Goal: Task Accomplishment & Management: Use online tool/utility

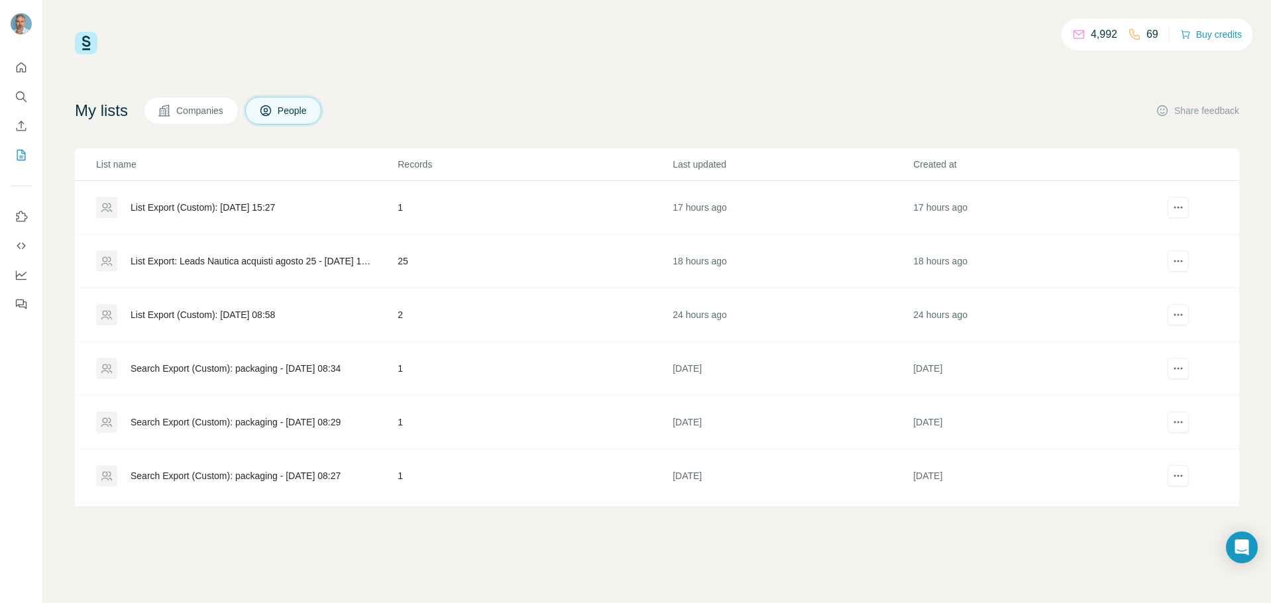
click at [214, 204] on div "List Export (Custom): [DATE] 15:27" at bounding box center [203, 207] width 145 height 13
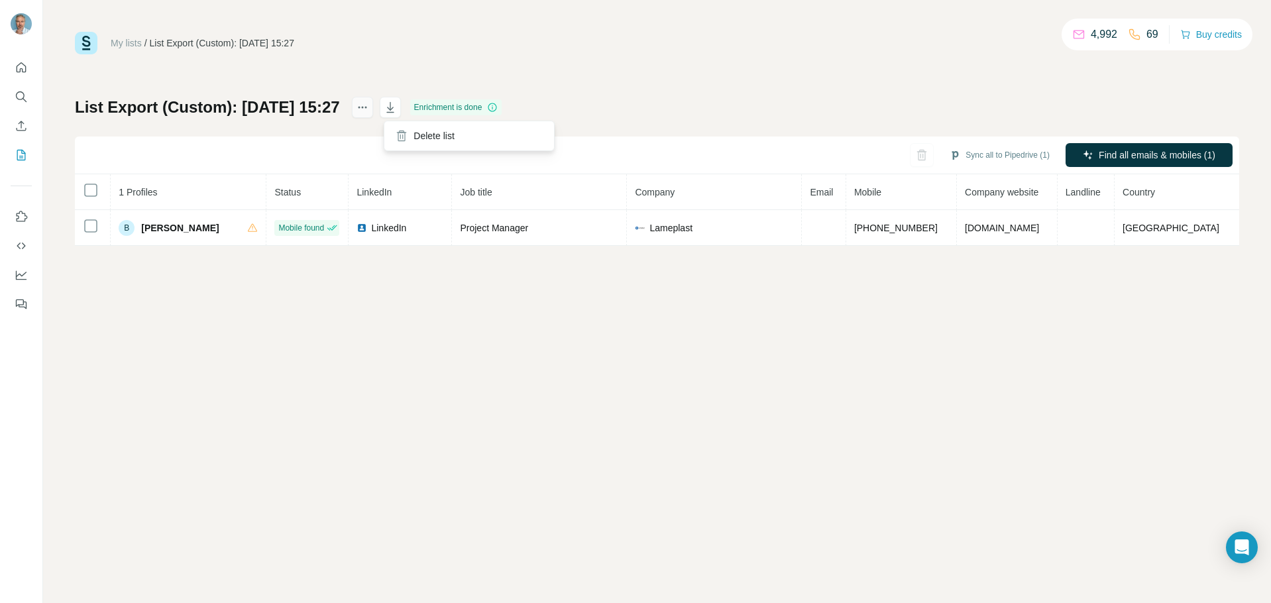
click at [363, 108] on icon "actions" at bounding box center [362, 108] width 2 height 2
click at [514, 78] on div "My lists / List Export (Custom): [DATE] 15:27 4,992 69 Buy credits List Export …" at bounding box center [657, 139] width 1165 height 214
click at [19, 154] on icon "My lists" at bounding box center [21, 154] width 13 height 13
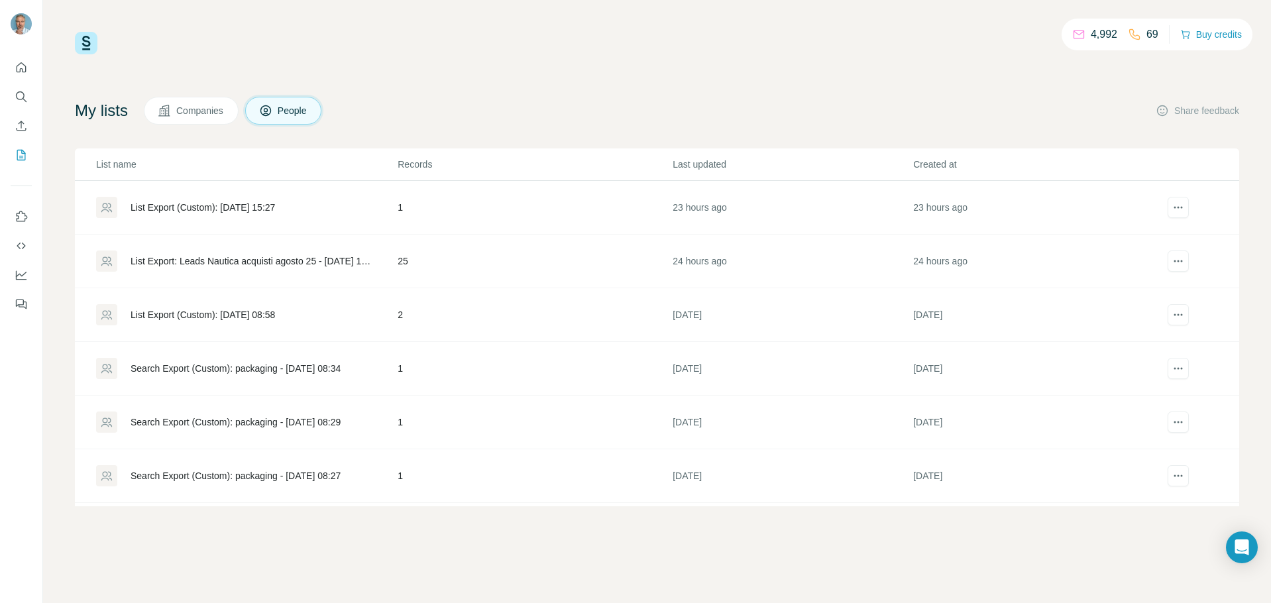
click at [272, 259] on div "List Export: Leads Nautica acquisti agosto 25 - 13/08/2025 14:27" at bounding box center [253, 261] width 245 height 13
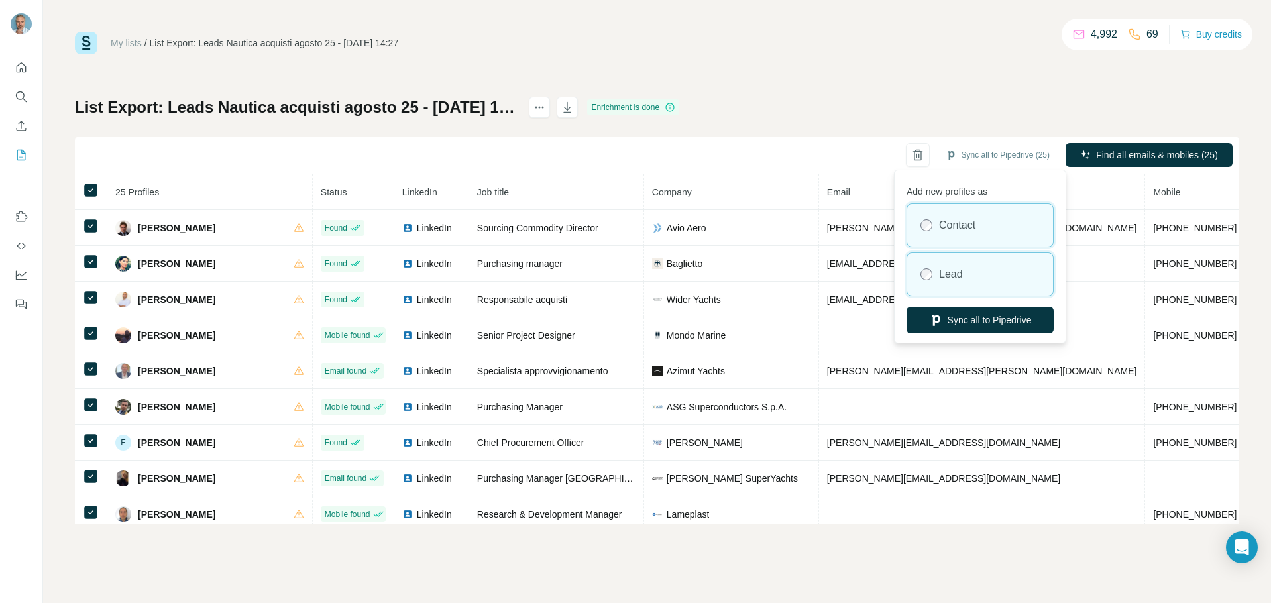
click at [946, 271] on label "Lead" at bounding box center [951, 274] width 24 height 16
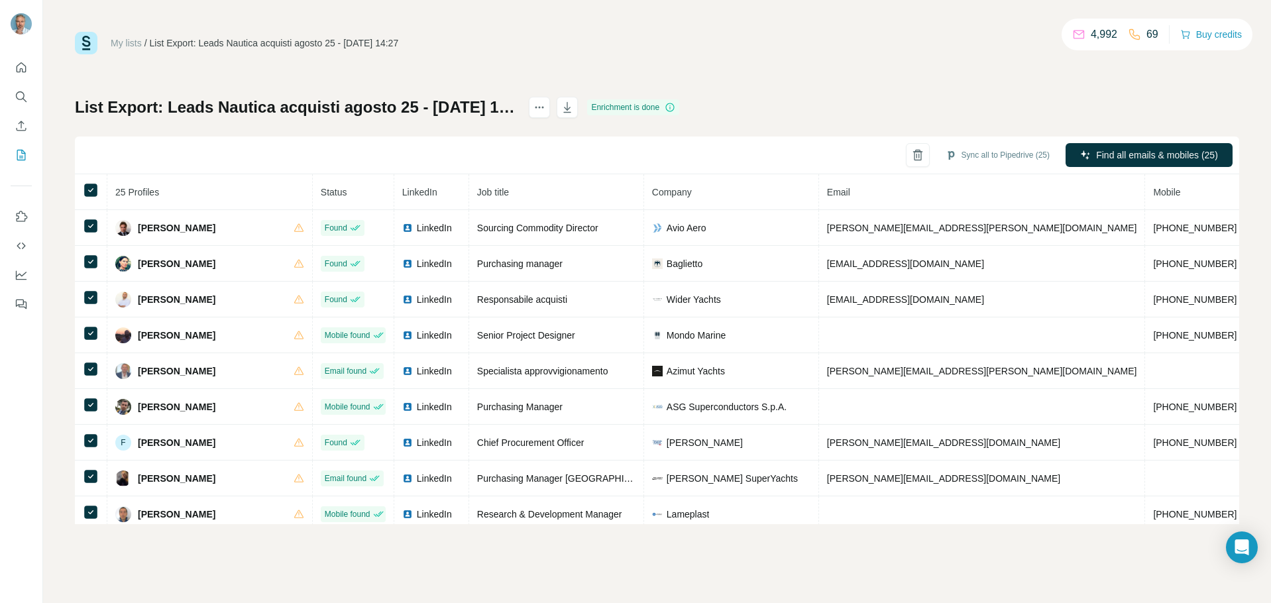
click at [612, 55] on div "My lists / List Export: Leads Nautica acquisti agosto 25 - 13/08/2025 14:27 4,9…" at bounding box center [657, 278] width 1165 height 493
click at [19, 154] on icon "My lists" at bounding box center [21, 154] width 13 height 13
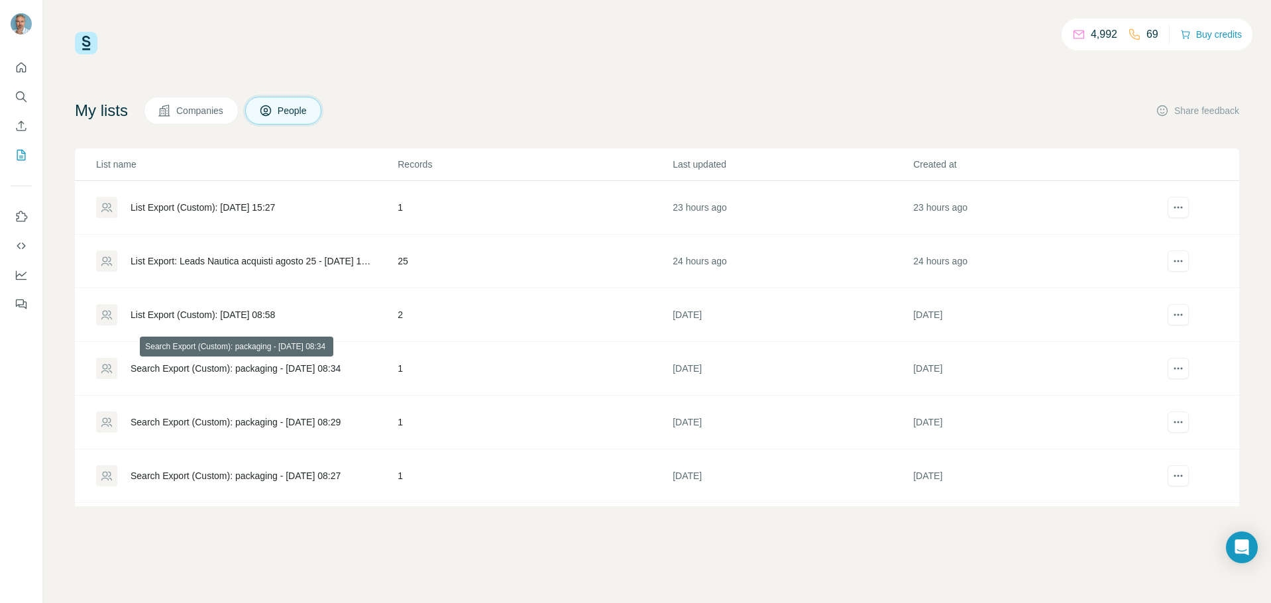
click at [231, 371] on div "Search Export (Custom): packaging - 13/08/2025 08:34" at bounding box center [236, 368] width 210 height 13
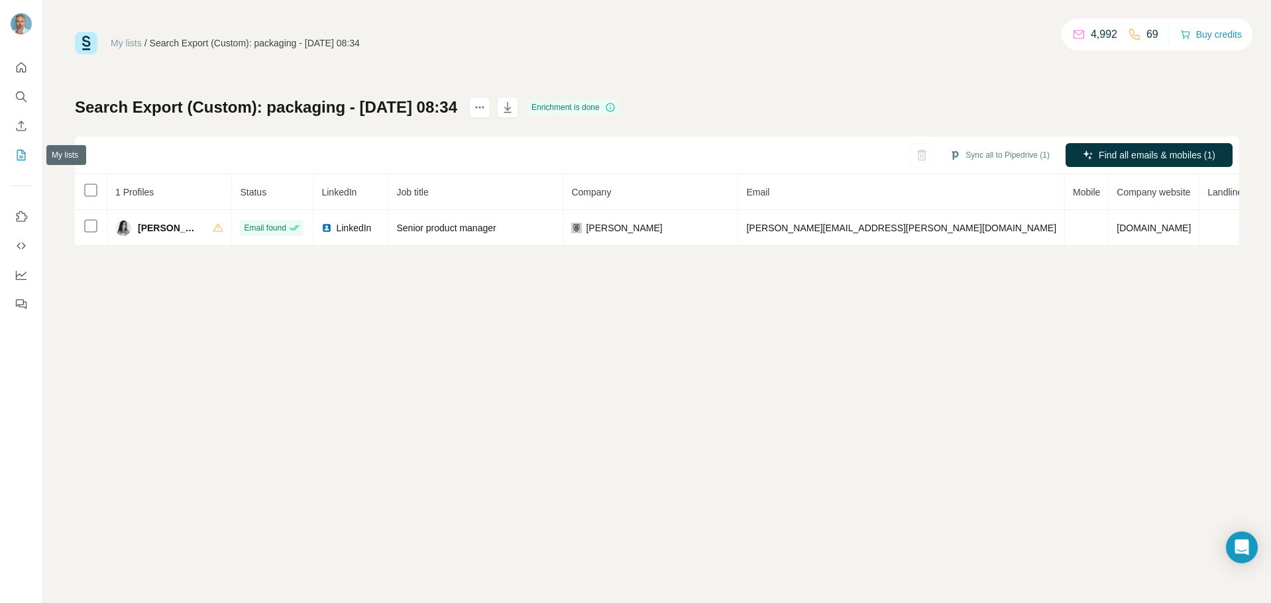
click at [20, 156] on icon "My lists" at bounding box center [22, 154] width 7 height 9
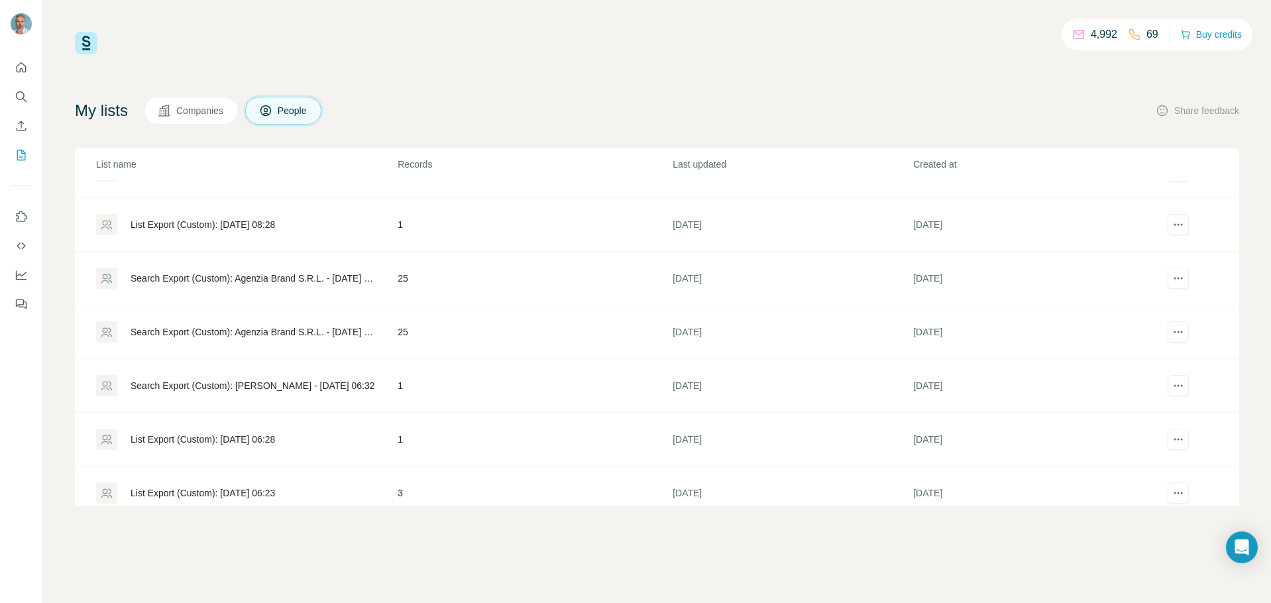
scroll to position [464, 0]
click at [242, 275] on div "Search Export (Custom): Agenzia Brand S.R.L. - 06/08/2025 08:23" at bounding box center [253, 280] width 245 height 13
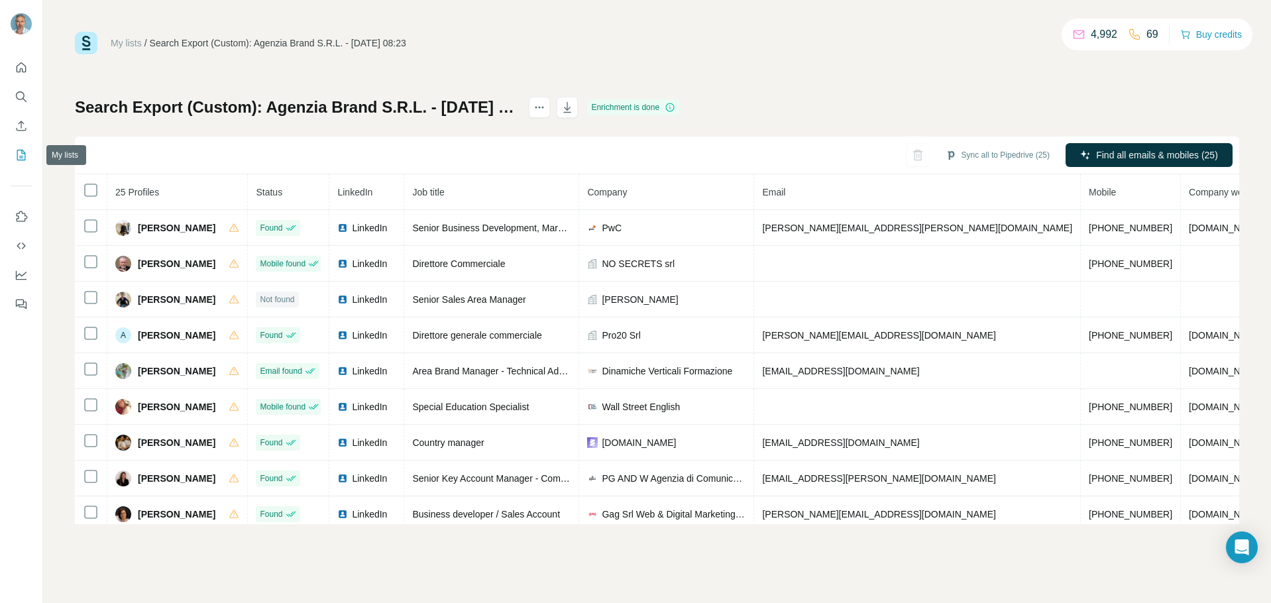
click at [17, 154] on icon "My lists" at bounding box center [21, 155] width 9 height 11
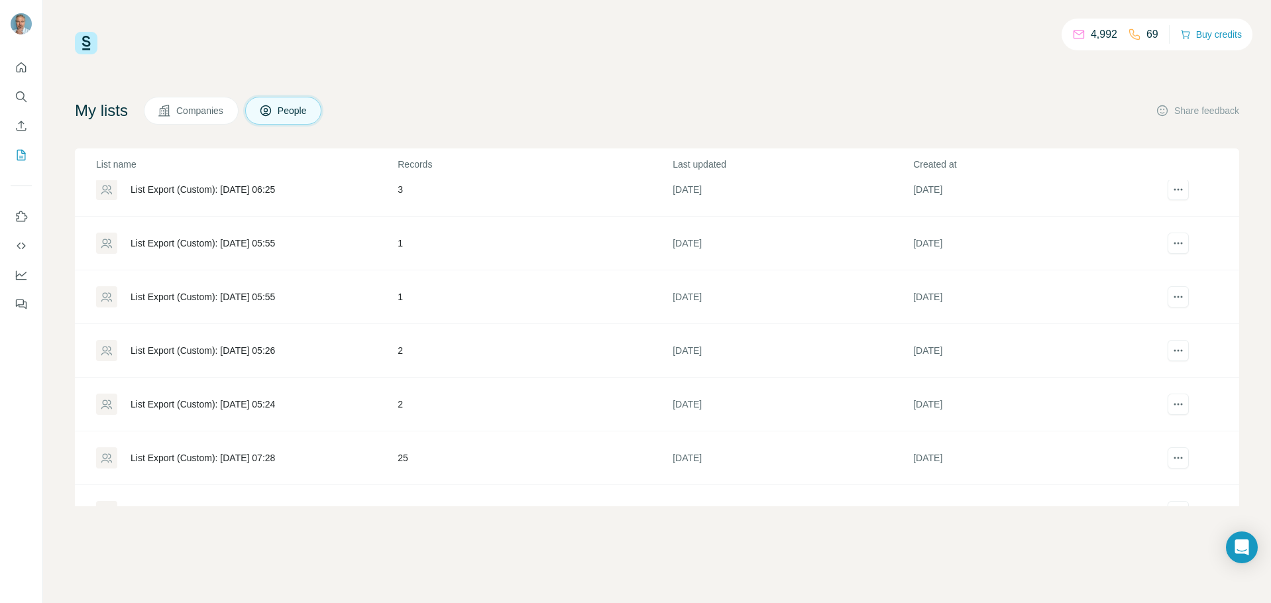
scroll to position [856, 0]
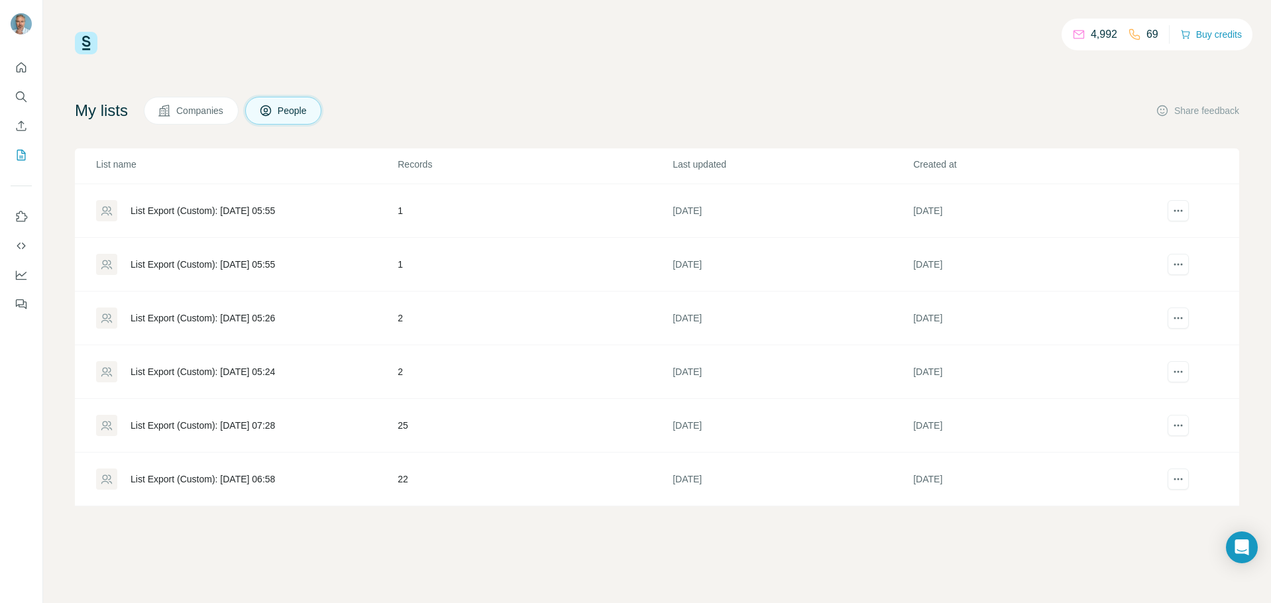
click at [217, 421] on div "List Export (Custom): 29/05/2025 07:28" at bounding box center [203, 425] width 145 height 13
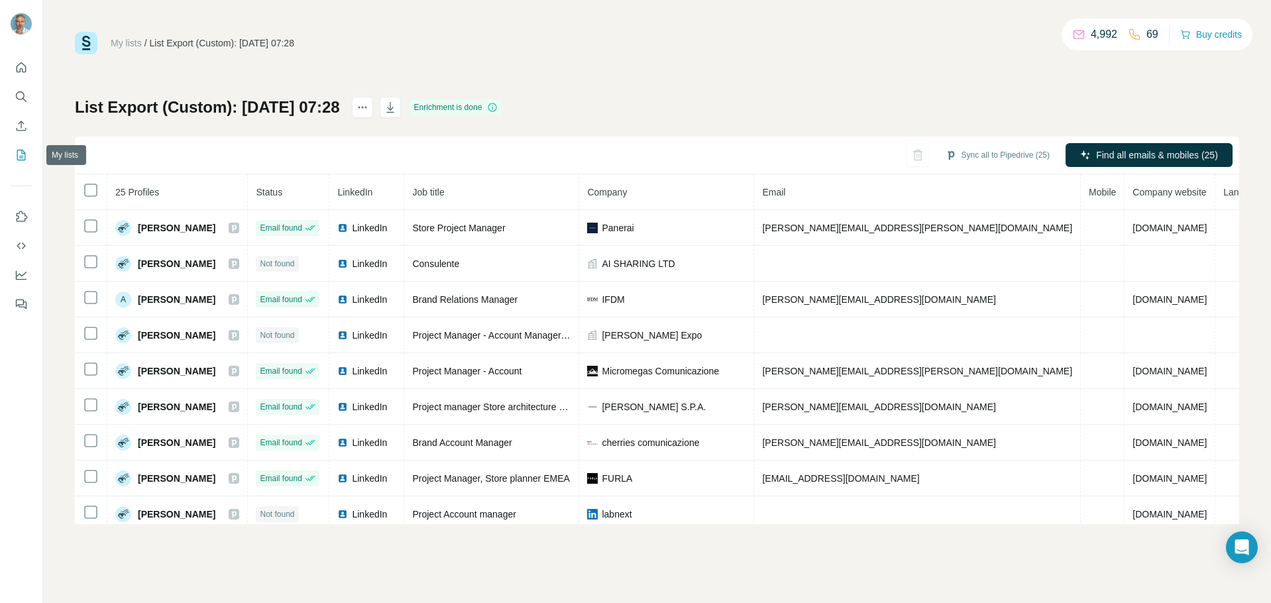
click at [17, 156] on icon "My lists" at bounding box center [21, 155] width 9 height 11
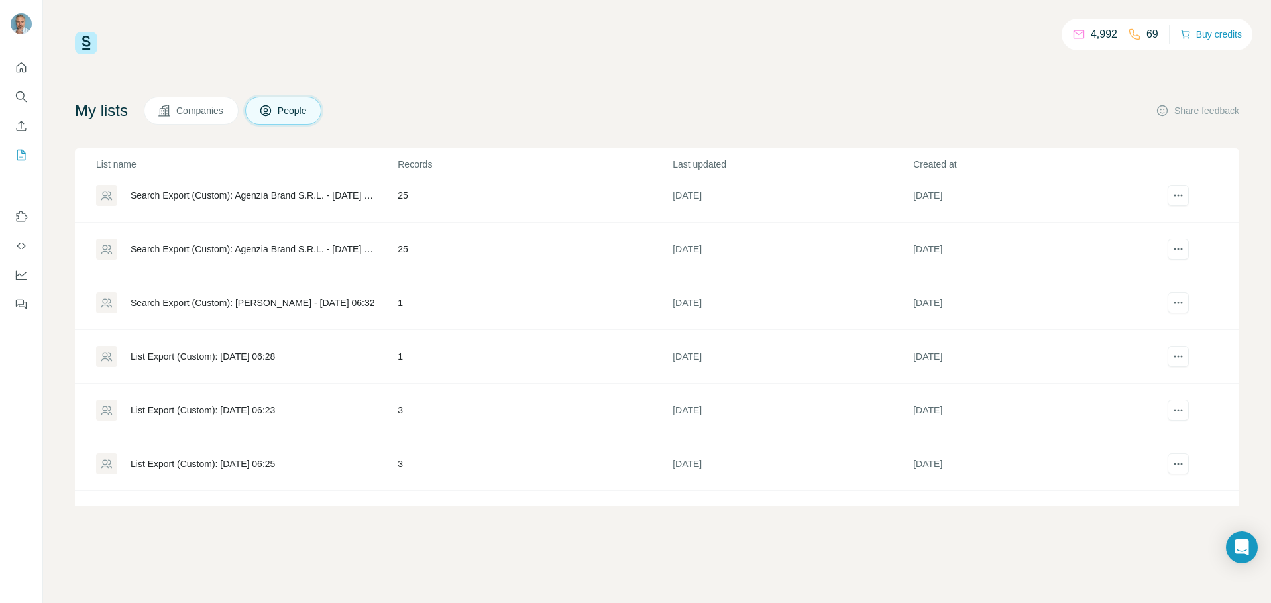
scroll to position [597, 0]
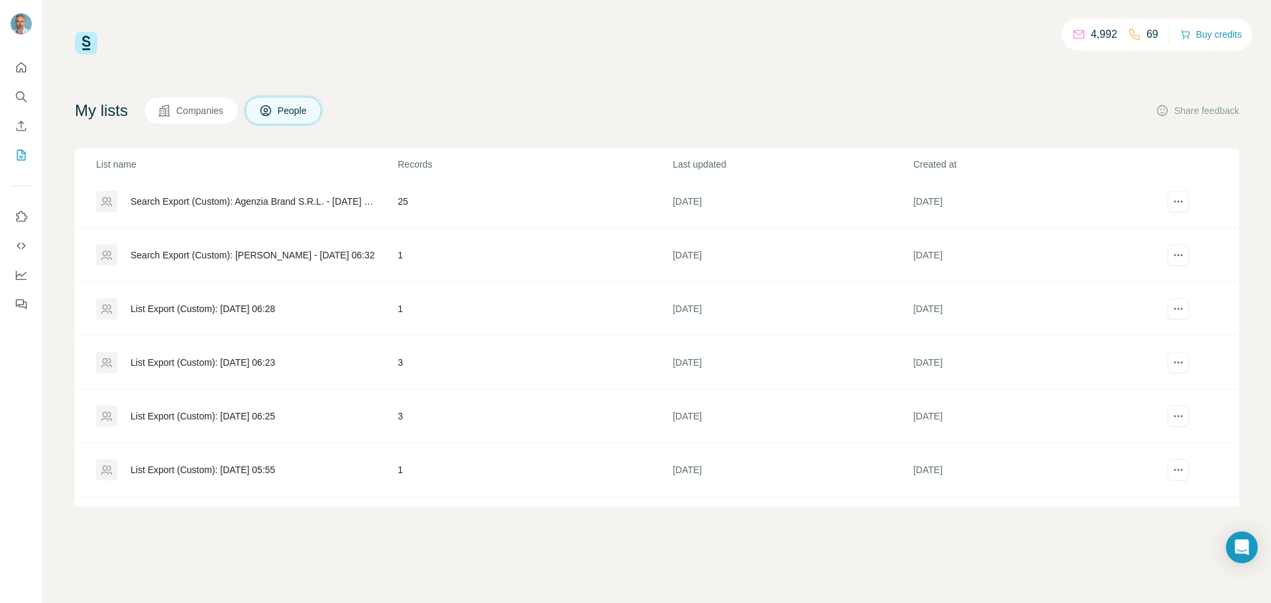
click at [86, 50] on img at bounding box center [86, 43] width 23 height 23
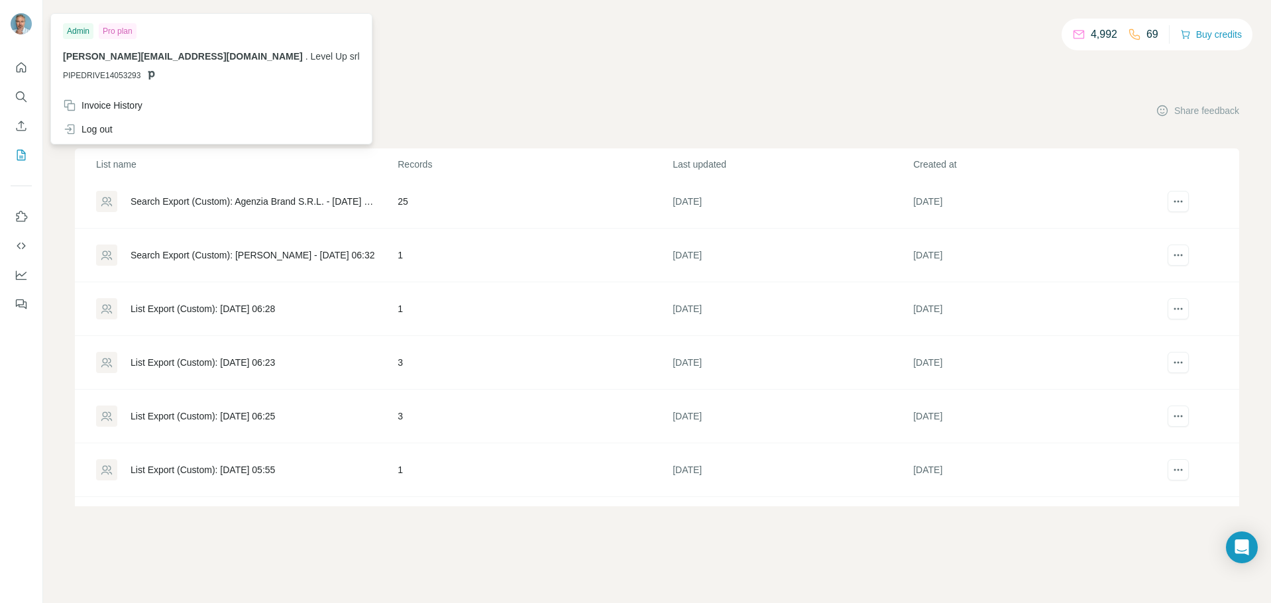
click at [25, 23] on img at bounding box center [21, 23] width 21 height 21
click at [18, 67] on icon "Quick start" at bounding box center [21, 67] width 13 height 13
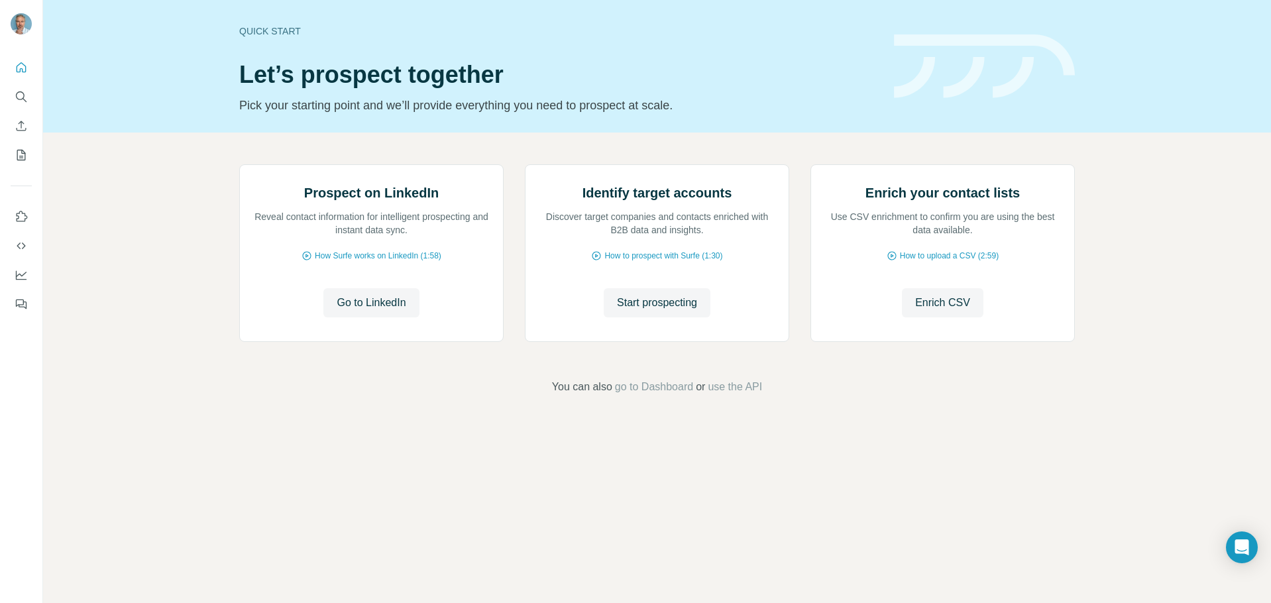
click at [741, 68] on h1 "Let’s prospect together" at bounding box center [558, 75] width 639 height 27
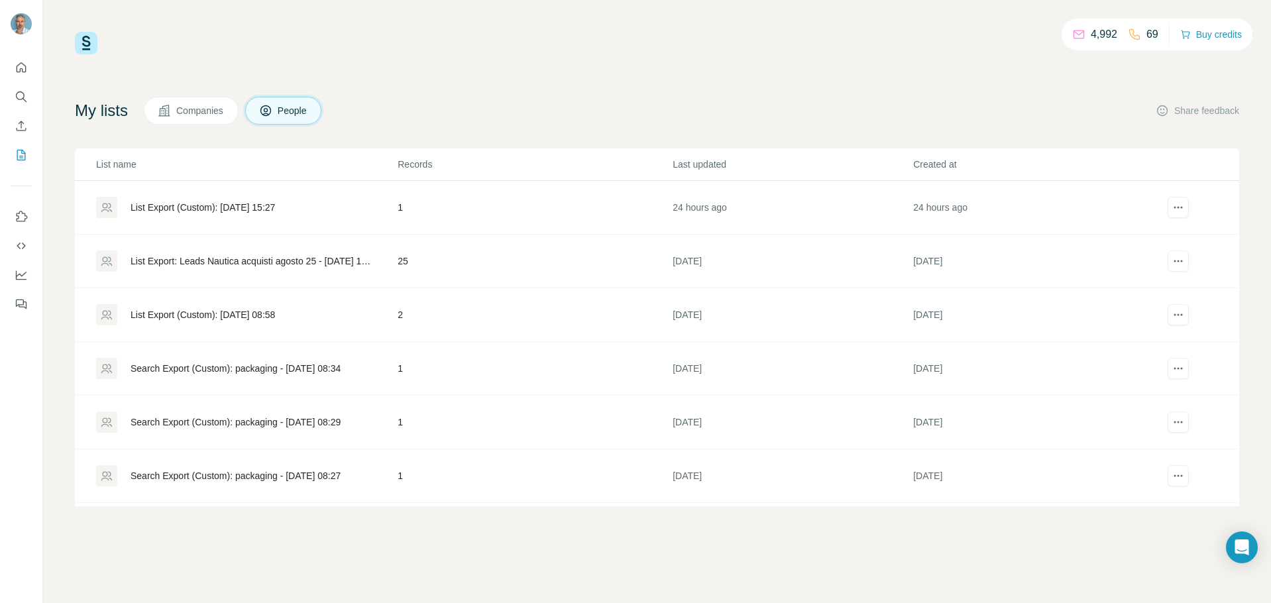
click at [90, 42] on img at bounding box center [86, 43] width 23 height 23
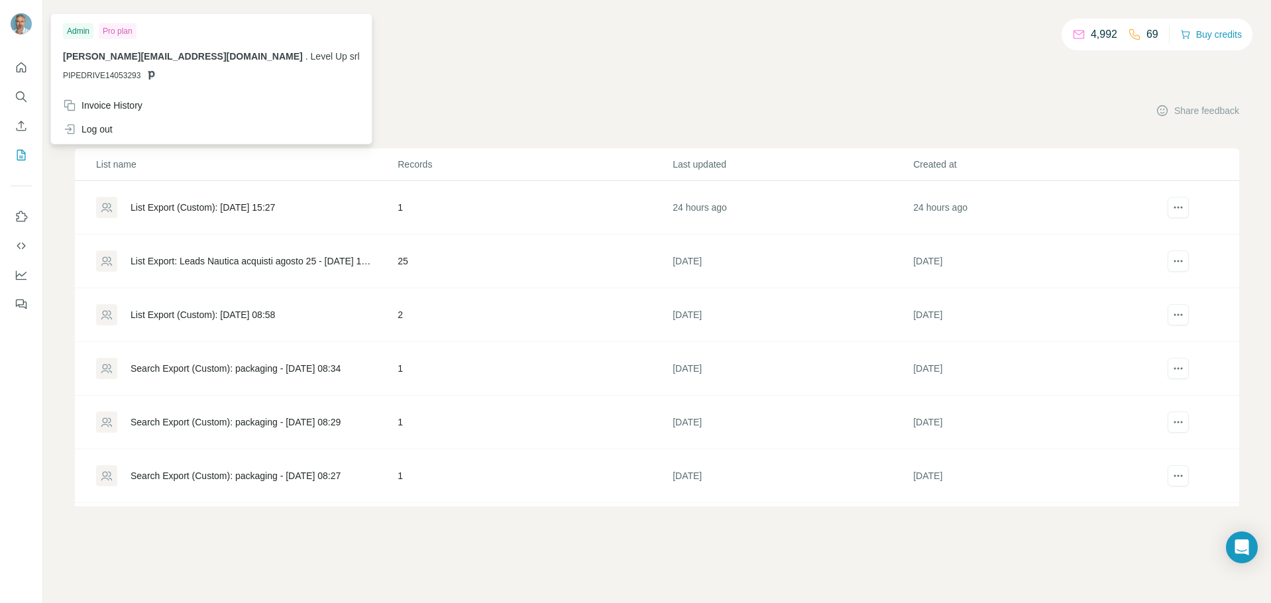
click at [23, 17] on img at bounding box center [21, 23] width 21 height 21
click at [113, 34] on div "Pro plan" at bounding box center [118, 31] width 38 height 16
click at [17, 300] on icon "Feedback" at bounding box center [20, 303] width 8 height 7
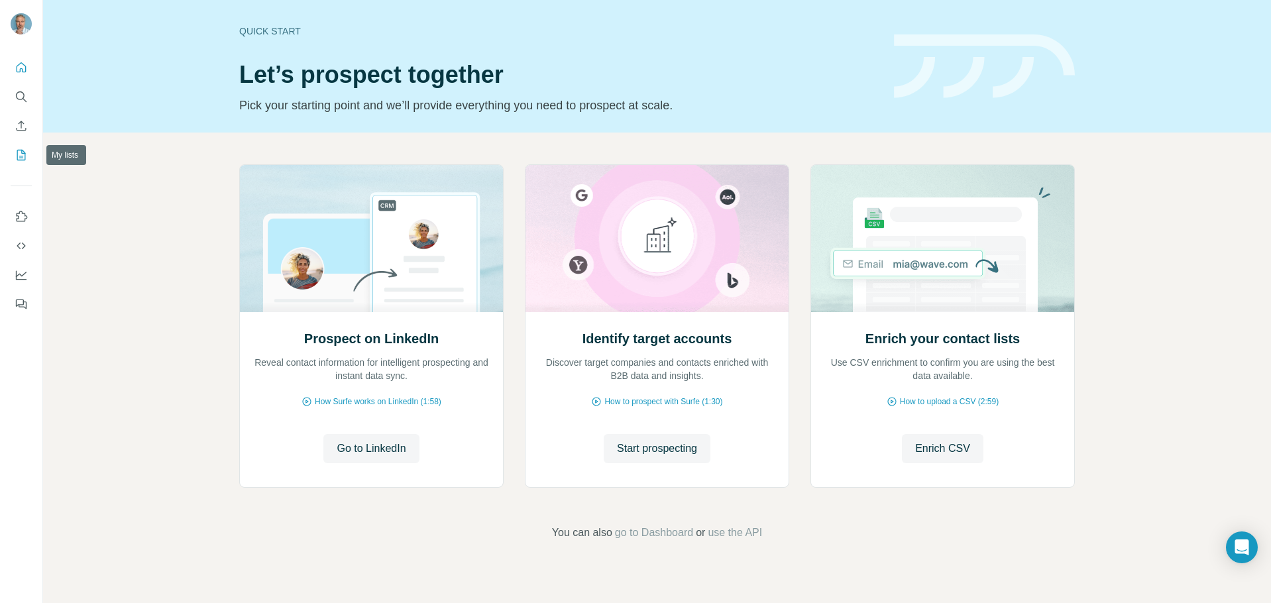
click at [25, 148] on button "My lists" at bounding box center [21, 155] width 21 height 24
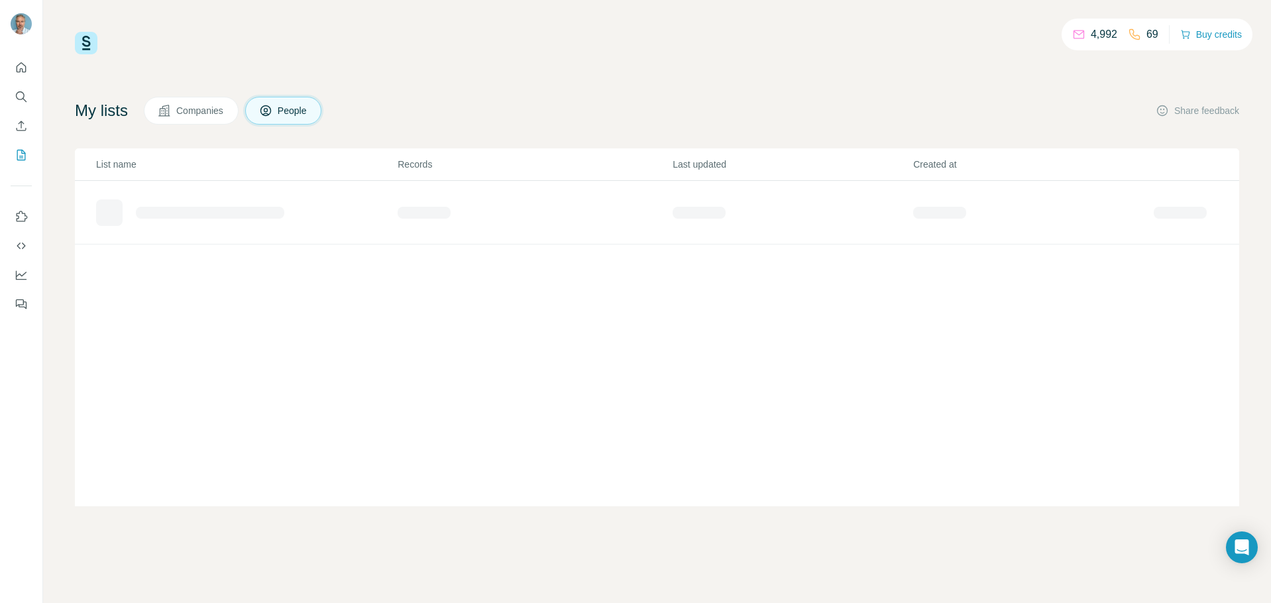
click at [192, 111] on span "Companies" at bounding box center [200, 110] width 48 height 13
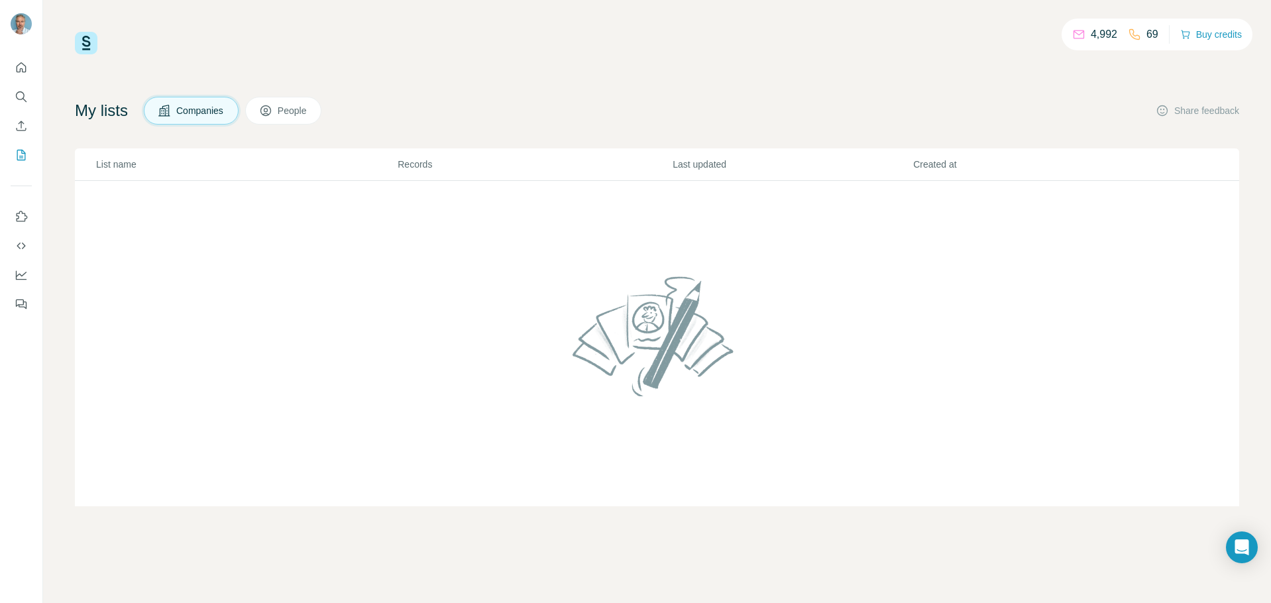
click at [192, 111] on span "Companies" at bounding box center [200, 110] width 48 height 13
click at [308, 113] on span "People" at bounding box center [293, 110] width 30 height 13
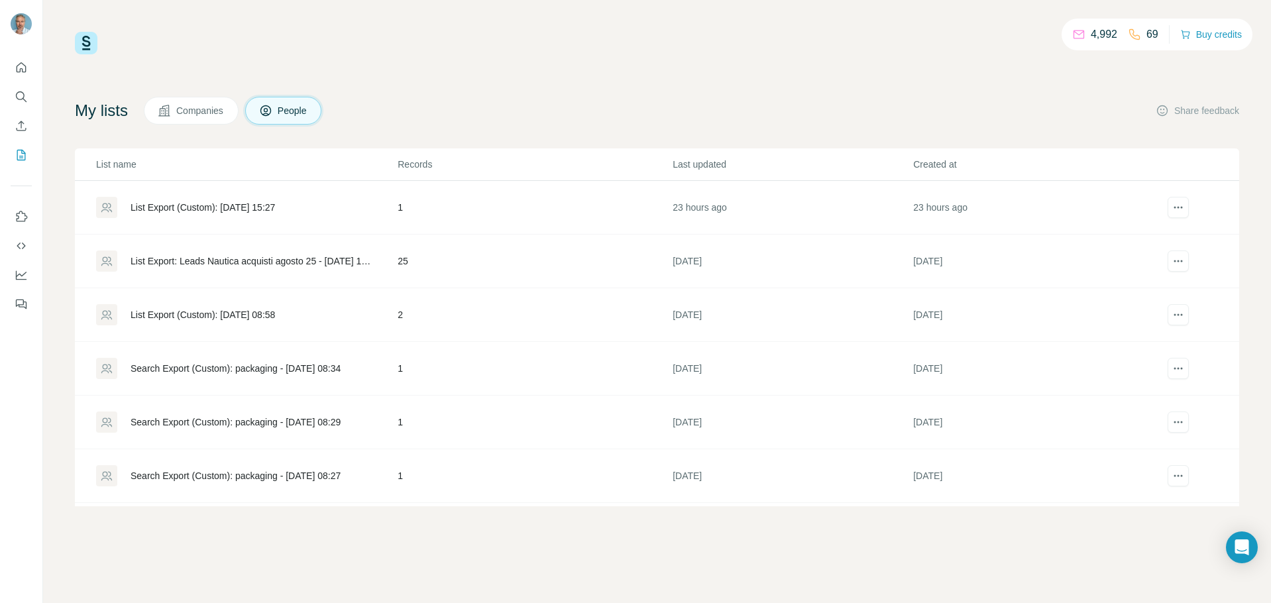
click at [222, 110] on span "Companies" at bounding box center [200, 110] width 48 height 13
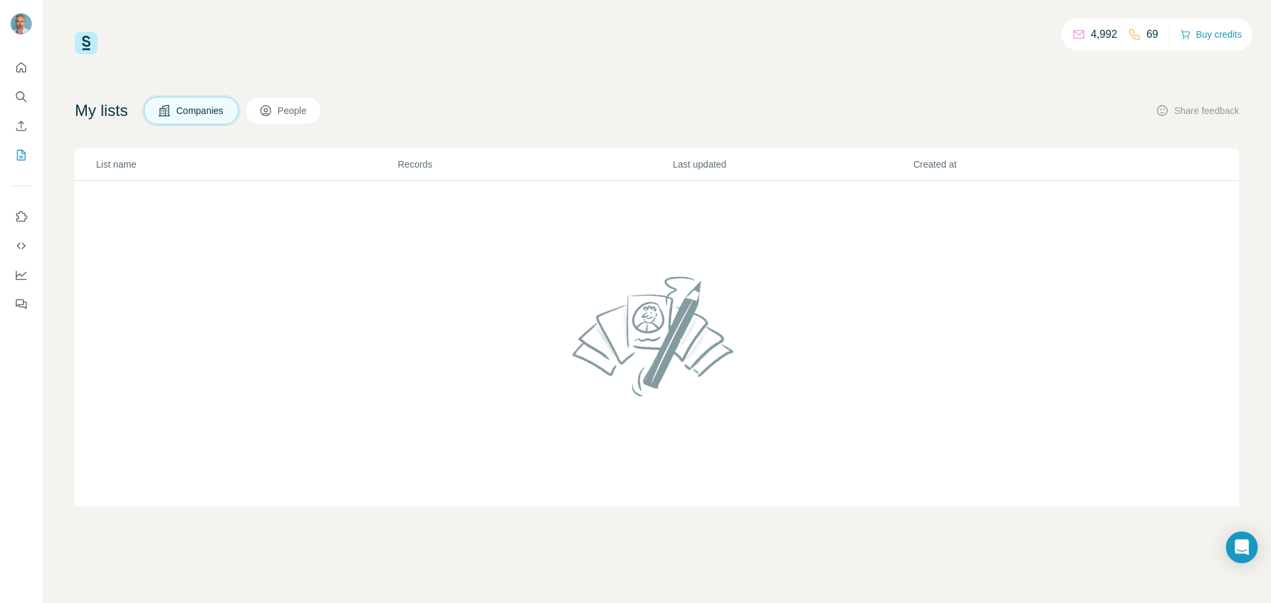
click at [293, 114] on span "People" at bounding box center [293, 110] width 30 height 13
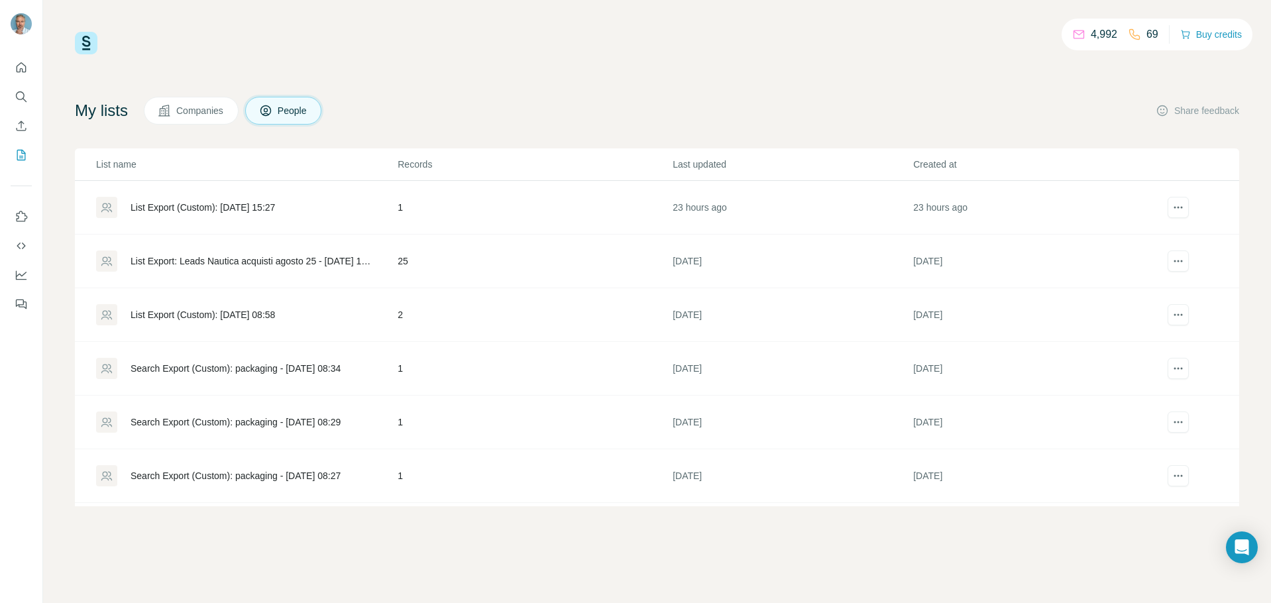
click at [273, 259] on div "List Export: Leads Nautica acquisti agosto 25 - 13/08/2025 14:27" at bounding box center [253, 261] width 245 height 13
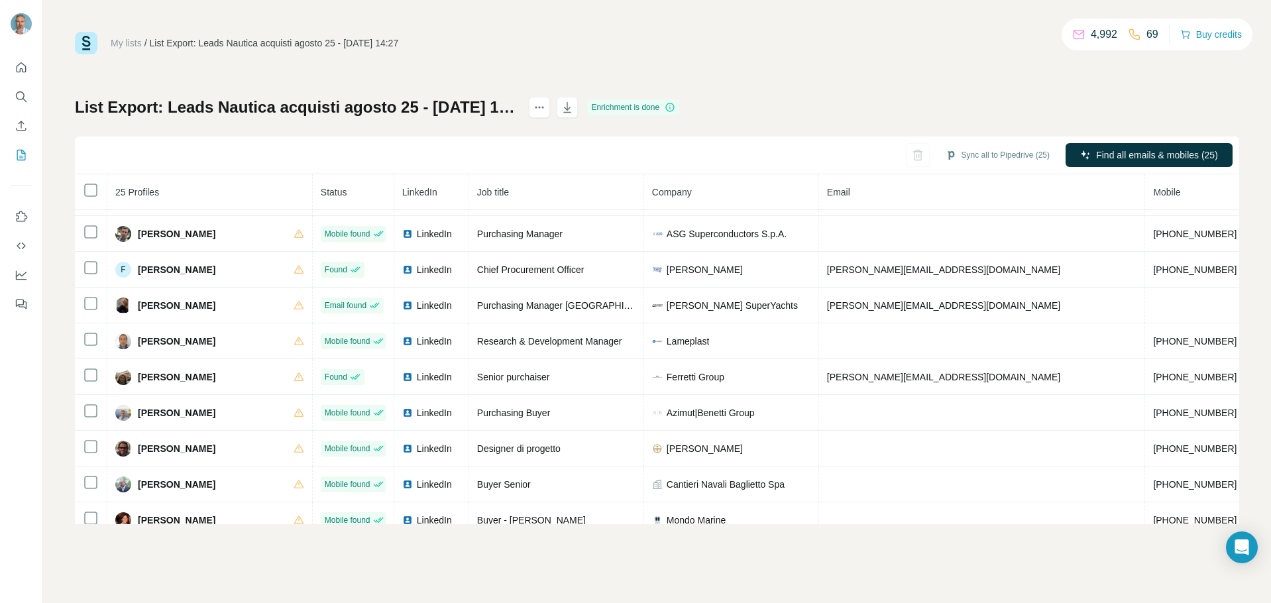
scroll to position [117, 0]
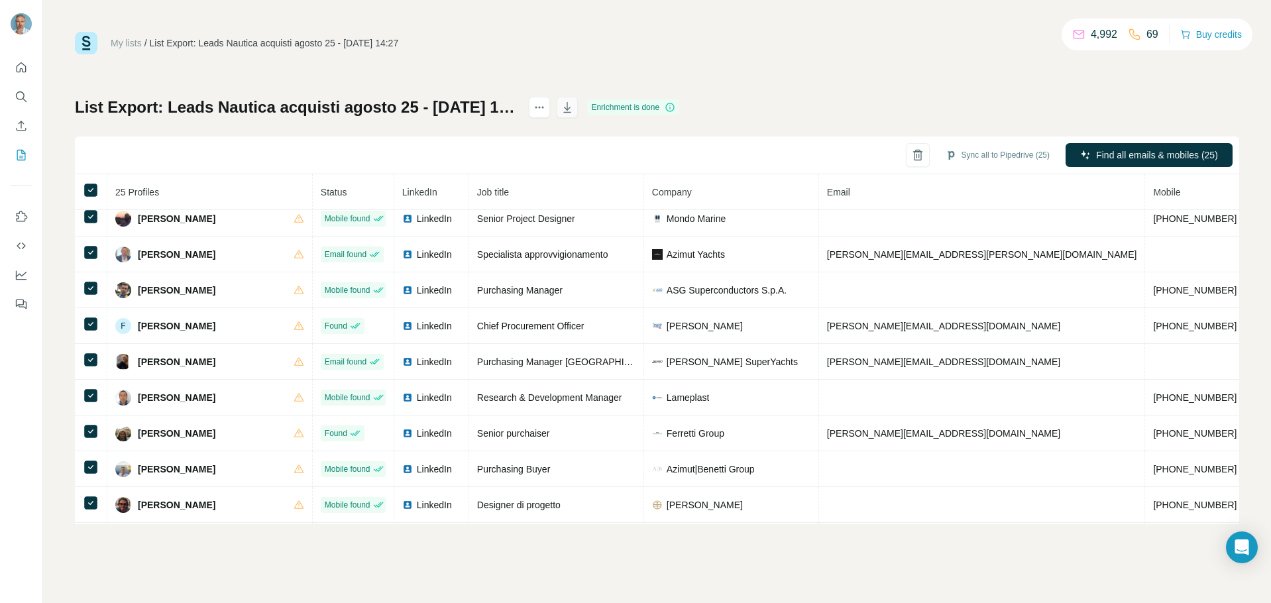
click at [574, 111] on icon "button" at bounding box center [567, 107] width 13 height 13
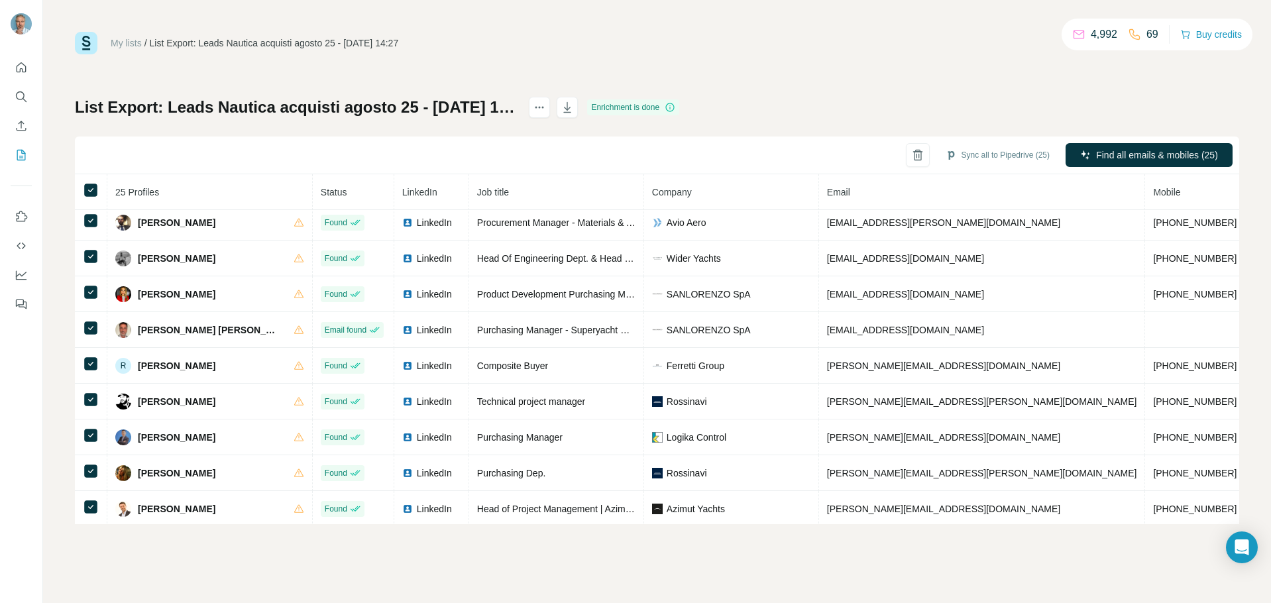
scroll to position [587, 0]
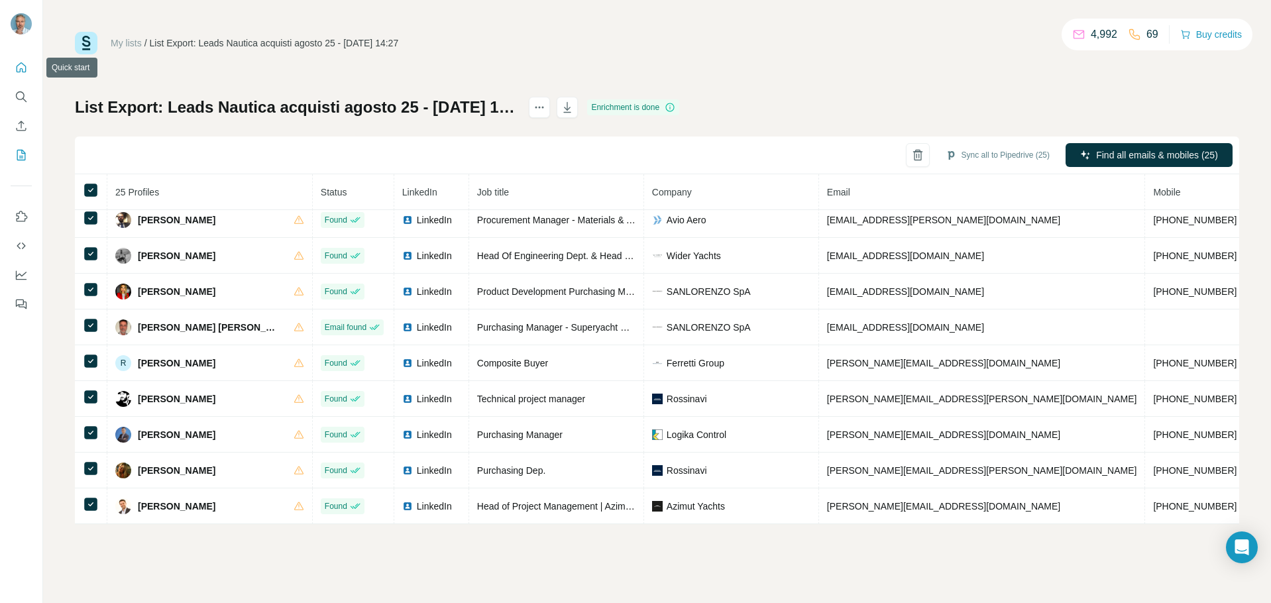
click at [20, 72] on icon "Quick start" at bounding box center [22, 67] width 10 height 10
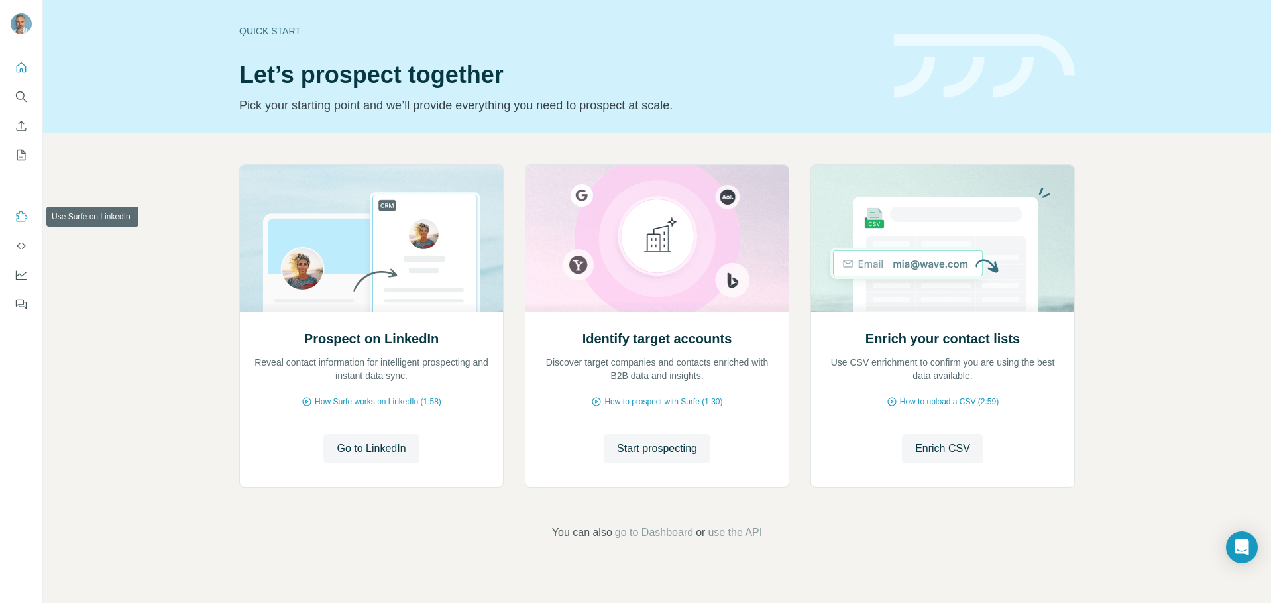
click at [25, 220] on icon "Use Surfe on LinkedIn" at bounding box center [22, 216] width 11 height 11
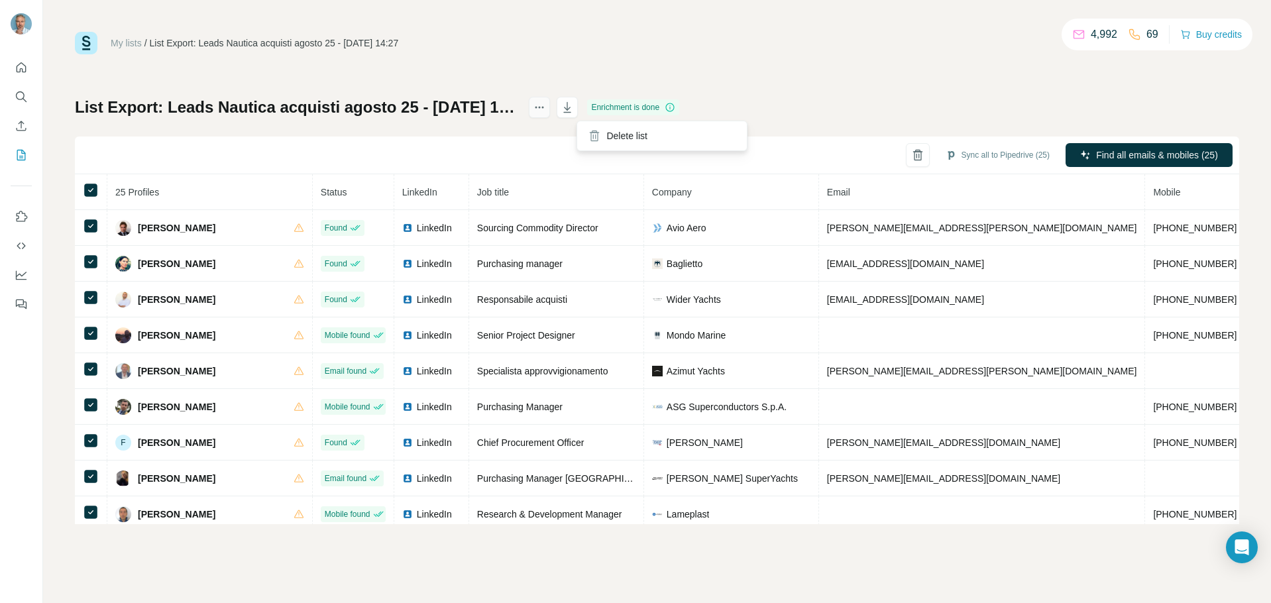
click at [546, 111] on icon "actions" at bounding box center [539, 107] width 13 height 13
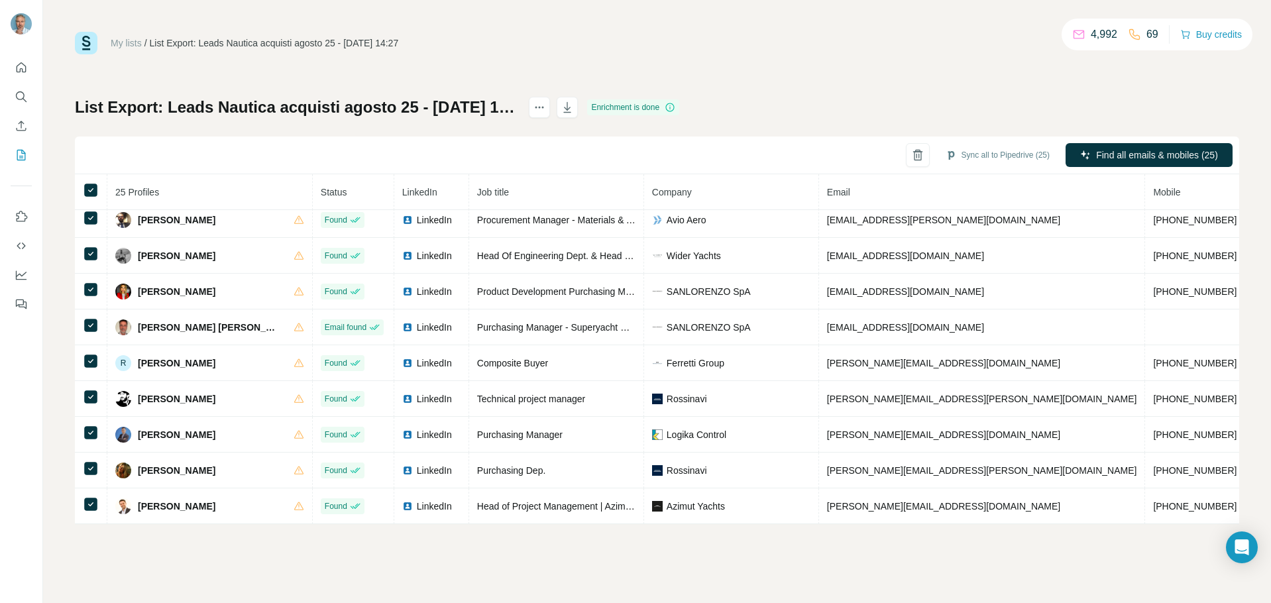
scroll to position [587, 0]
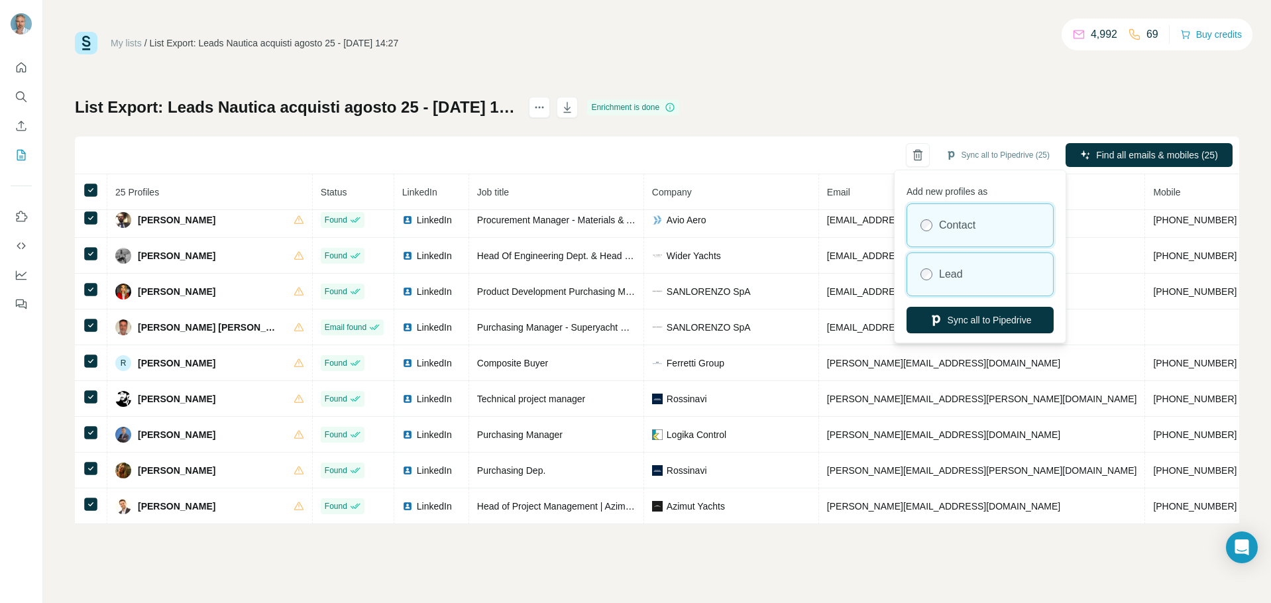
click at [966, 266] on div "Lead" at bounding box center [980, 274] width 146 height 42
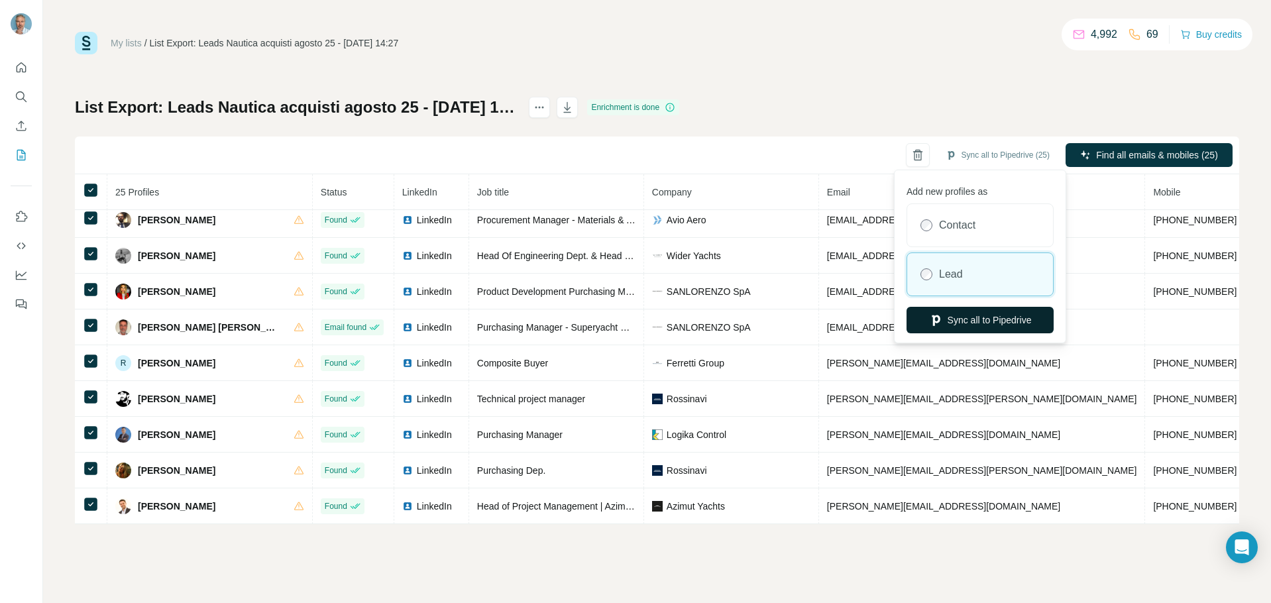
click at [978, 318] on button "Sync all to Pipedrive" at bounding box center [980, 320] width 147 height 27
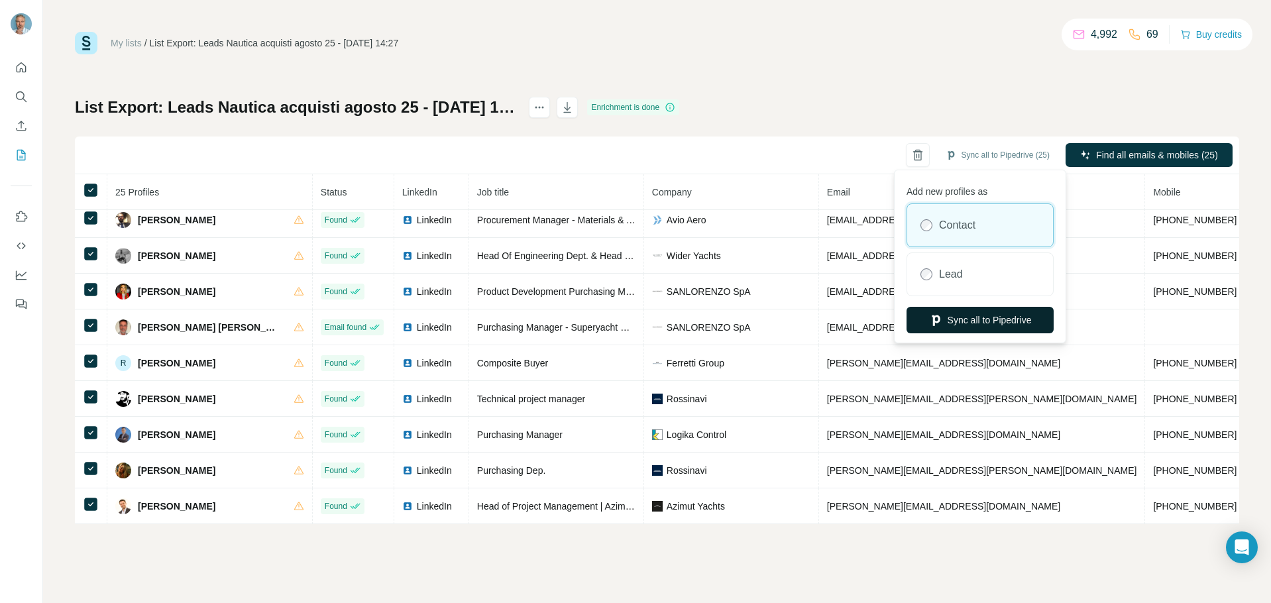
click at [990, 322] on button "Sync all to Pipedrive" at bounding box center [980, 320] width 147 height 27
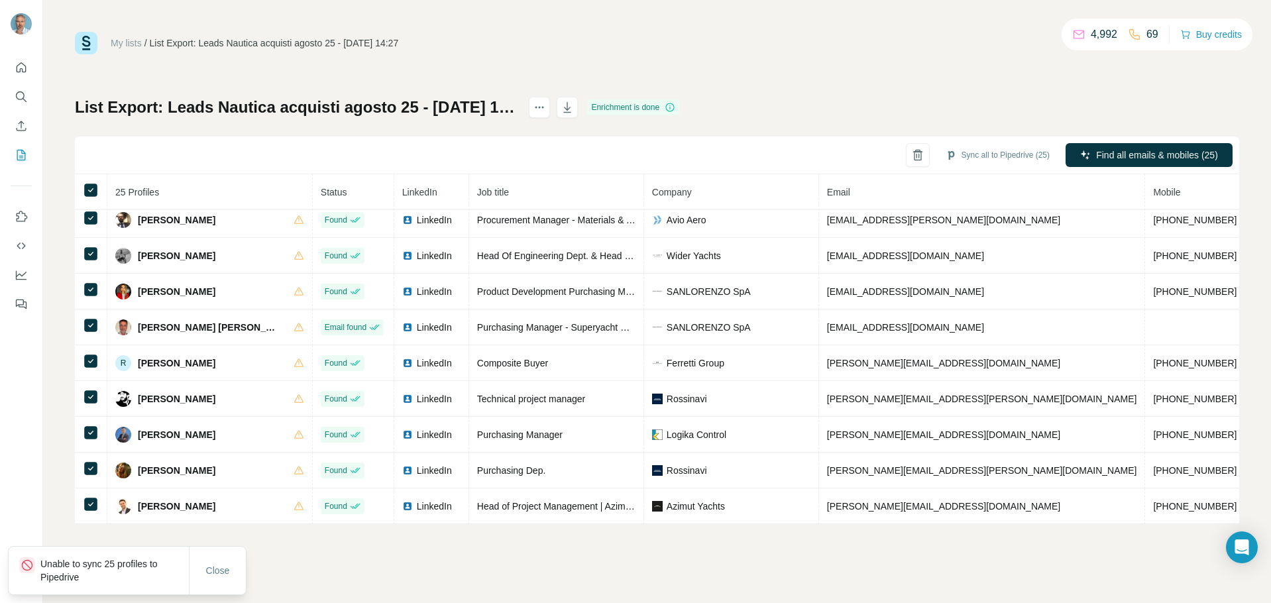
click at [56, 565] on p "Unable to sync 25 profiles to Pipedrive" at bounding box center [114, 570] width 148 height 27
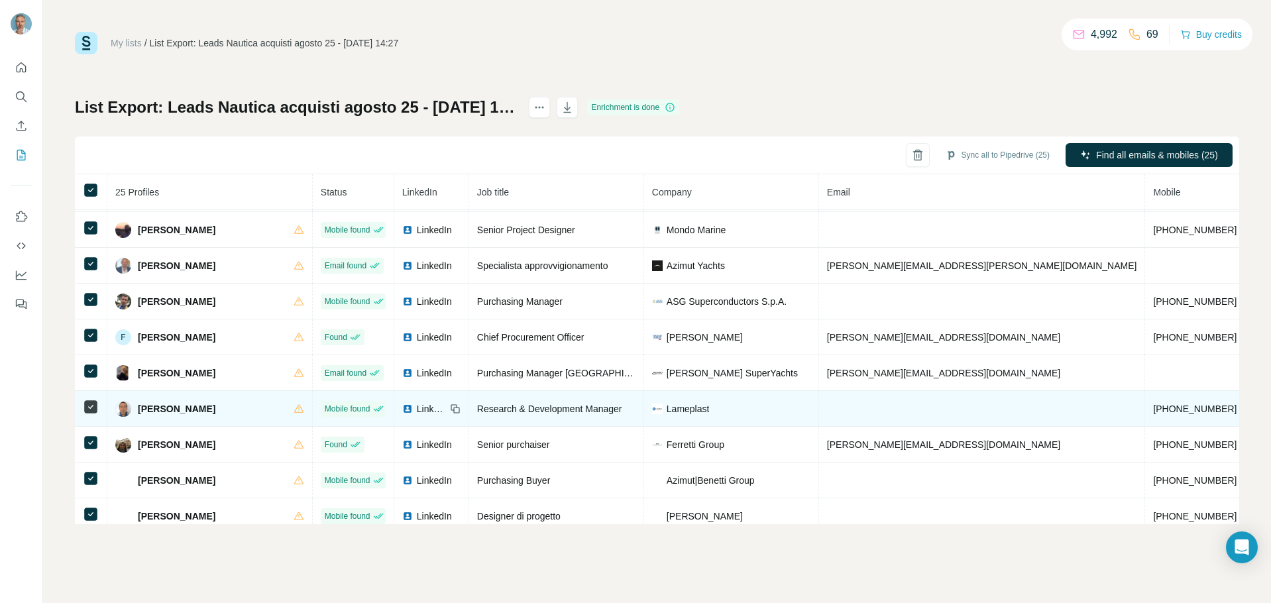
scroll to position [0, 0]
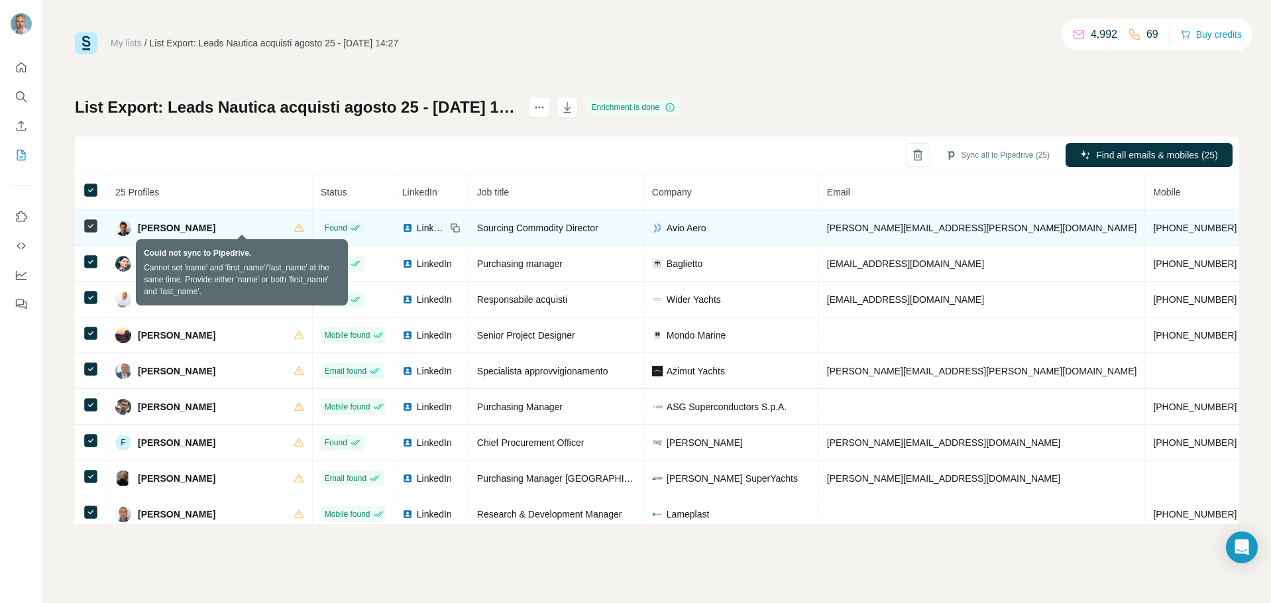
click at [294, 231] on icon at bounding box center [299, 228] width 11 height 11
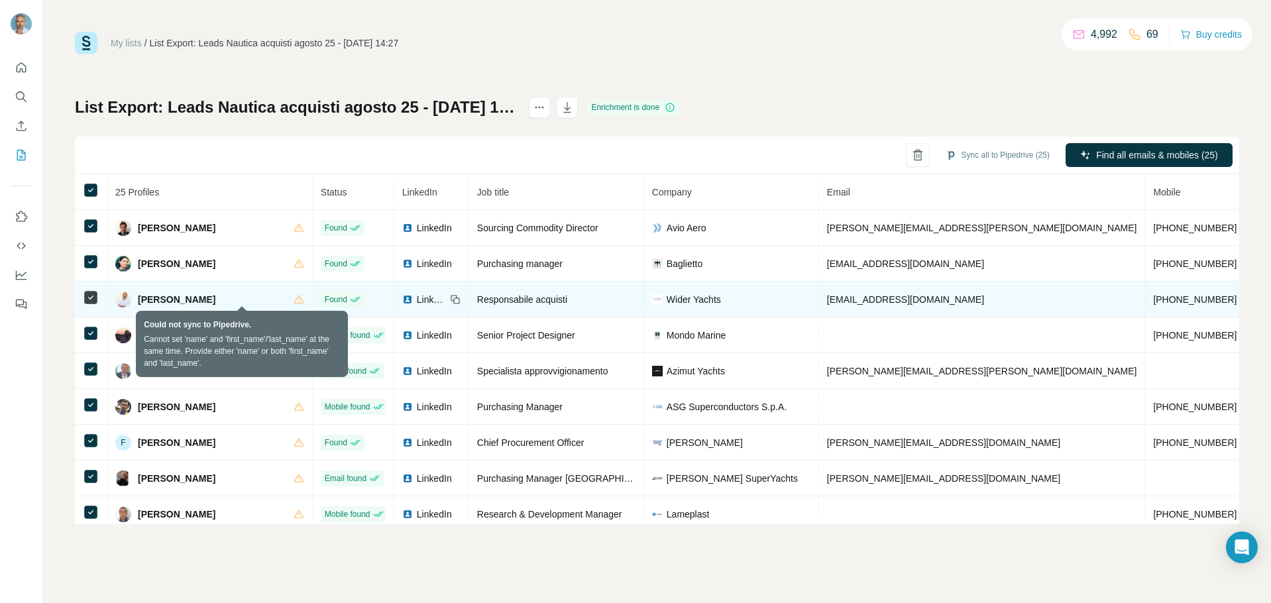
click at [294, 302] on icon at bounding box center [299, 299] width 11 height 11
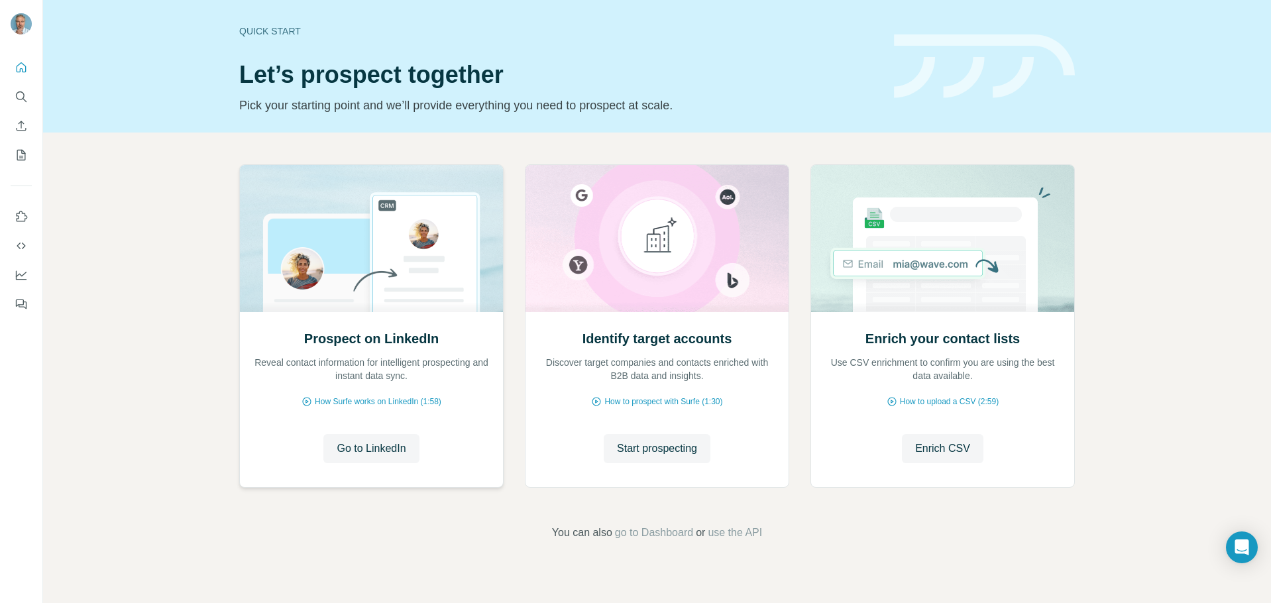
click at [421, 308] on img at bounding box center [371, 238] width 264 height 147
click at [664, 402] on span "How to prospect with Surfe (1:30)" at bounding box center [664, 402] width 118 height 12
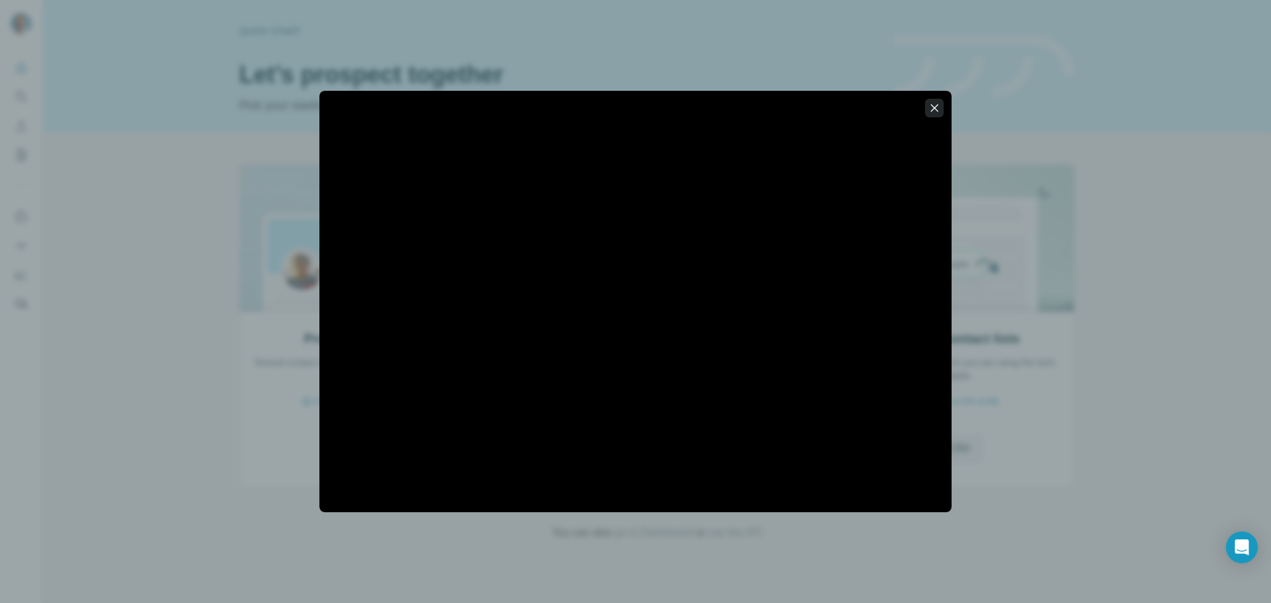
click at [941, 109] on button "button" at bounding box center [934, 108] width 19 height 19
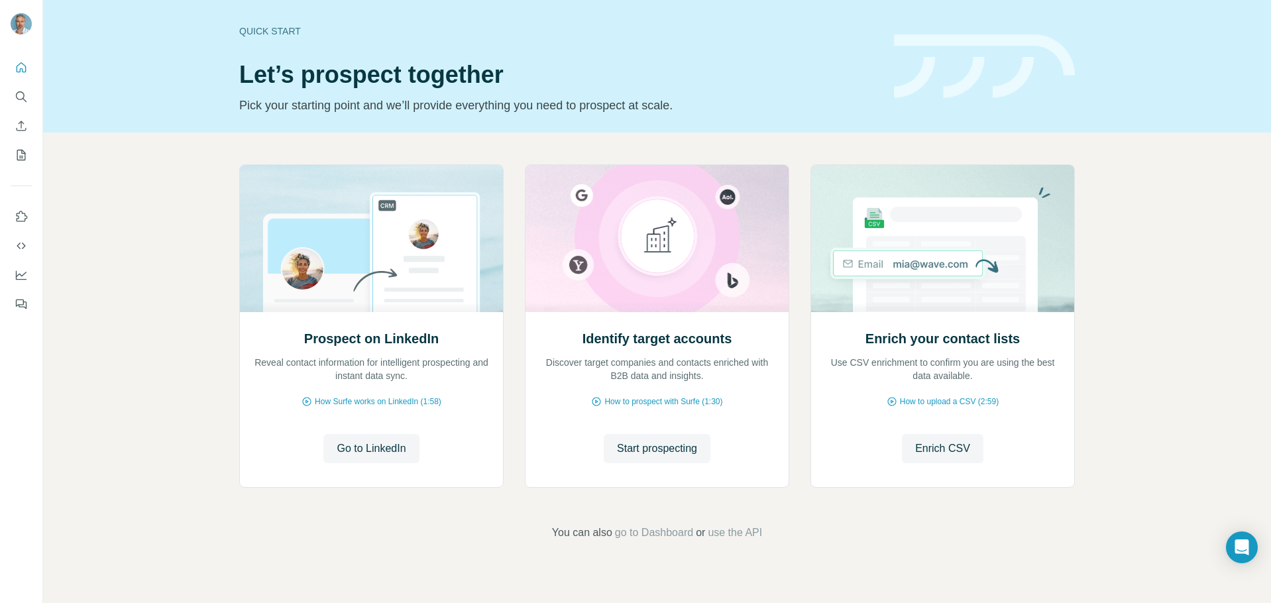
drag, startPoint x: 1180, startPoint y: 0, endPoint x: 819, endPoint y: 58, distance: 365.3
click at [819, 58] on div "Quick start Let’s prospect together Pick your starting point and we’ll provide …" at bounding box center [558, 66] width 639 height 97
click at [950, 92] on img at bounding box center [984, 66] width 181 height 64
click at [21, 64] on icon "Quick start" at bounding box center [21, 67] width 13 height 13
click at [20, 269] on icon "Dashboard" at bounding box center [21, 274] width 13 height 13
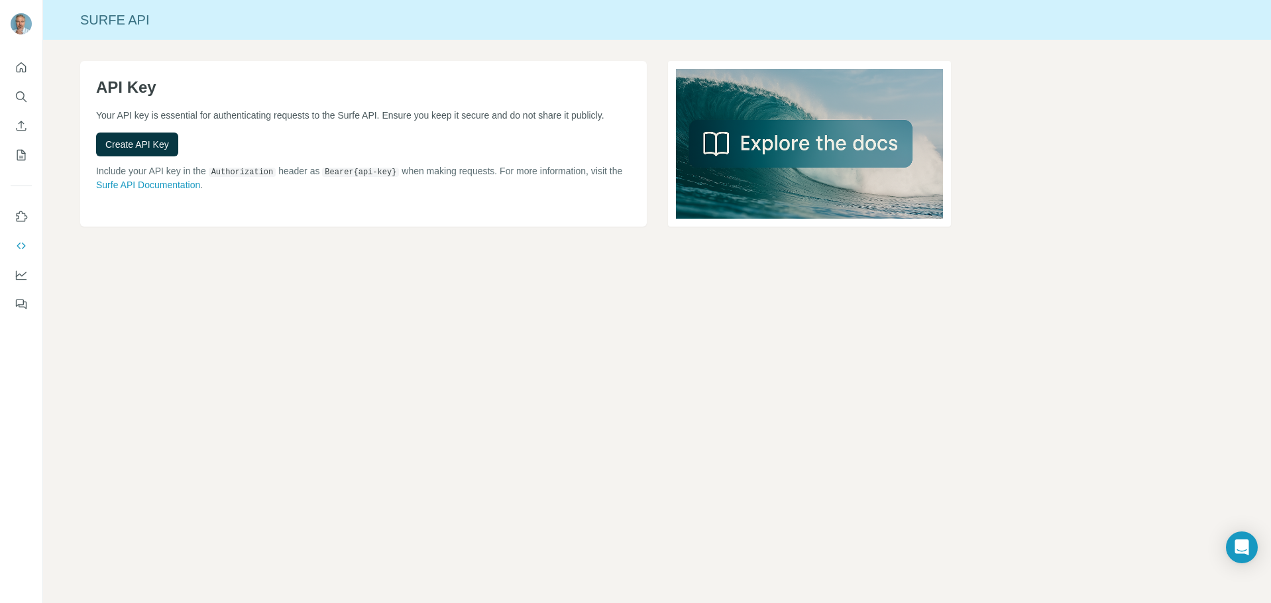
click at [145, 25] on div "Surfe API" at bounding box center [657, 20] width 1228 height 19
click at [20, 72] on icon "Quick start" at bounding box center [22, 67] width 10 height 10
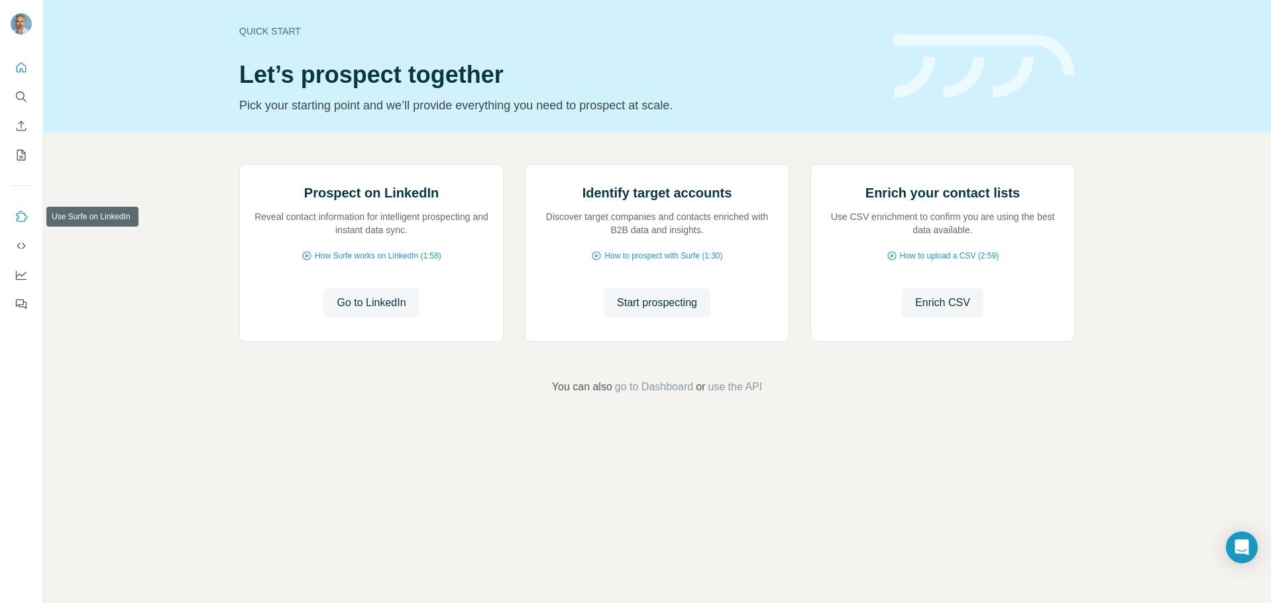
click at [21, 215] on icon "Use Surfe on LinkedIn" at bounding box center [21, 216] width 13 height 13
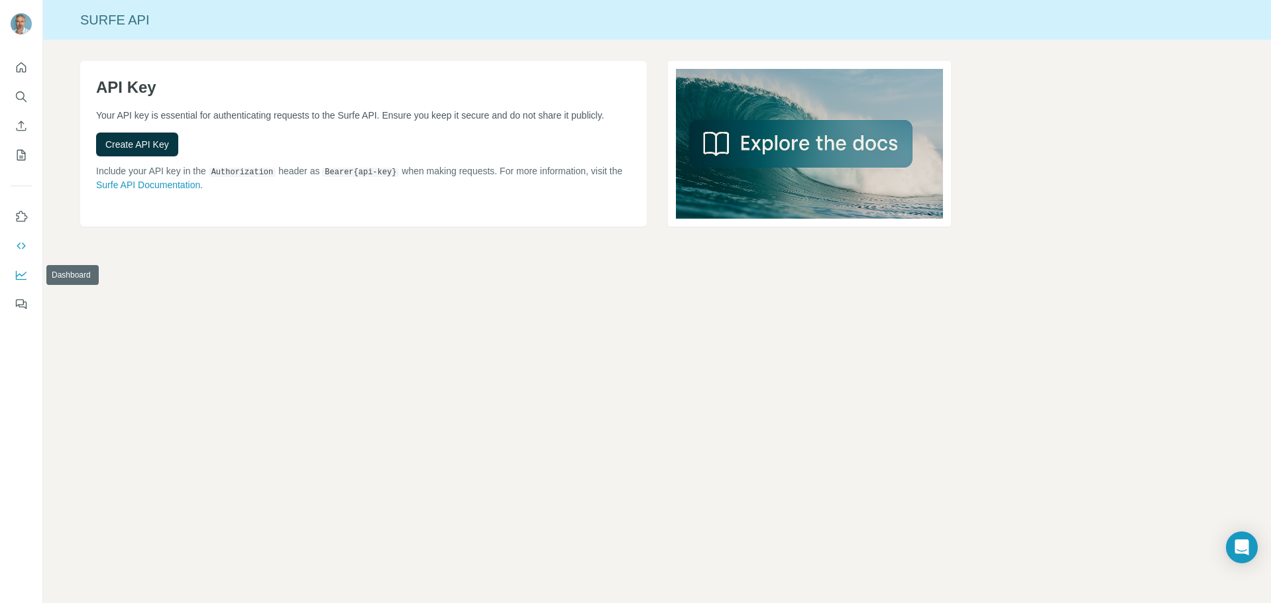
click at [27, 276] on icon "Dashboard" at bounding box center [21, 274] width 13 height 13
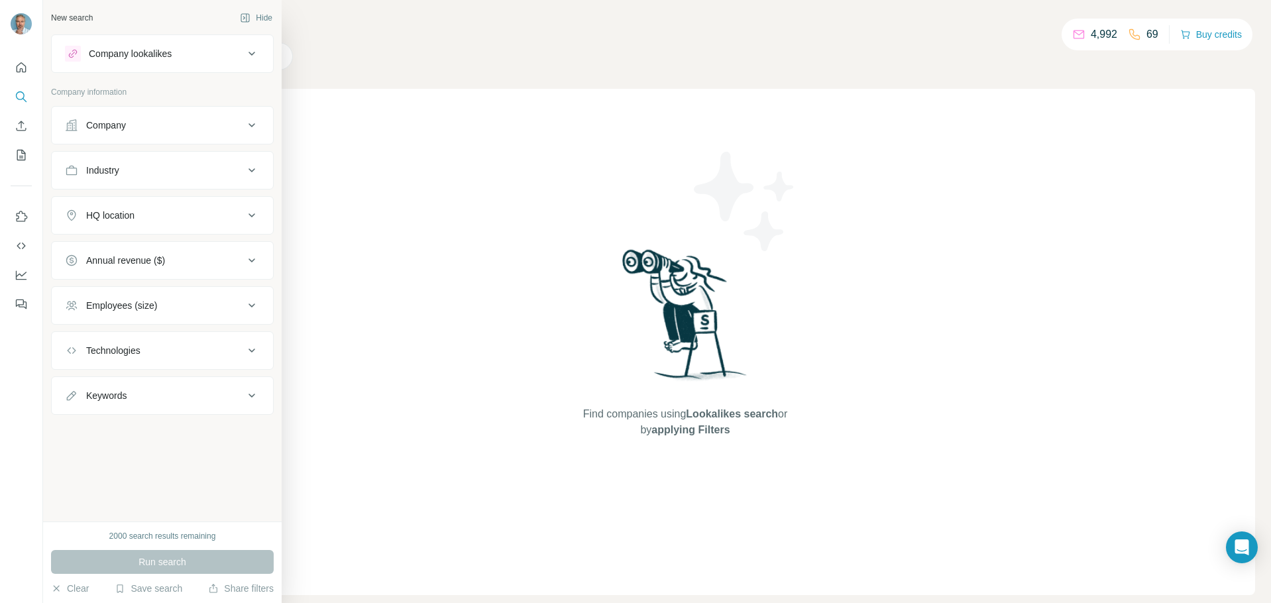
click at [254, 52] on icon at bounding box center [252, 54] width 7 height 4
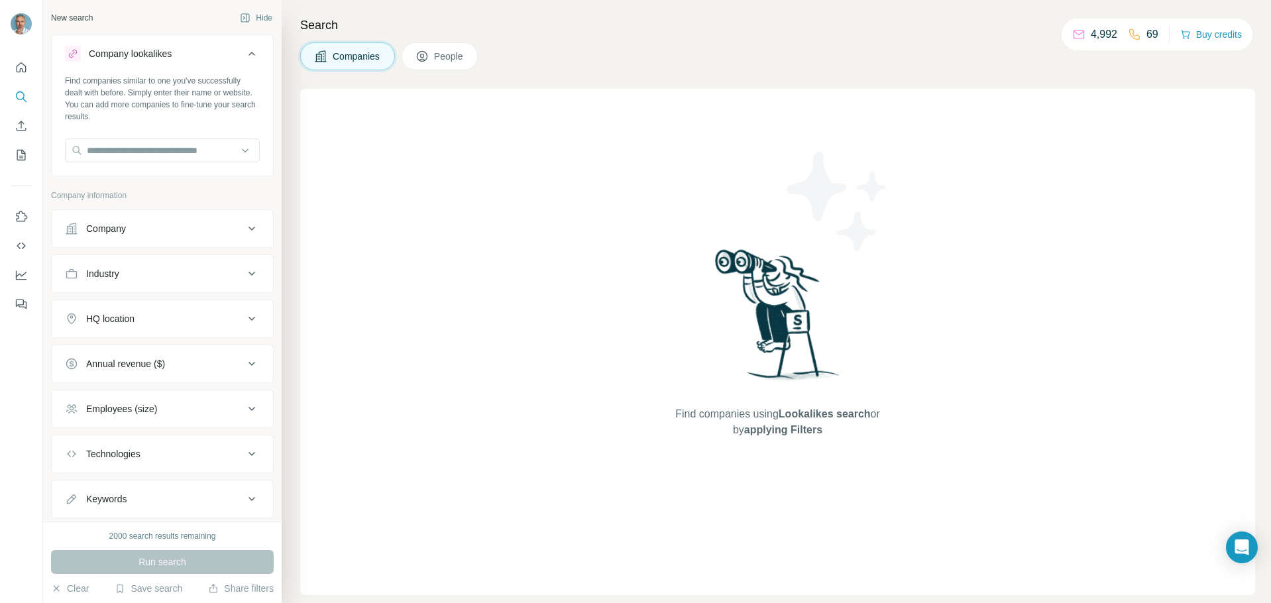
click at [435, 56] on button "People" at bounding box center [440, 56] width 77 height 28
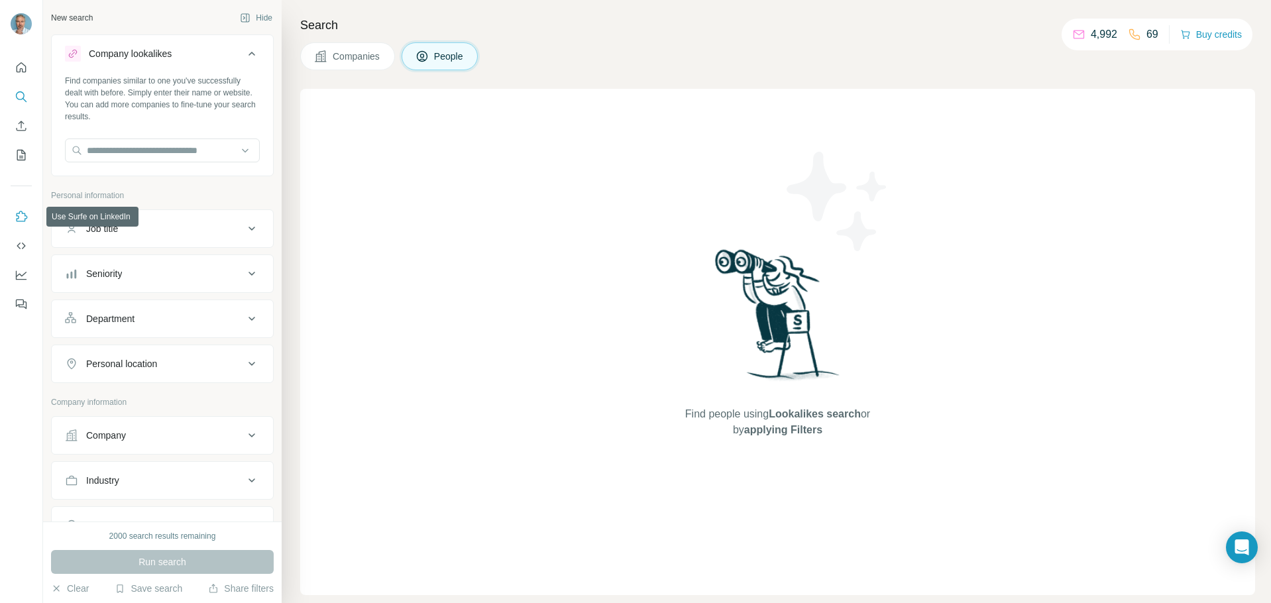
click at [22, 213] on icon "Use Surfe on LinkedIn" at bounding box center [22, 216] width 11 height 11
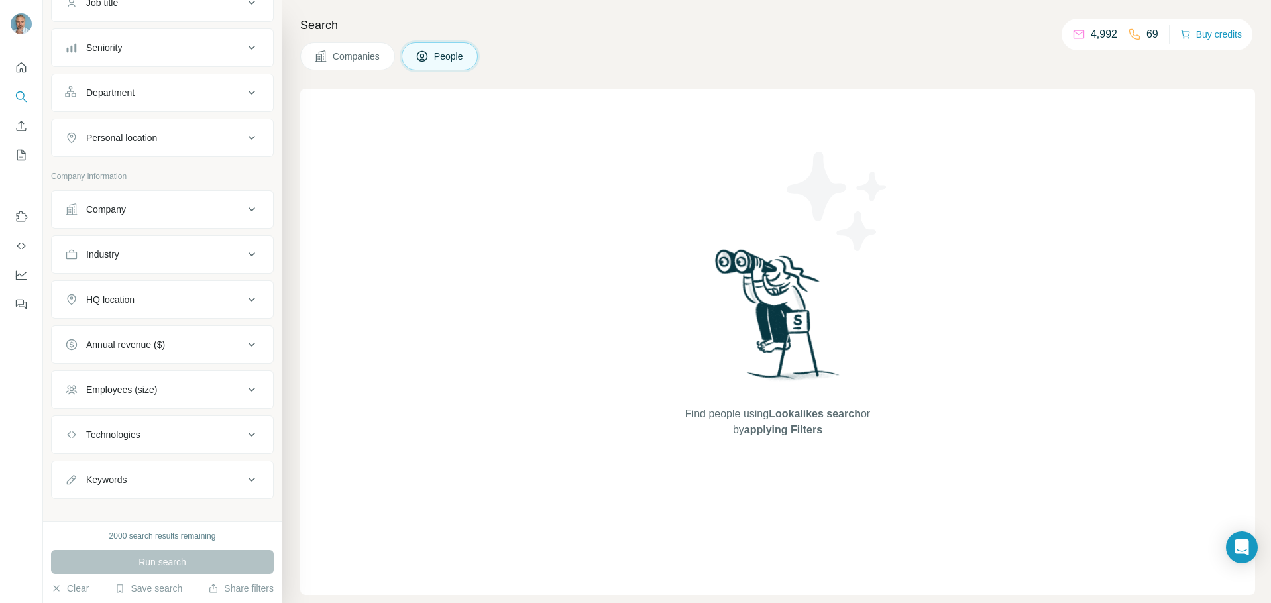
scroll to position [241, 0]
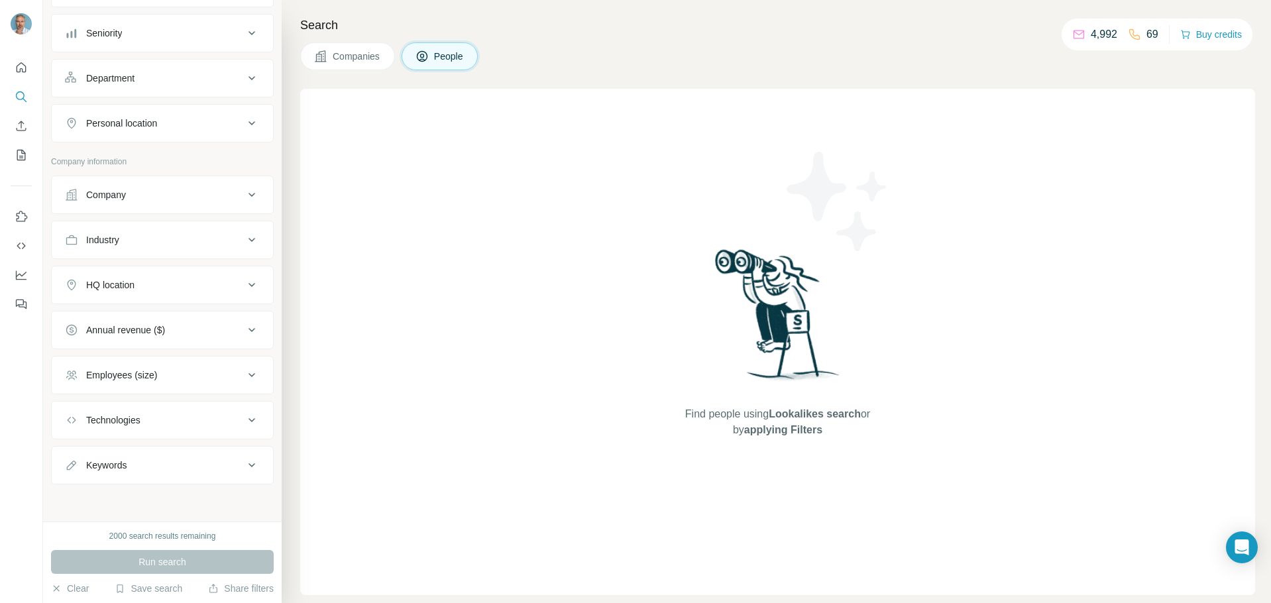
click at [211, 468] on div "Keywords" at bounding box center [154, 465] width 179 height 13
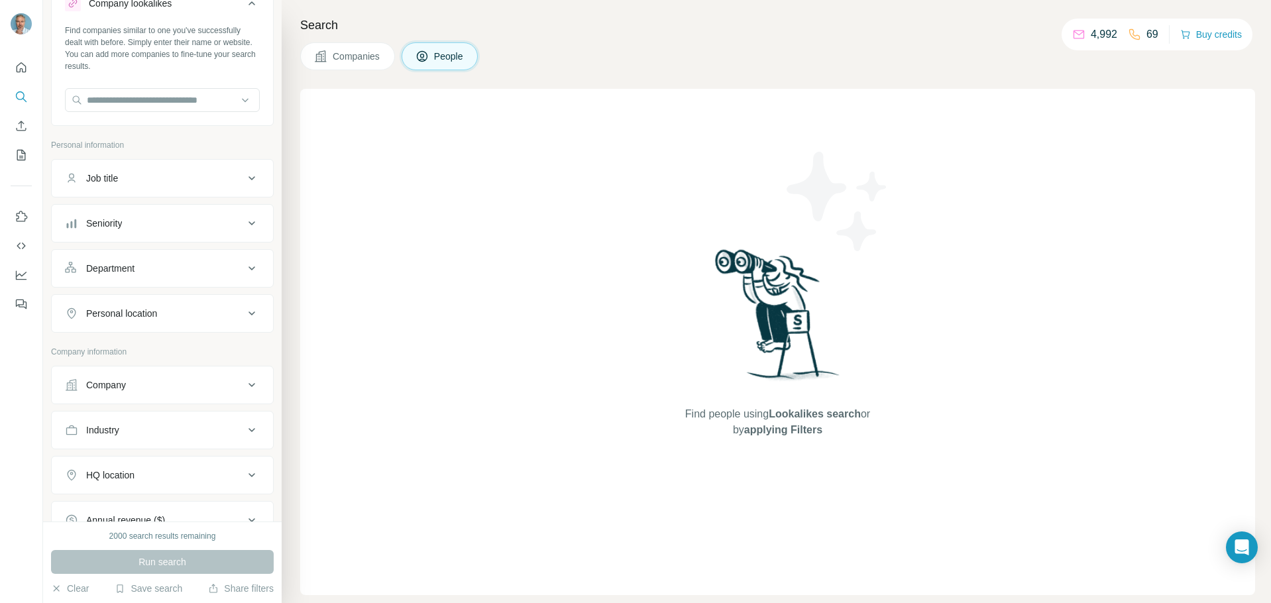
scroll to position [42, 0]
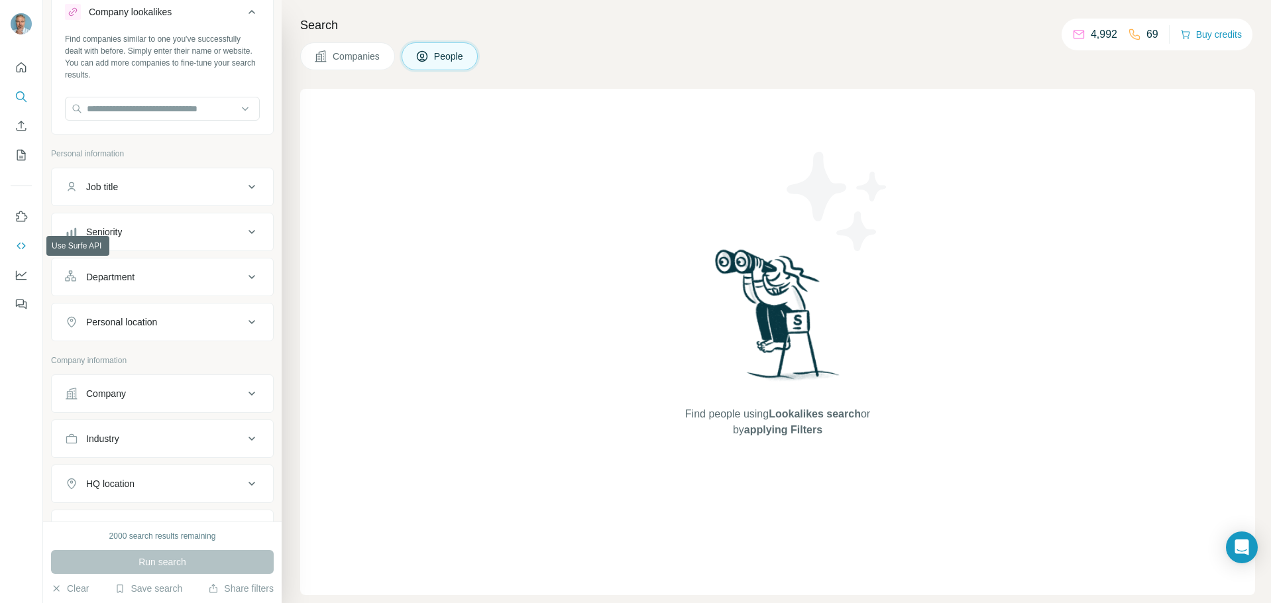
click at [21, 243] on icon "Use Surfe API" at bounding box center [21, 245] width 13 height 13
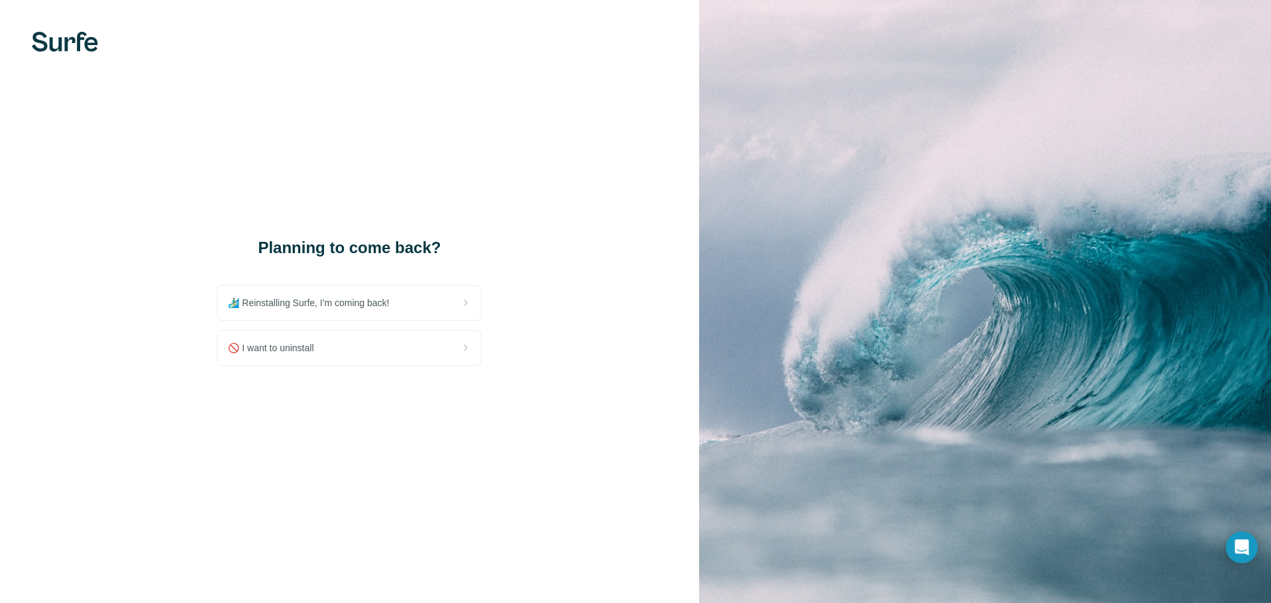
click at [322, 118] on div "Planning to come back? 🏄🏻‍♂️ Reinstalling Surfe, I'm coming back! 🚫 I want to u…" at bounding box center [349, 301] width 699 height 603
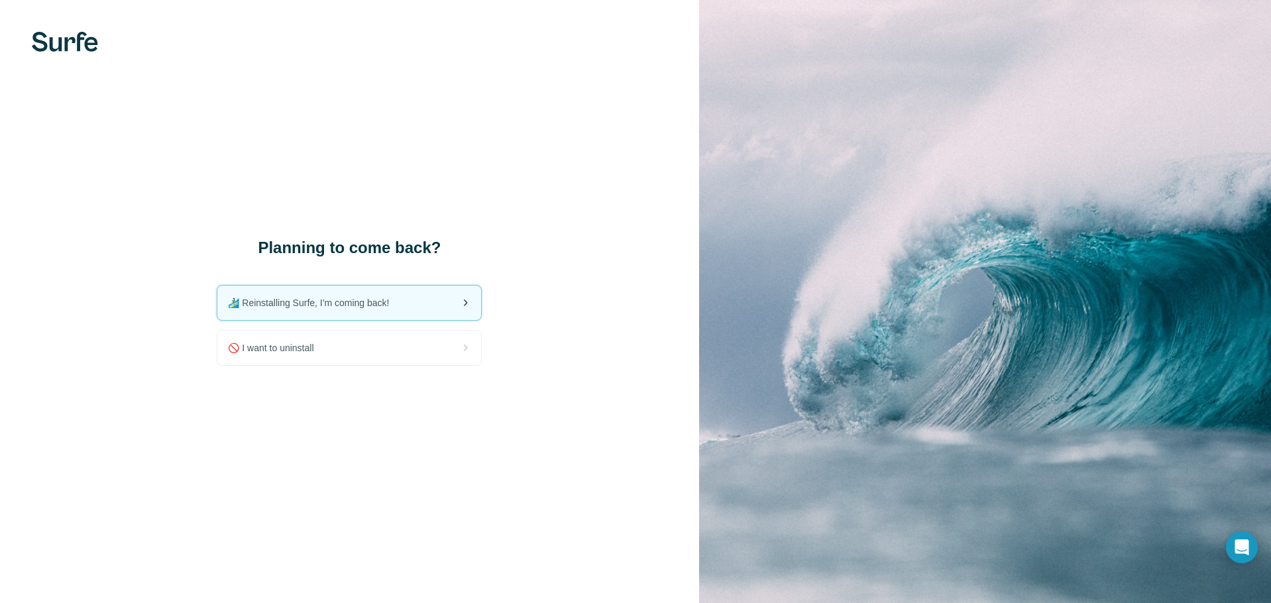
click at [323, 299] on span "🏄🏻‍♂️ Reinstalling Surfe, I'm coming back!" at bounding box center [314, 302] width 172 height 13
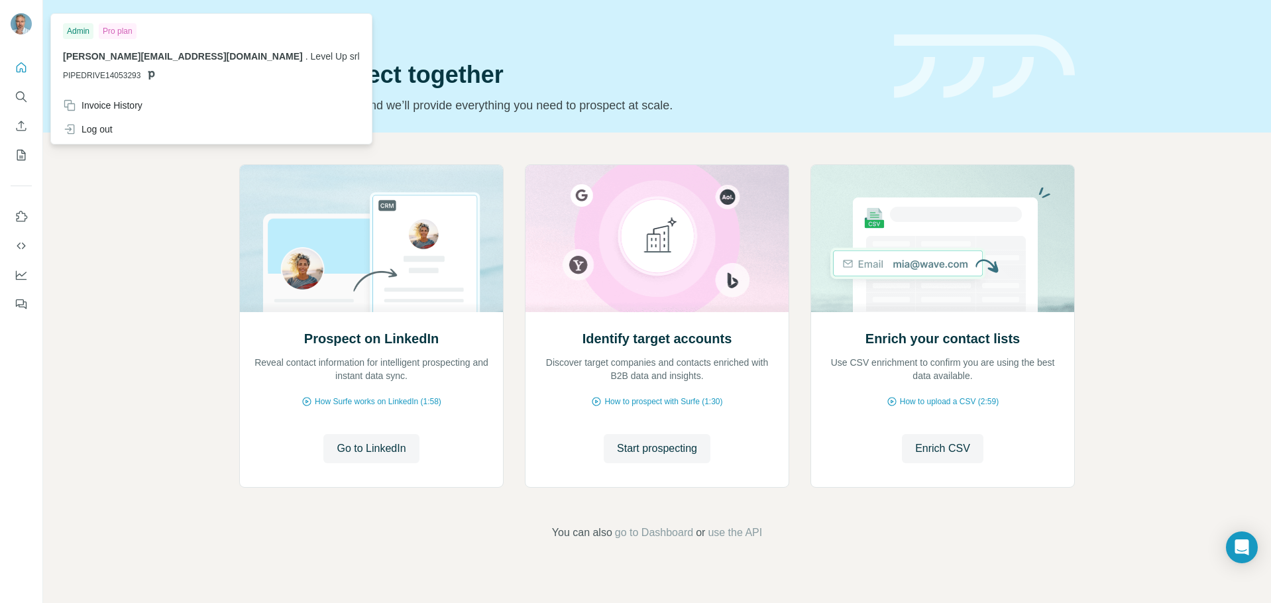
click at [15, 21] on img at bounding box center [21, 23] width 21 height 21
click at [16, 65] on icon "Quick start" at bounding box center [21, 67] width 13 height 13
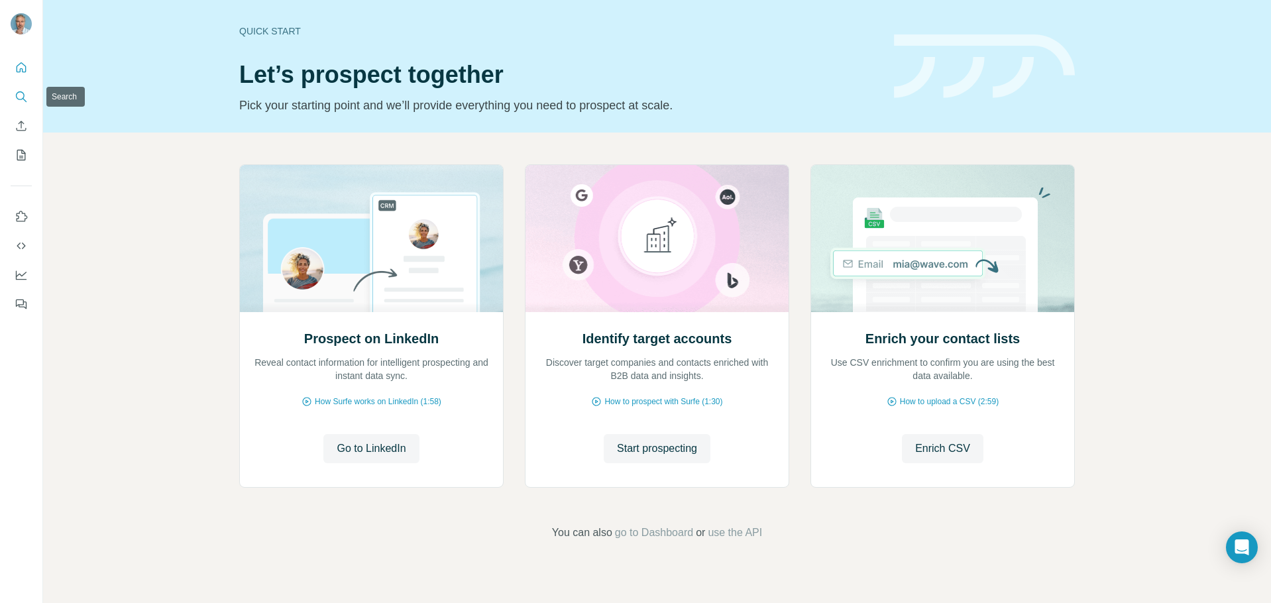
click at [21, 101] on icon "Search" at bounding box center [21, 96] width 13 height 13
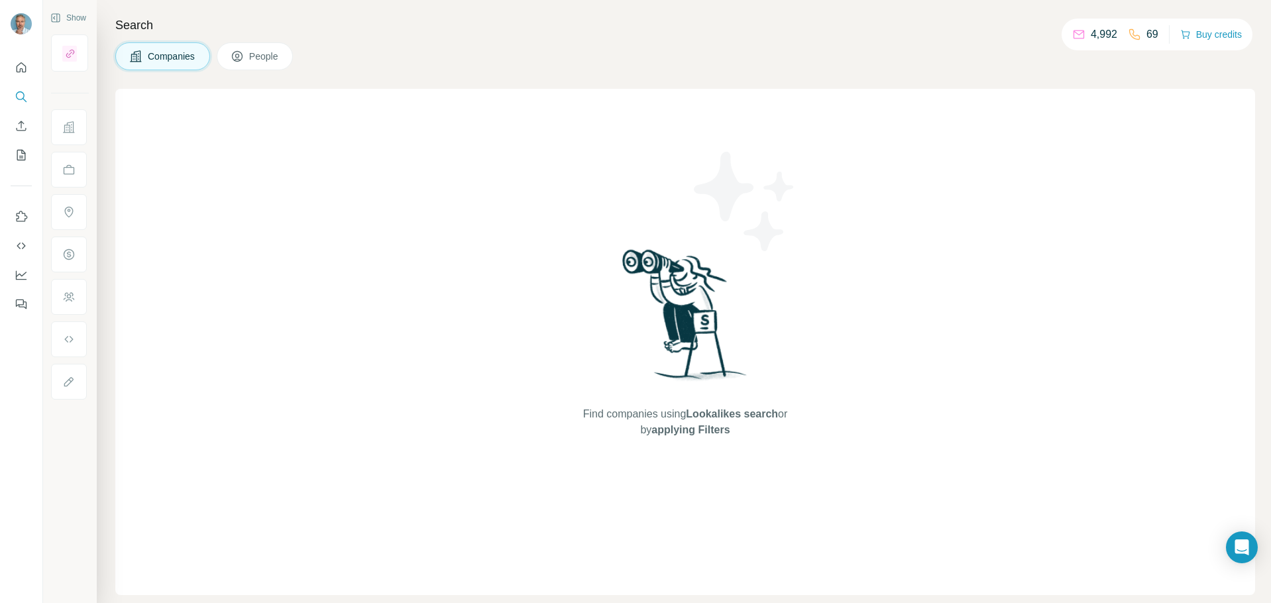
click at [251, 60] on button "People" at bounding box center [255, 56] width 77 height 28
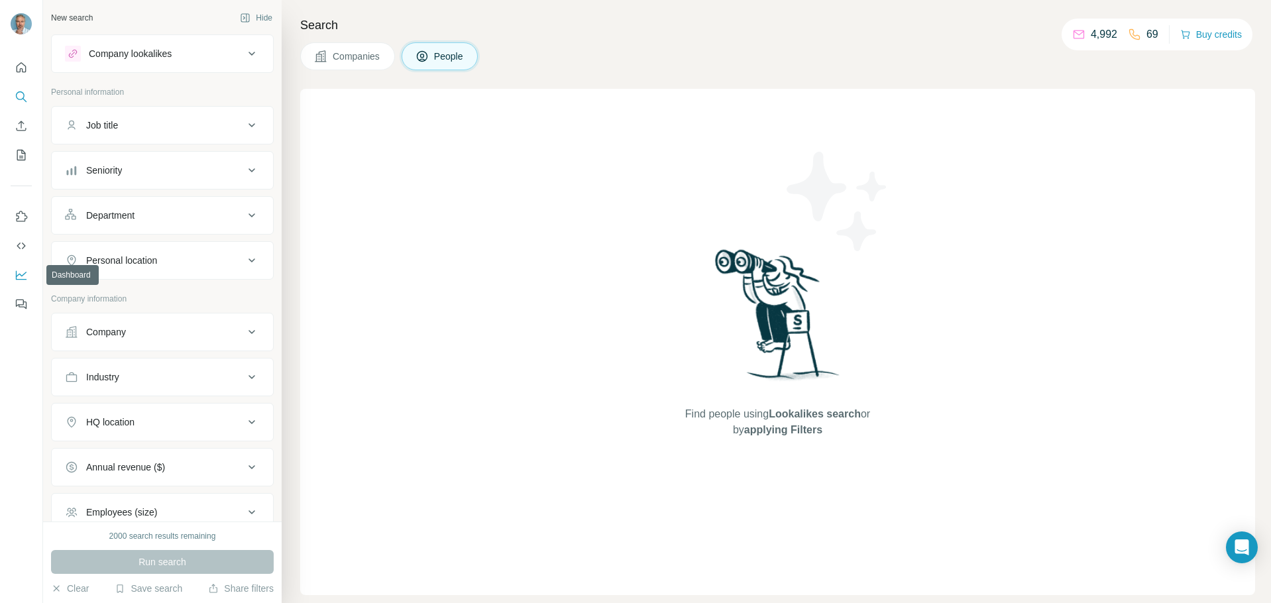
click at [21, 275] on icon "Dashboard" at bounding box center [21, 274] width 11 height 5
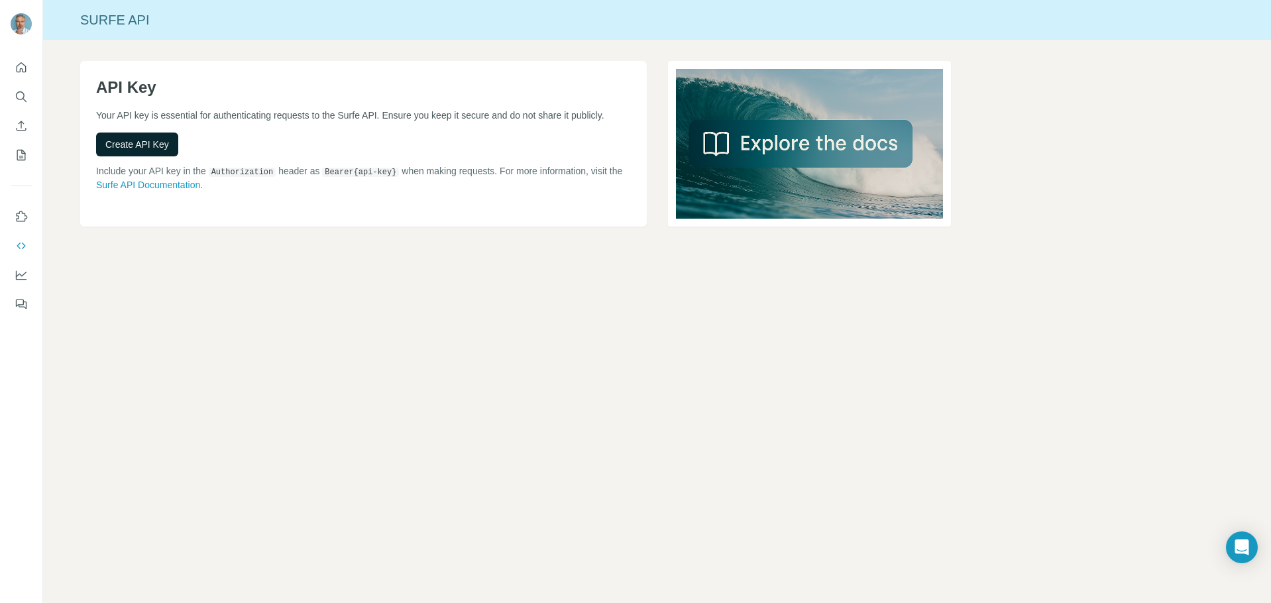
click at [164, 151] on span "Create API Key" at bounding box center [137, 144] width 64 height 13
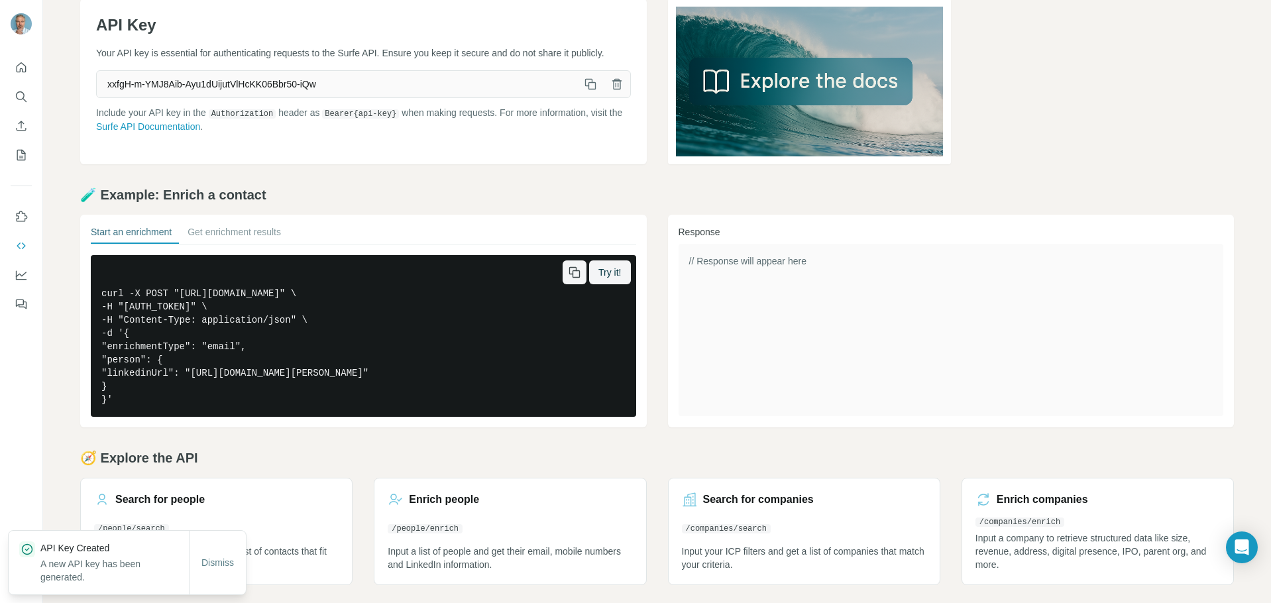
scroll to position [66, 0]
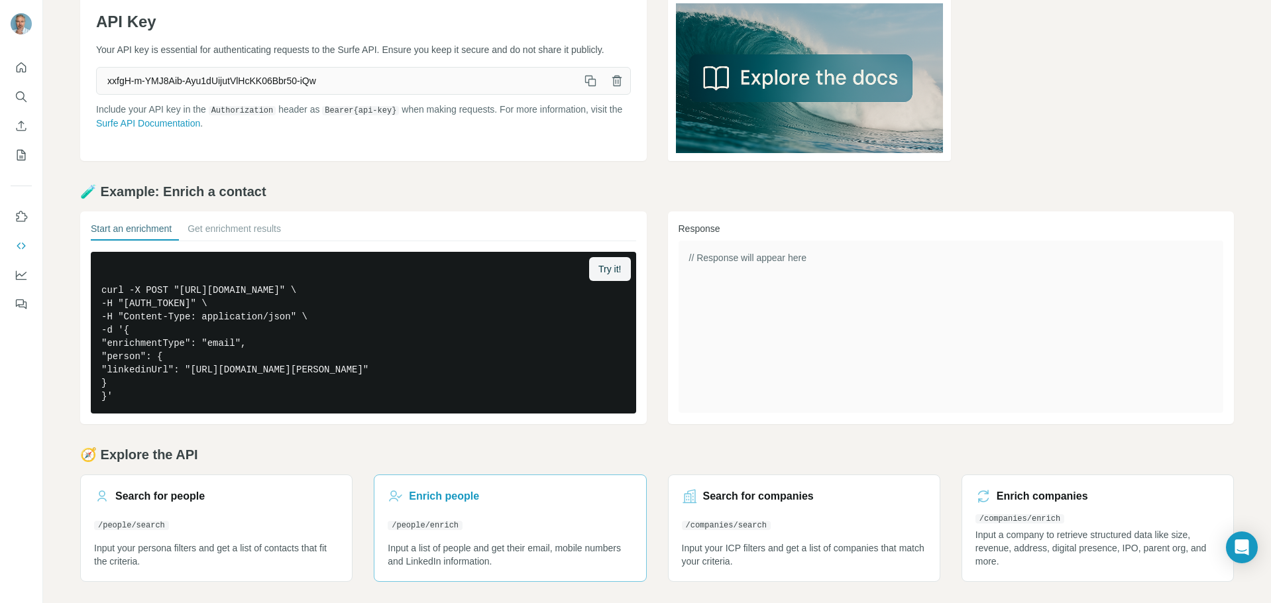
click at [453, 494] on h3 "Enrich people" at bounding box center [444, 497] width 70 height 16
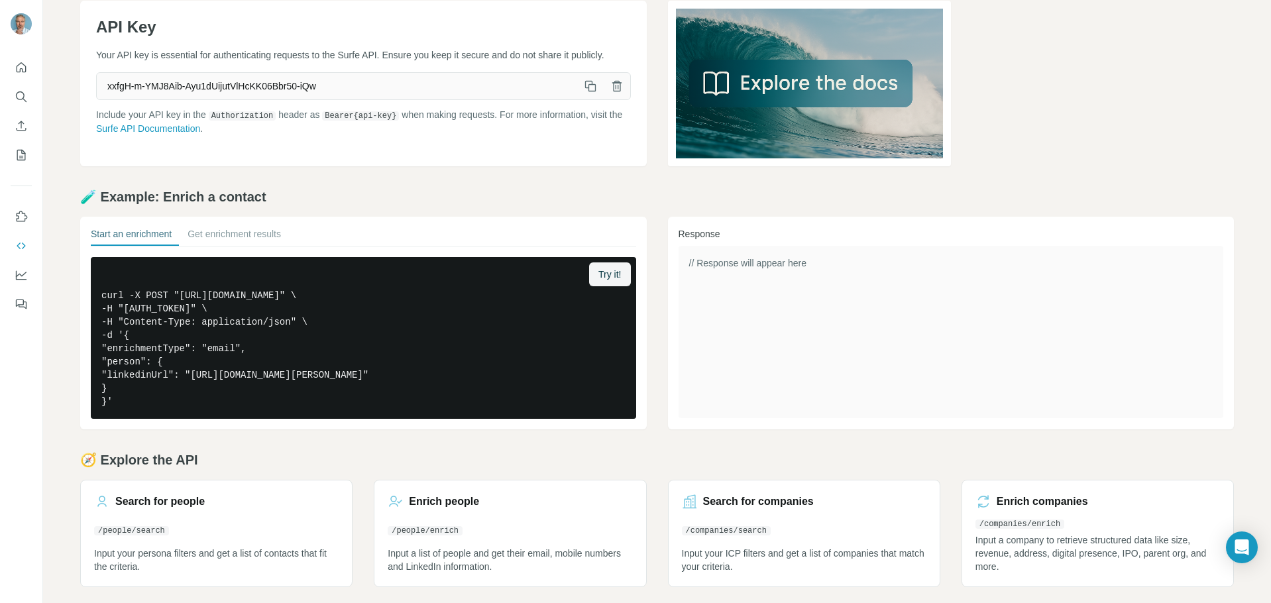
scroll to position [66, 0]
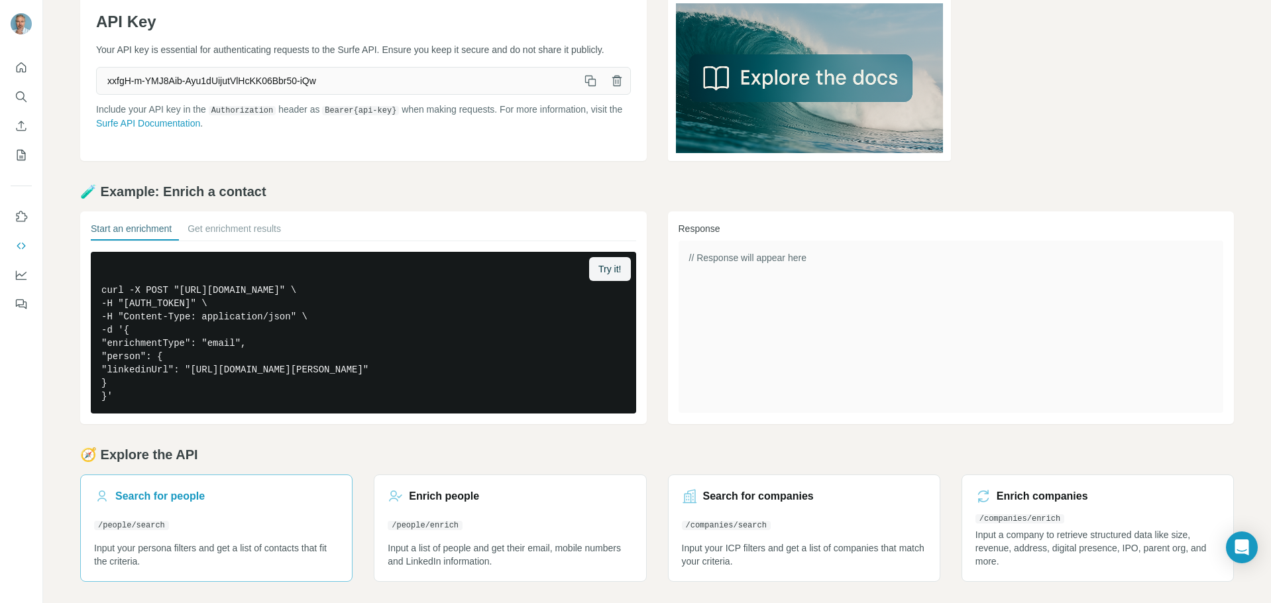
click at [188, 497] on h3 "Search for people" at bounding box center [159, 497] width 89 height 16
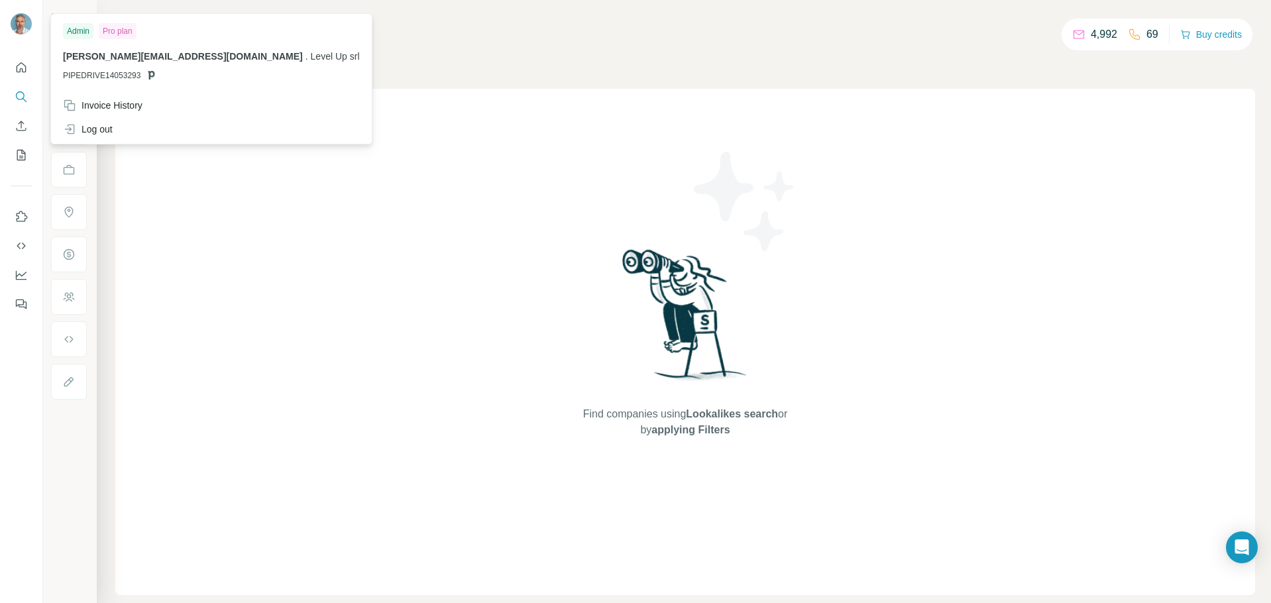
click at [15, 25] on img at bounding box center [21, 23] width 21 height 21
click at [26, 21] on img at bounding box center [21, 23] width 21 height 21
drag, startPoint x: 263, startPoint y: 205, endPoint x: 263, endPoint y: 198, distance: 8.0
click at [263, 203] on div "Find companies using Lookalikes search or by applying Filters" at bounding box center [685, 342] width 1140 height 506
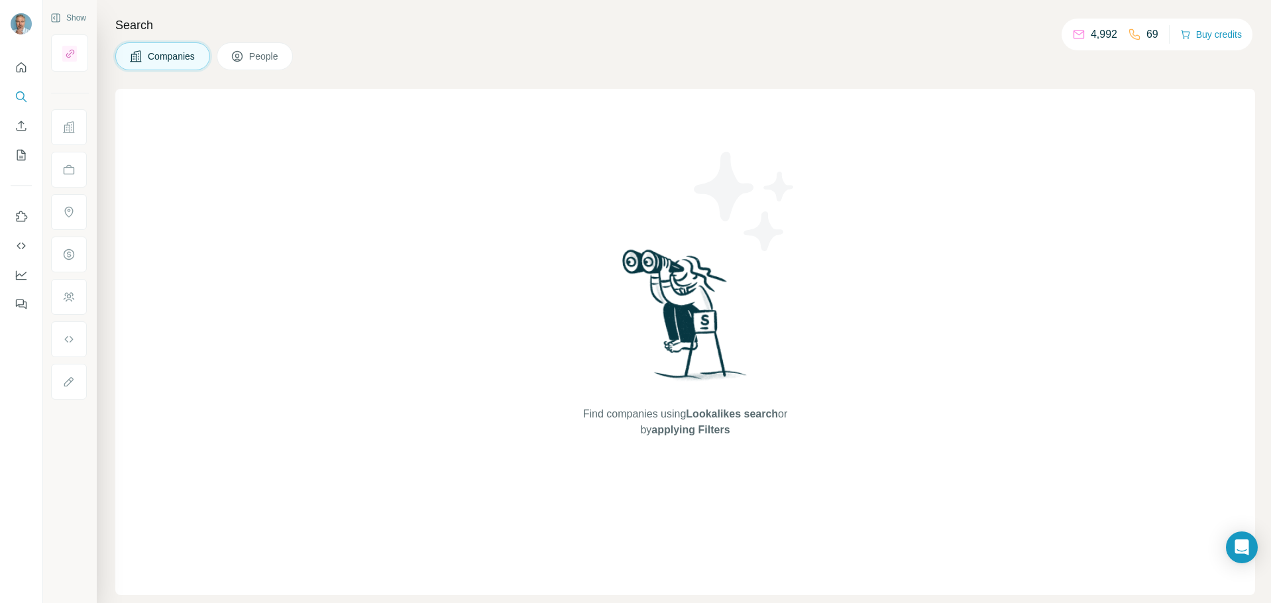
click at [160, 59] on span "Companies" at bounding box center [172, 56] width 48 height 13
click at [19, 154] on icon "My lists" at bounding box center [21, 154] width 13 height 13
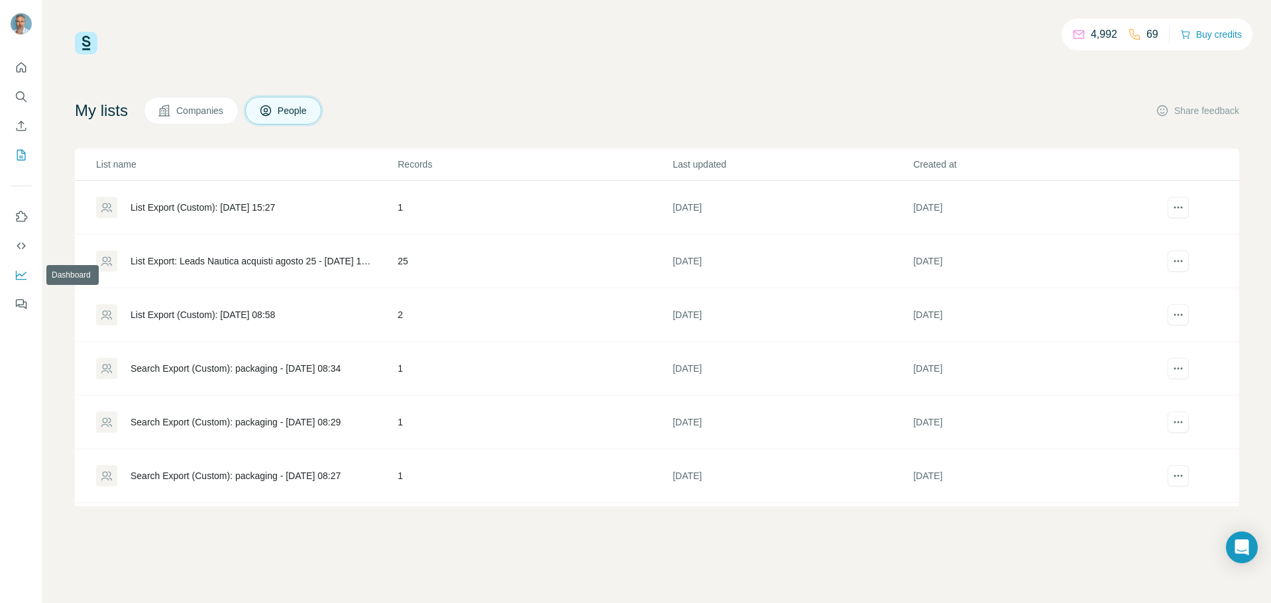
click at [21, 276] on icon "Dashboard" at bounding box center [21, 274] width 11 height 5
click at [21, 63] on icon "Quick start" at bounding box center [22, 67] width 10 height 10
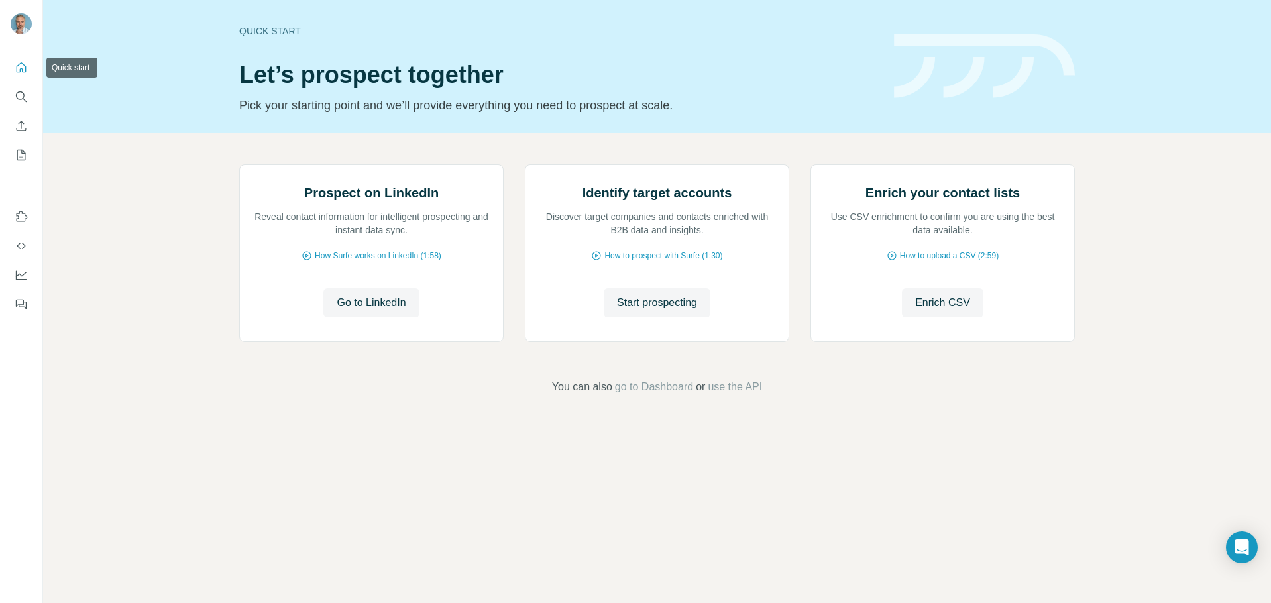
click at [21, 74] on icon "Quick start" at bounding box center [21, 67] width 13 height 13
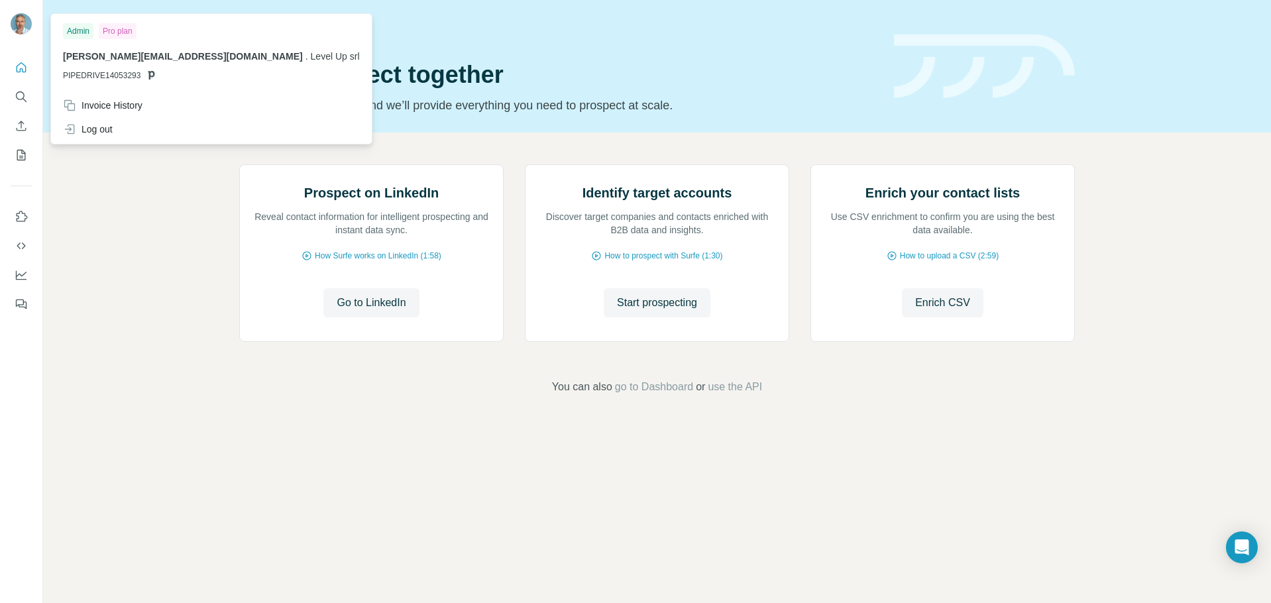
click at [19, 21] on img at bounding box center [21, 23] width 21 height 21
click at [88, 108] on div "Invoice History" at bounding box center [103, 105] width 80 height 13
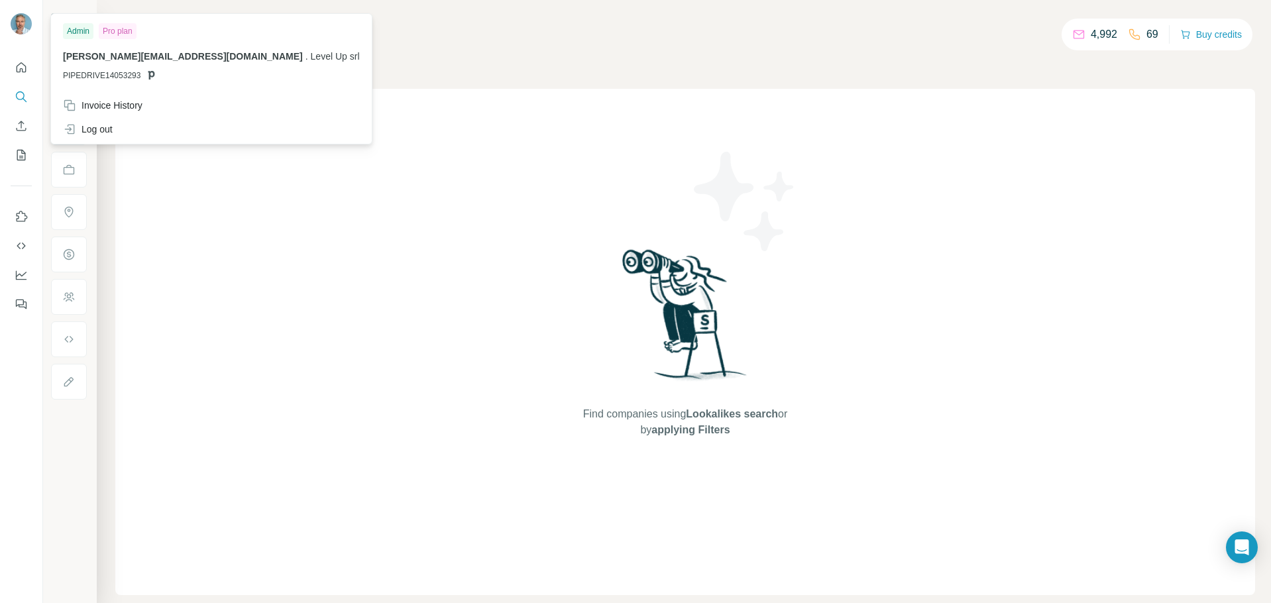
click at [24, 19] on img at bounding box center [21, 23] width 21 height 21
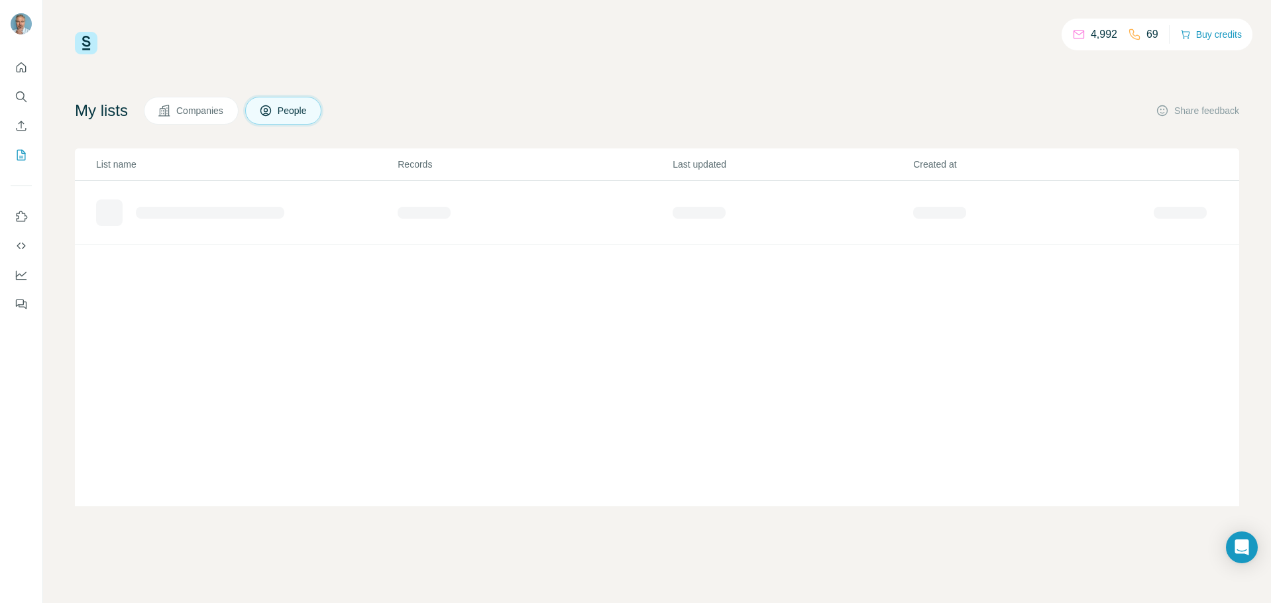
click at [85, 107] on h4 "My lists" at bounding box center [101, 110] width 53 height 21
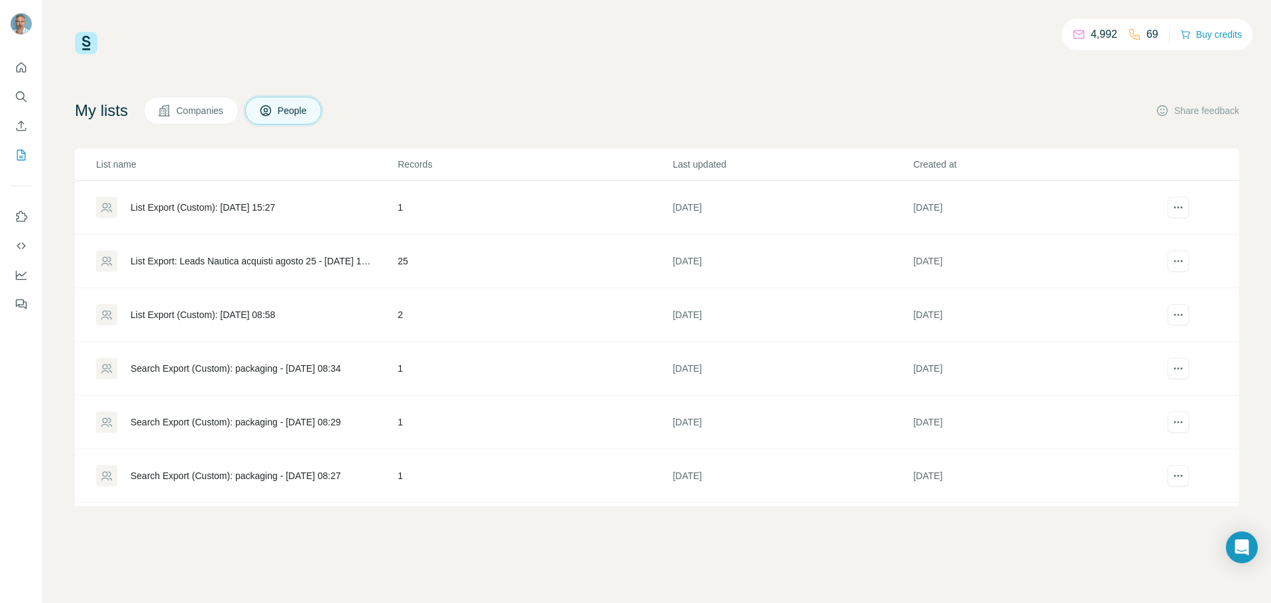
click at [97, 119] on h4 "My lists" at bounding box center [101, 110] width 53 height 21
click at [19, 272] on icon "Dashboard" at bounding box center [21, 274] width 13 height 13
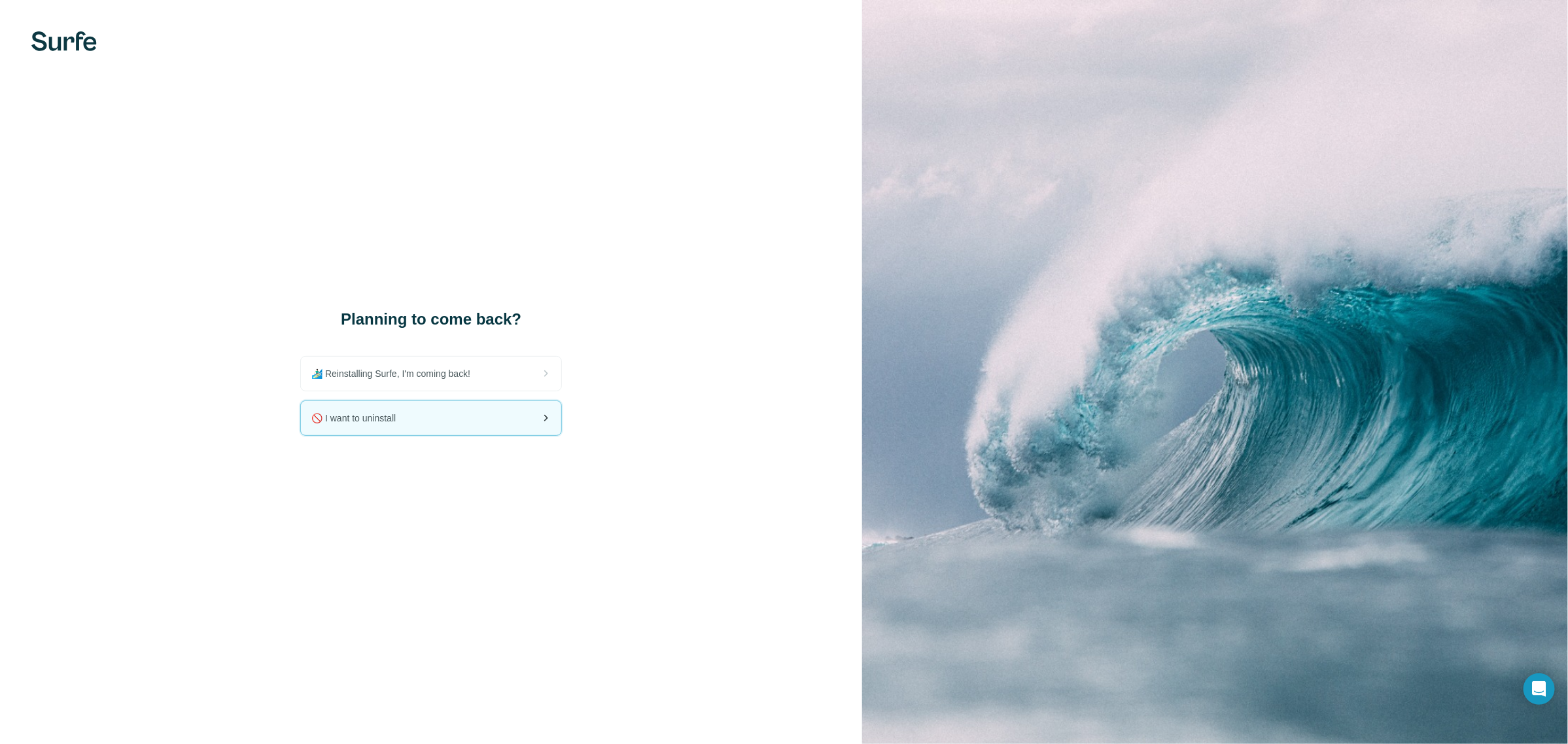
click at [479, 409] on div "🚫 I want to uninstall" at bounding box center [431, 417] width 261 height 34
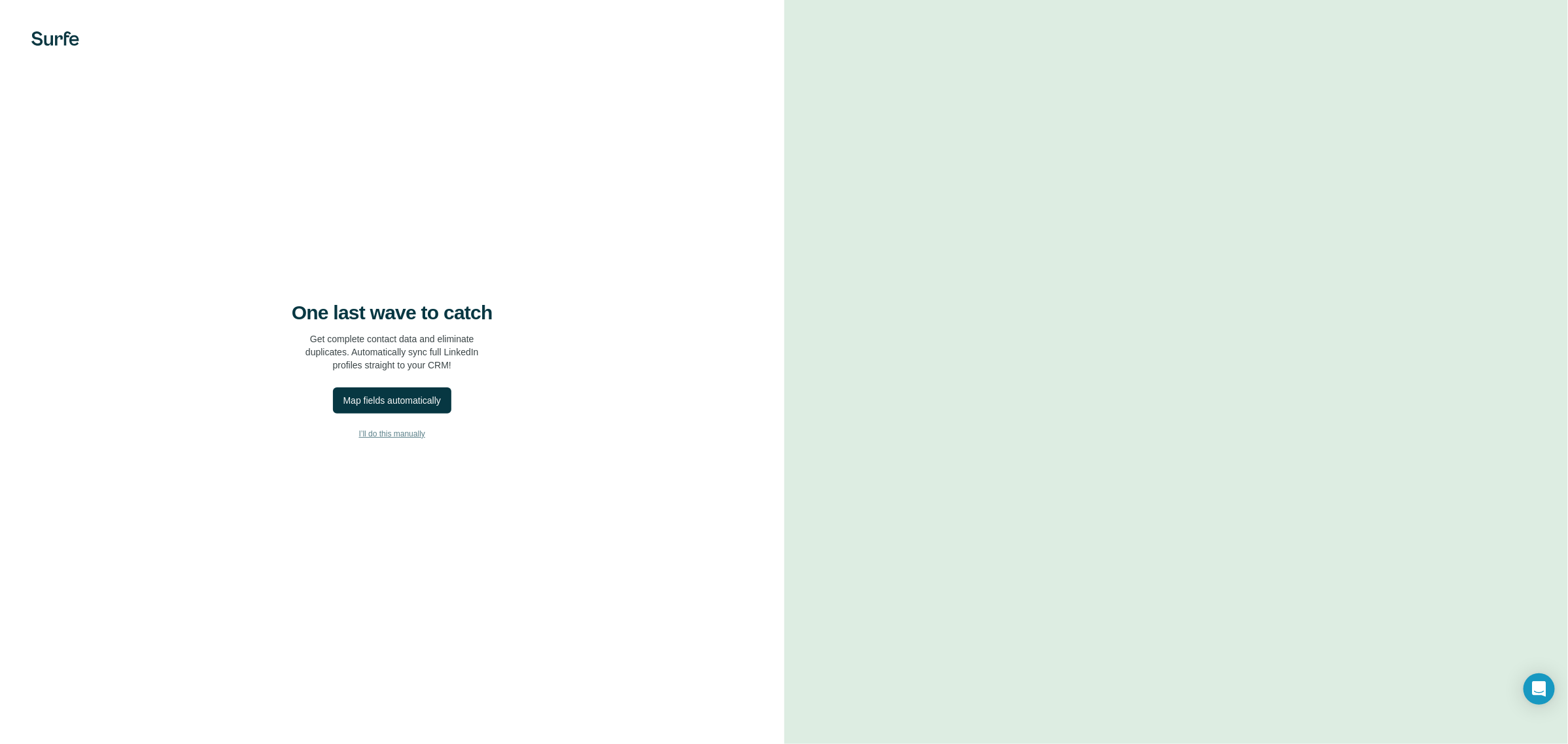
click at [388, 432] on span "I’ll do this manually" at bounding box center [392, 434] width 66 height 12
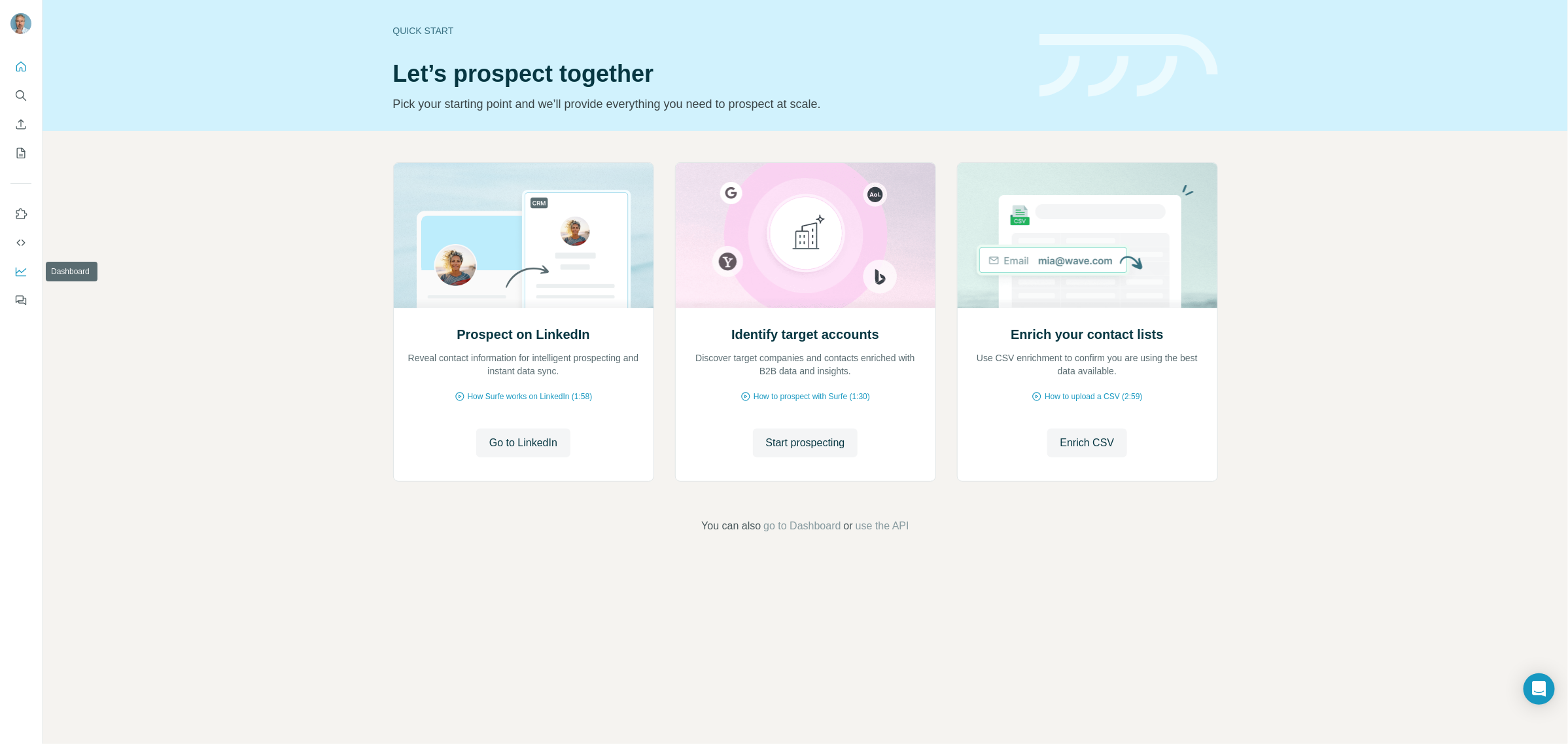
click at [20, 266] on icon "Dashboard" at bounding box center [21, 270] width 13 height 13
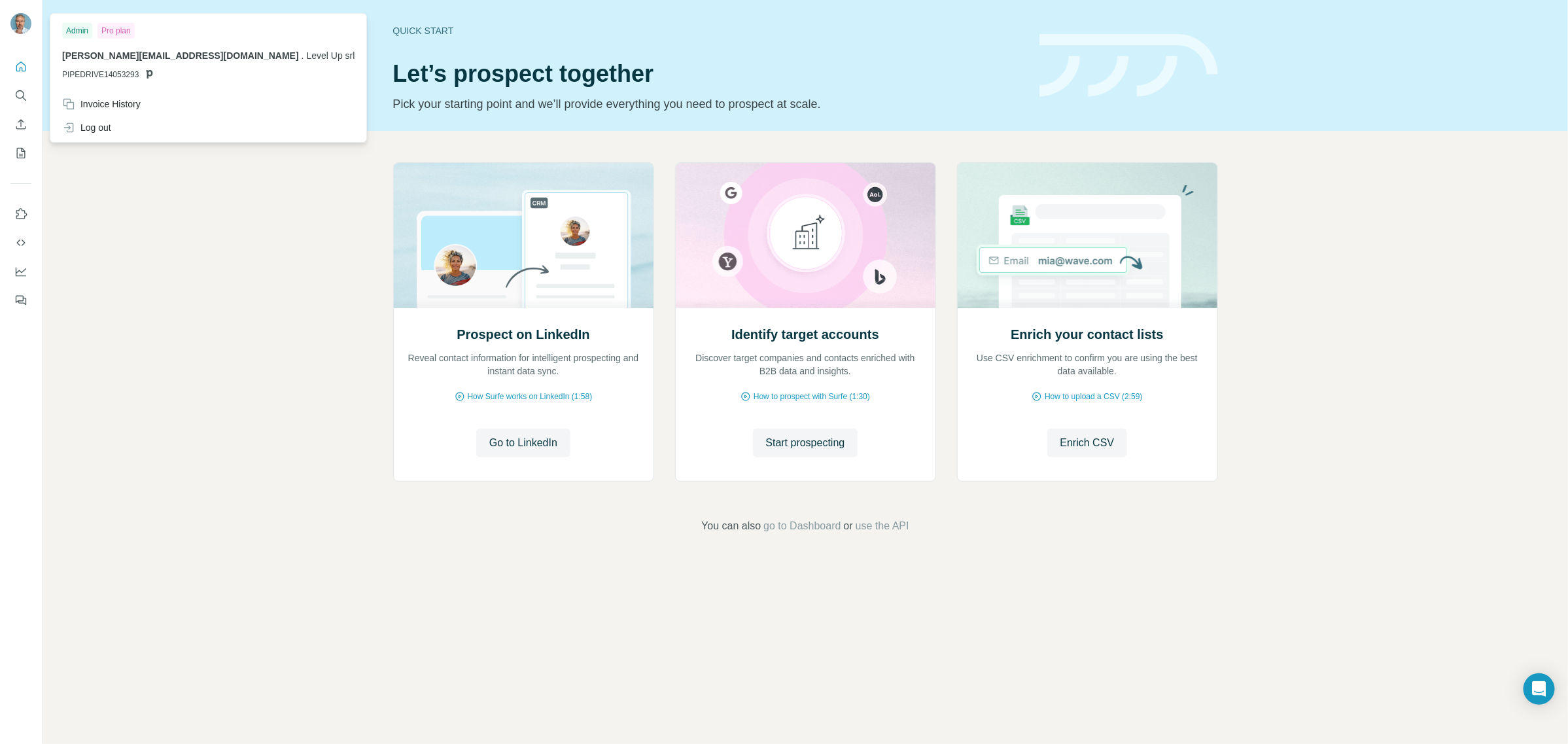
click at [19, 21] on img at bounding box center [21, 23] width 21 height 21
click at [17, 268] on icon "Dashboard" at bounding box center [21, 270] width 13 height 13
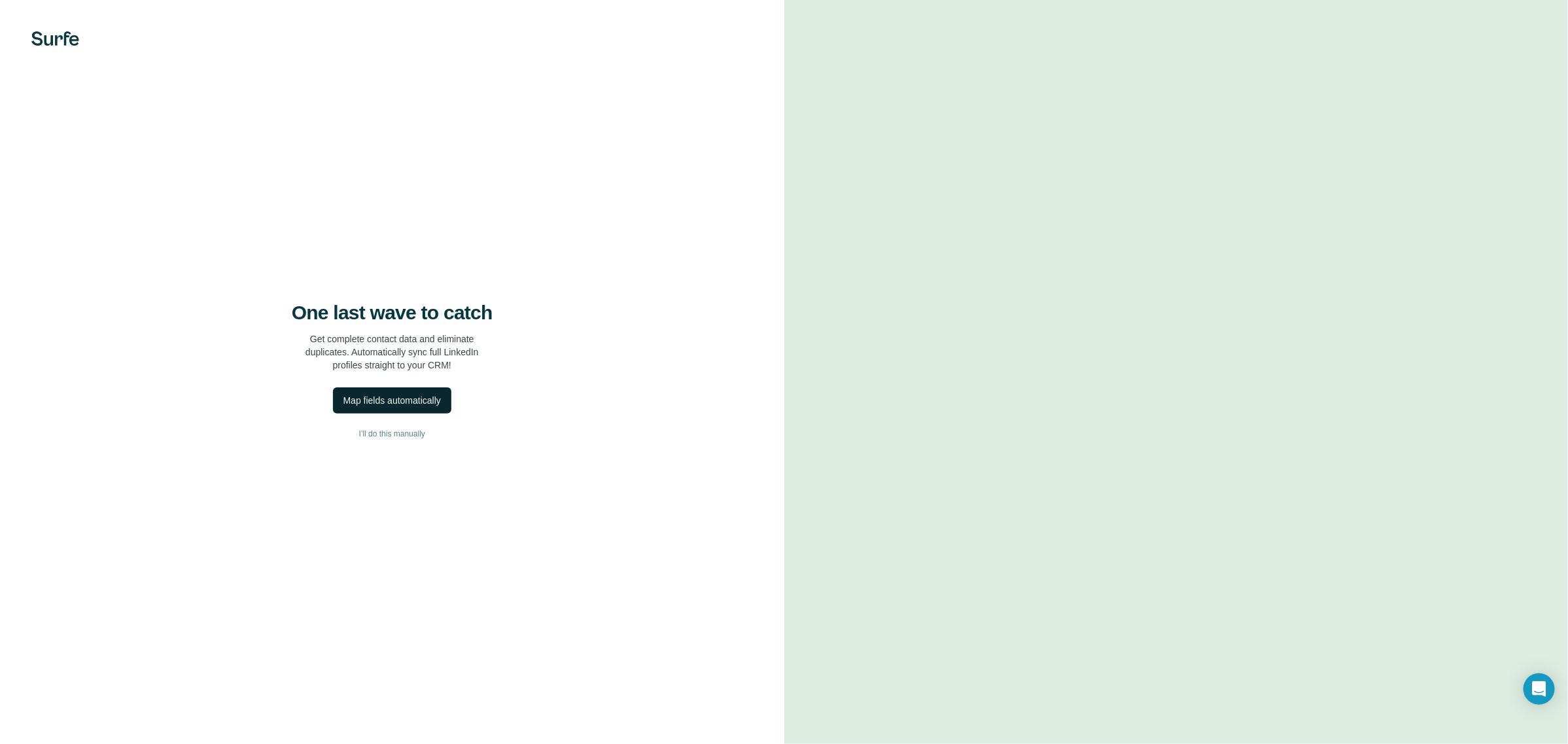
click at [374, 401] on div "Map fields automatically" at bounding box center [392, 400] width 98 height 13
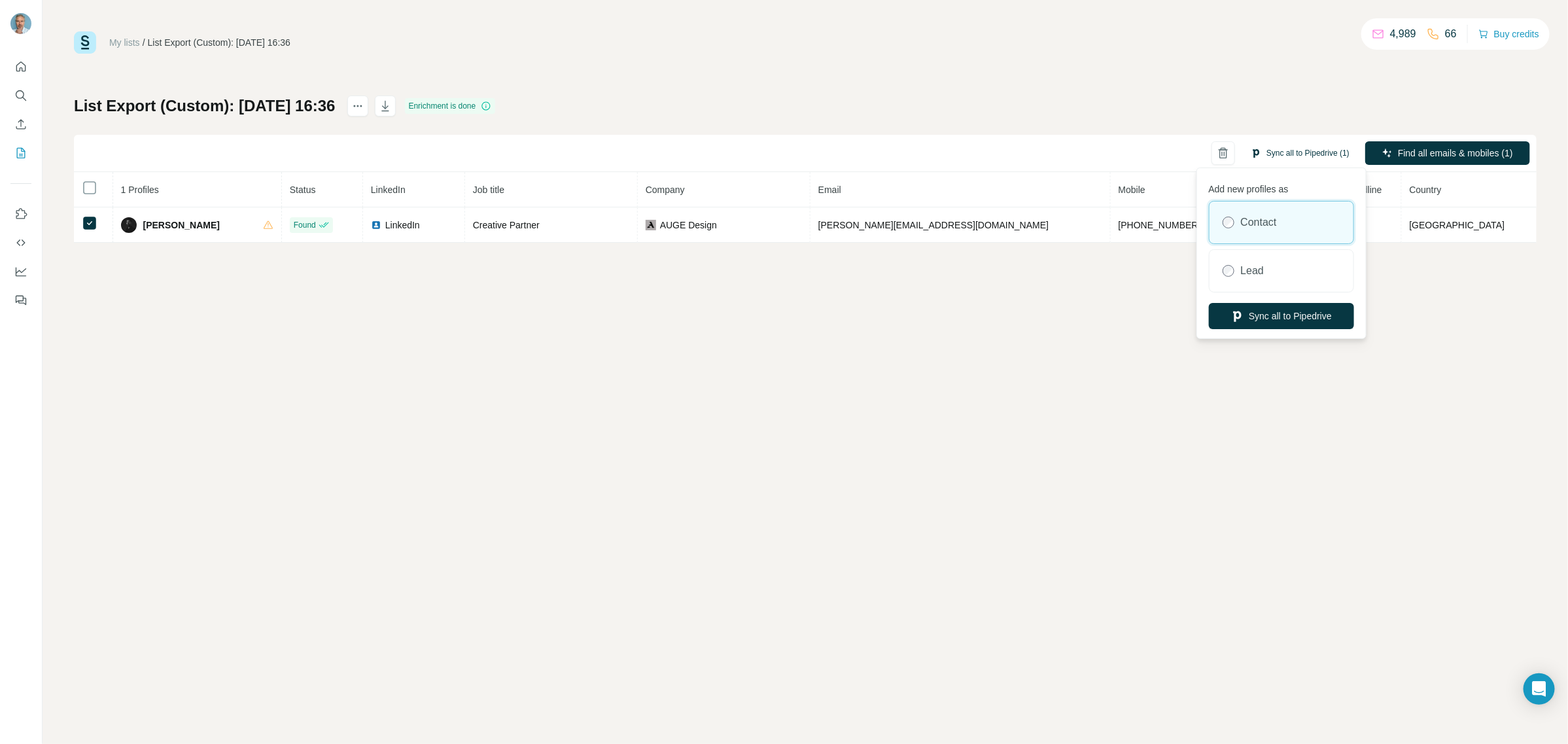
click at [1274, 151] on button "Sync all to Pipedrive (1)" at bounding box center [1300, 153] width 117 height 20
click at [1268, 152] on button "Sync all to Pipedrive (1)" at bounding box center [1300, 153] width 117 height 20
click at [1266, 218] on label "Contact" at bounding box center [1258, 222] width 36 height 16
click at [1272, 313] on button "Sync all to Pipedrive" at bounding box center [1281, 316] width 145 height 27
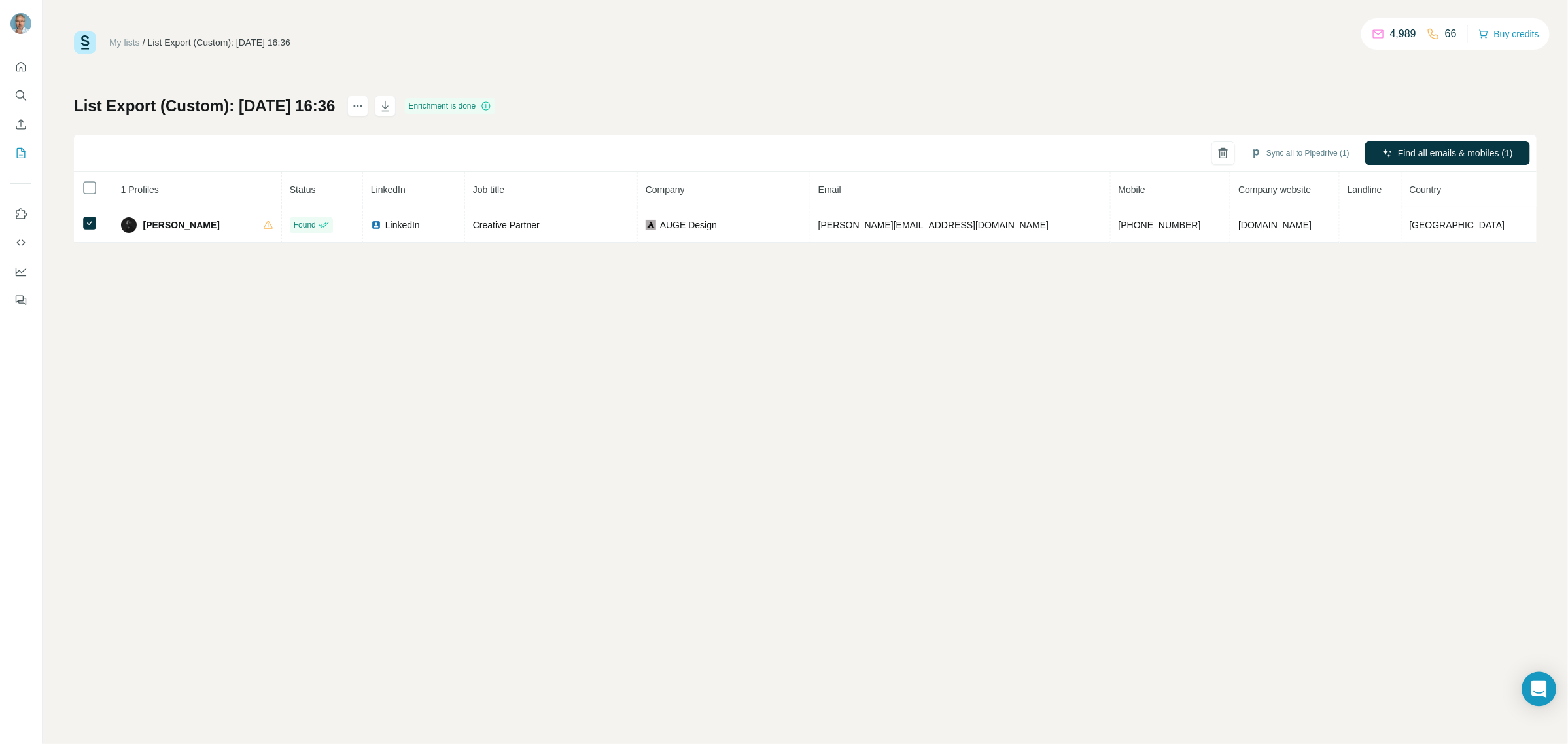
click at [1534, 681] on div "Open Intercom Messenger" at bounding box center [1539, 689] width 35 height 35
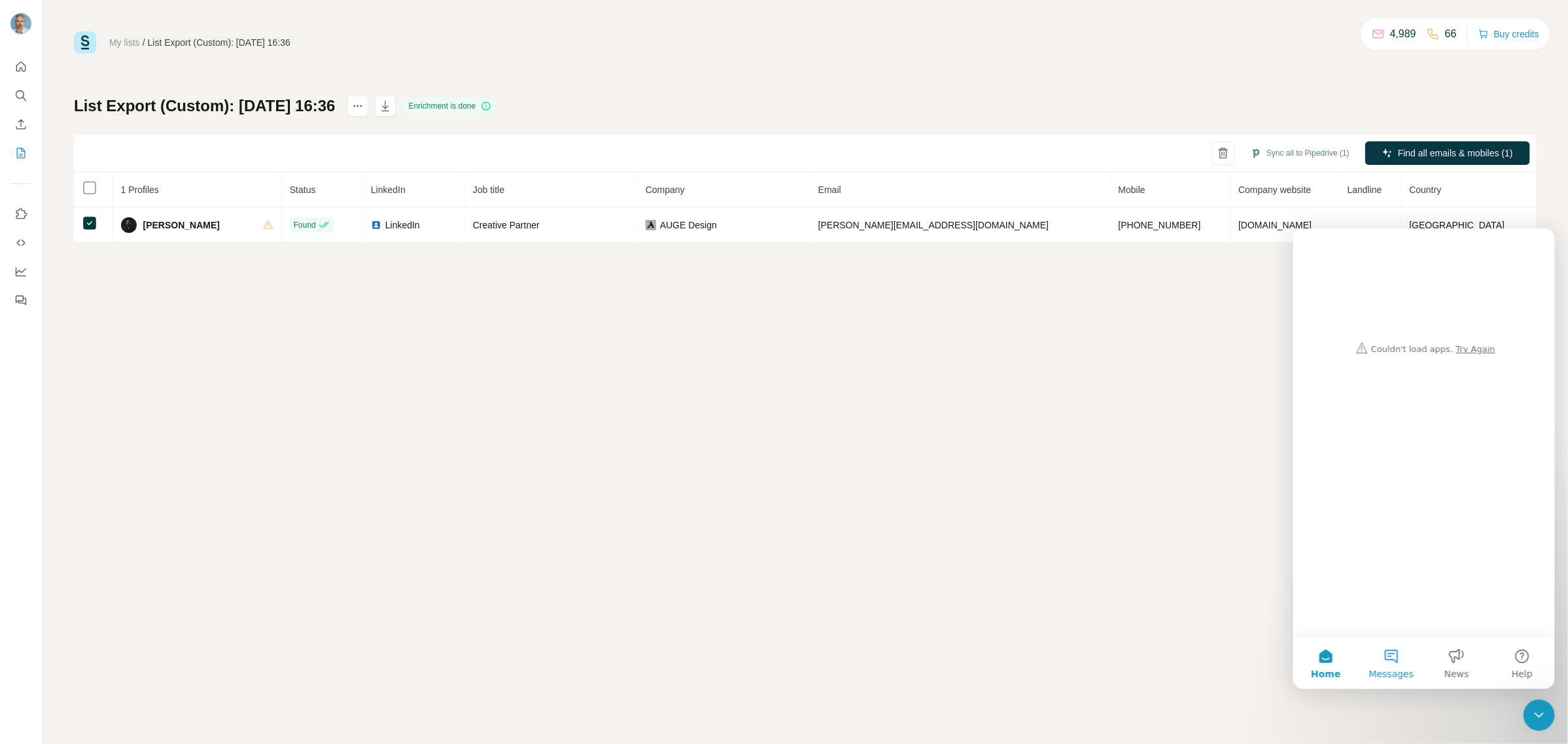
click at [1392, 668] on span "Messages" at bounding box center [1391, 672] width 45 height 9
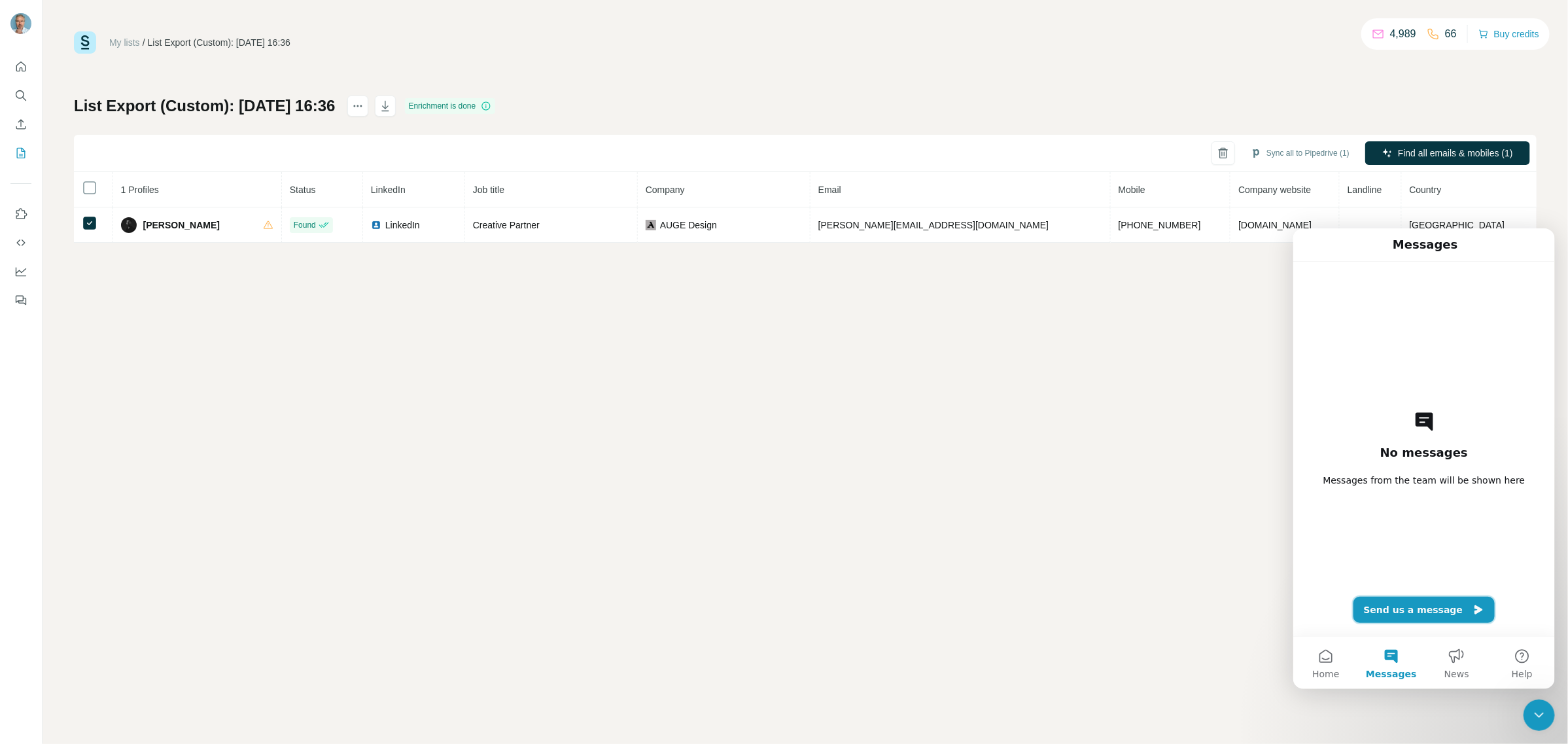
click at [1448, 607] on button "Send us a message" at bounding box center [1424, 609] width 142 height 27
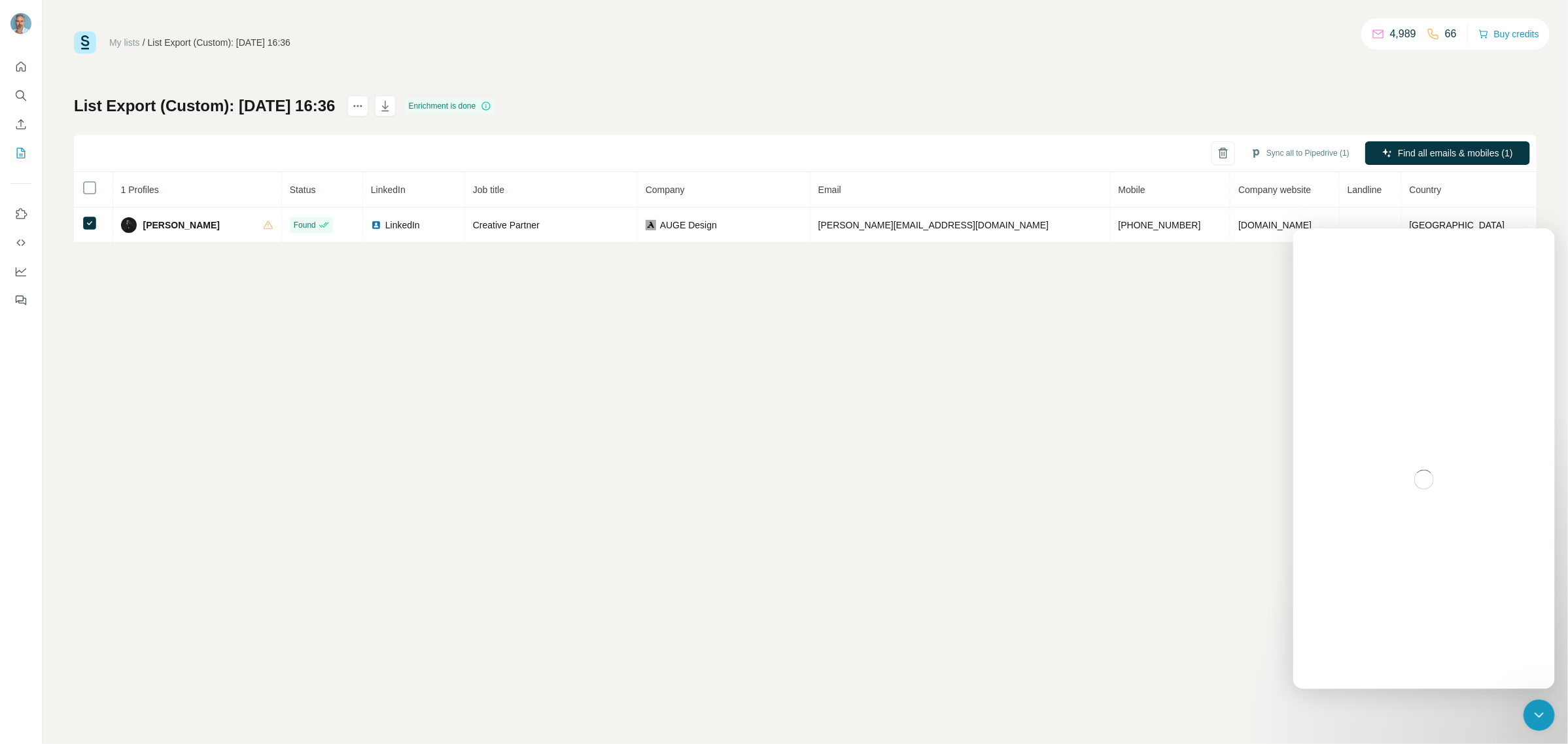
click at [79, 35] on img at bounding box center [85, 42] width 23 height 23
click at [84, 37] on img at bounding box center [85, 42] width 23 height 23
click at [118, 43] on link "My lists" at bounding box center [124, 42] width 31 height 11
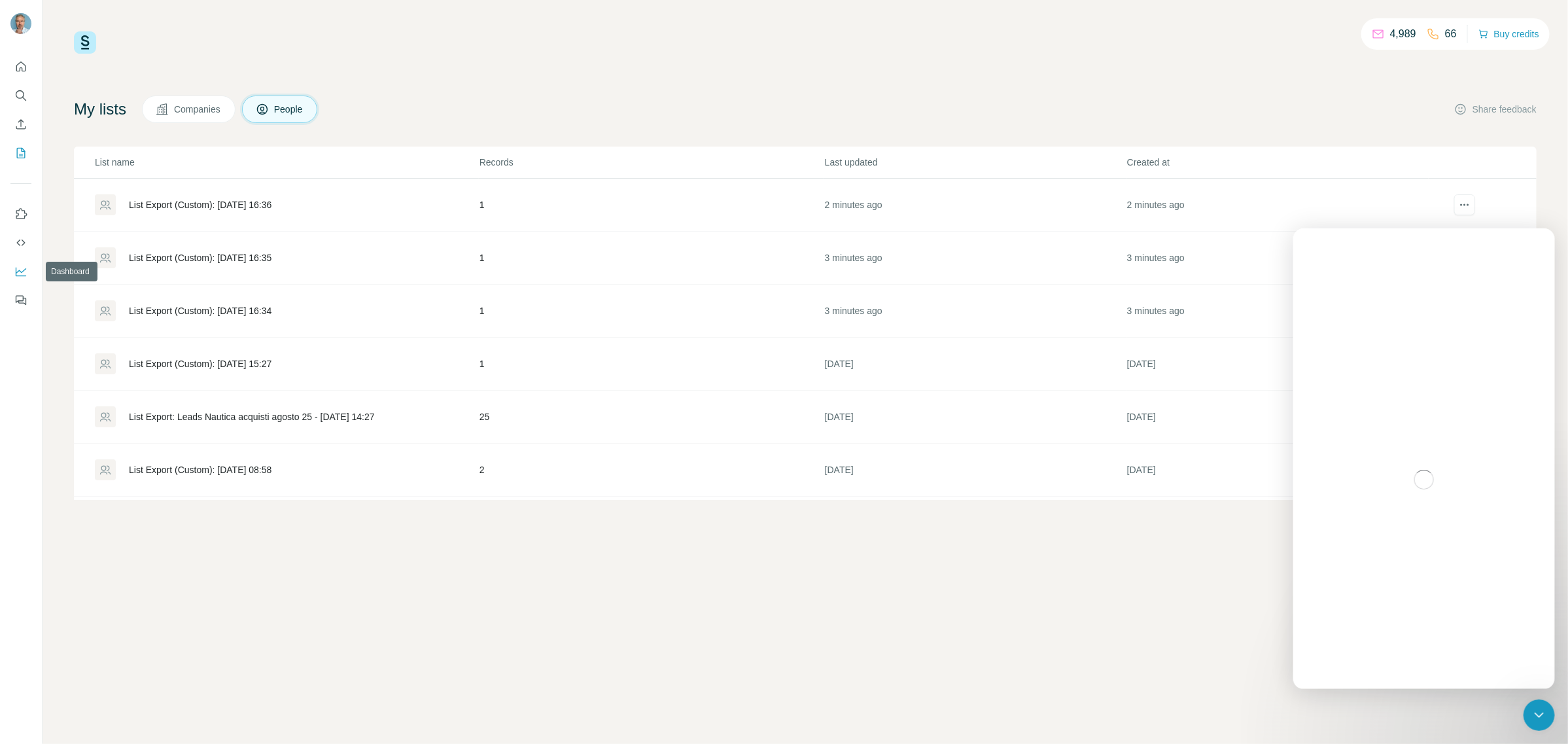
click at [25, 268] on icon "Dashboard" at bounding box center [21, 270] width 13 height 13
click at [253, 208] on div "List Export (Custom): [DATE] 16:36" at bounding box center [200, 204] width 143 height 13
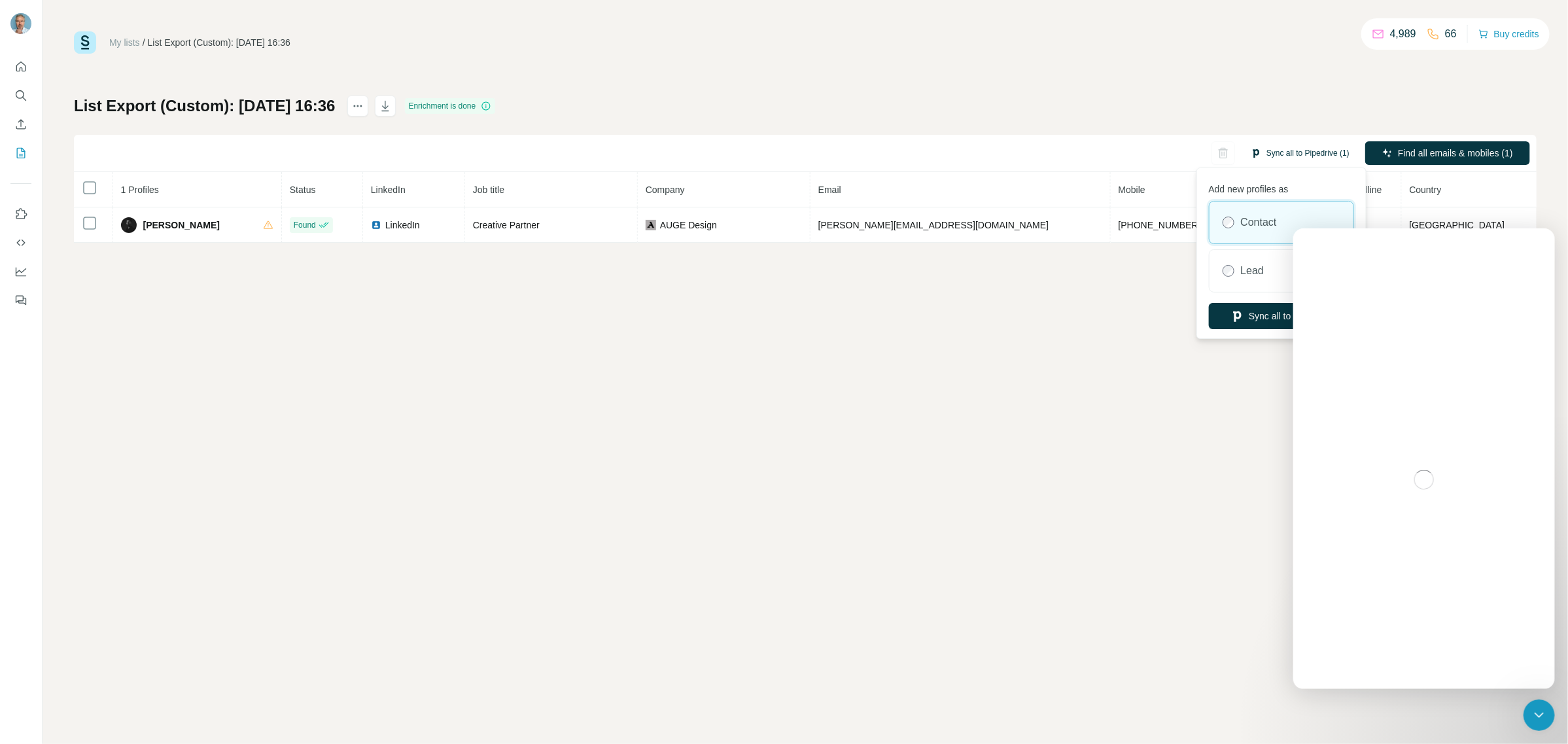
click at [1284, 152] on button "Sync all to Pipedrive (1)" at bounding box center [1300, 153] width 117 height 20
click at [1244, 312] on button "Sync all to Pipedrive" at bounding box center [1281, 316] width 145 height 27
click at [1237, 491] on div "My lists / List Export (Custom): 14/08/2025 16:36 4,989 66 Buy credits List Exp…" at bounding box center [805, 372] width 1526 height 744
click at [1470, 536] on div "Intercom messenger" at bounding box center [1423, 479] width 261 height 418
click at [1256, 316] on button "Sync all to Pipedrive" at bounding box center [1281, 316] width 145 height 27
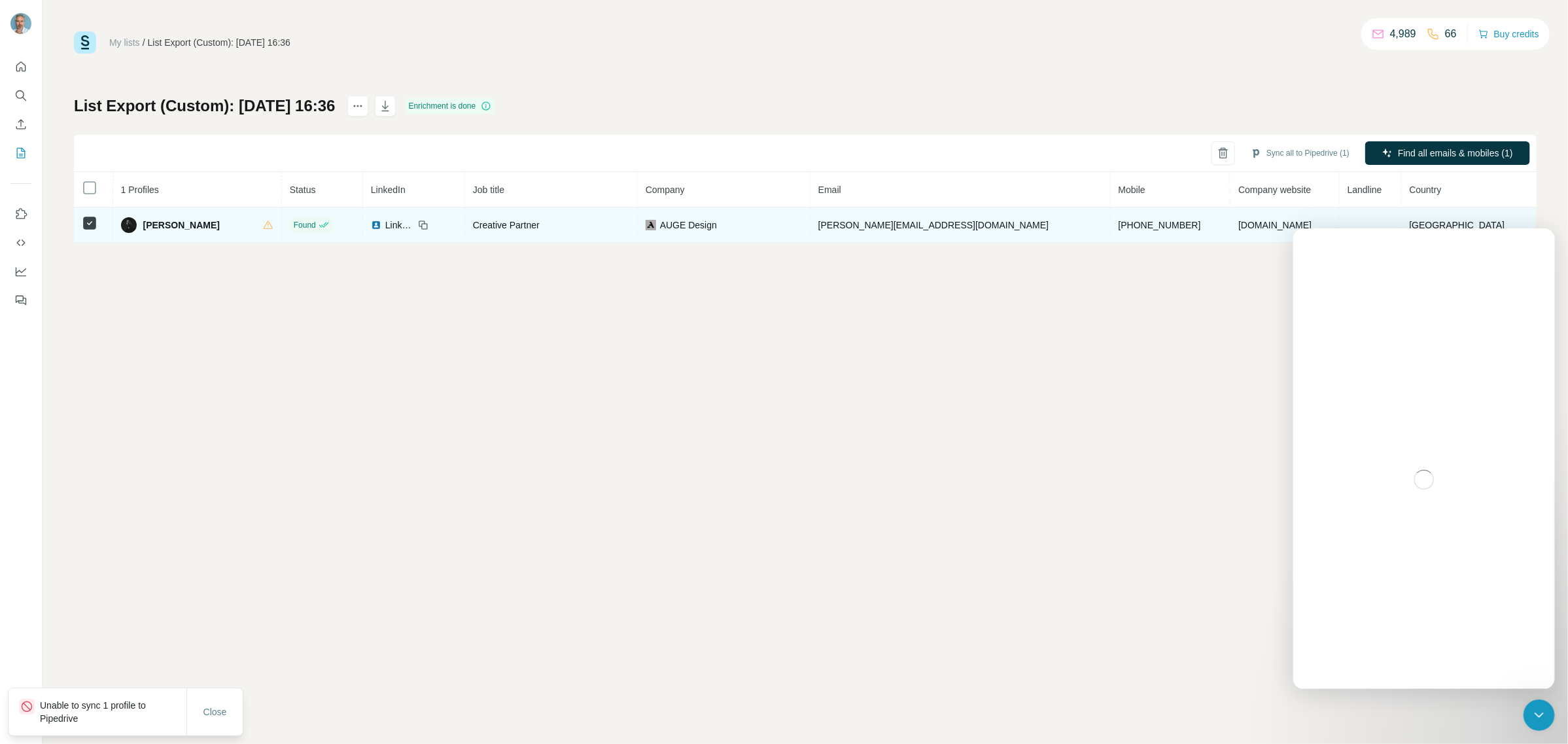
click at [1256, 229] on span "[DOMAIN_NAME]" at bounding box center [1275, 225] width 73 height 11
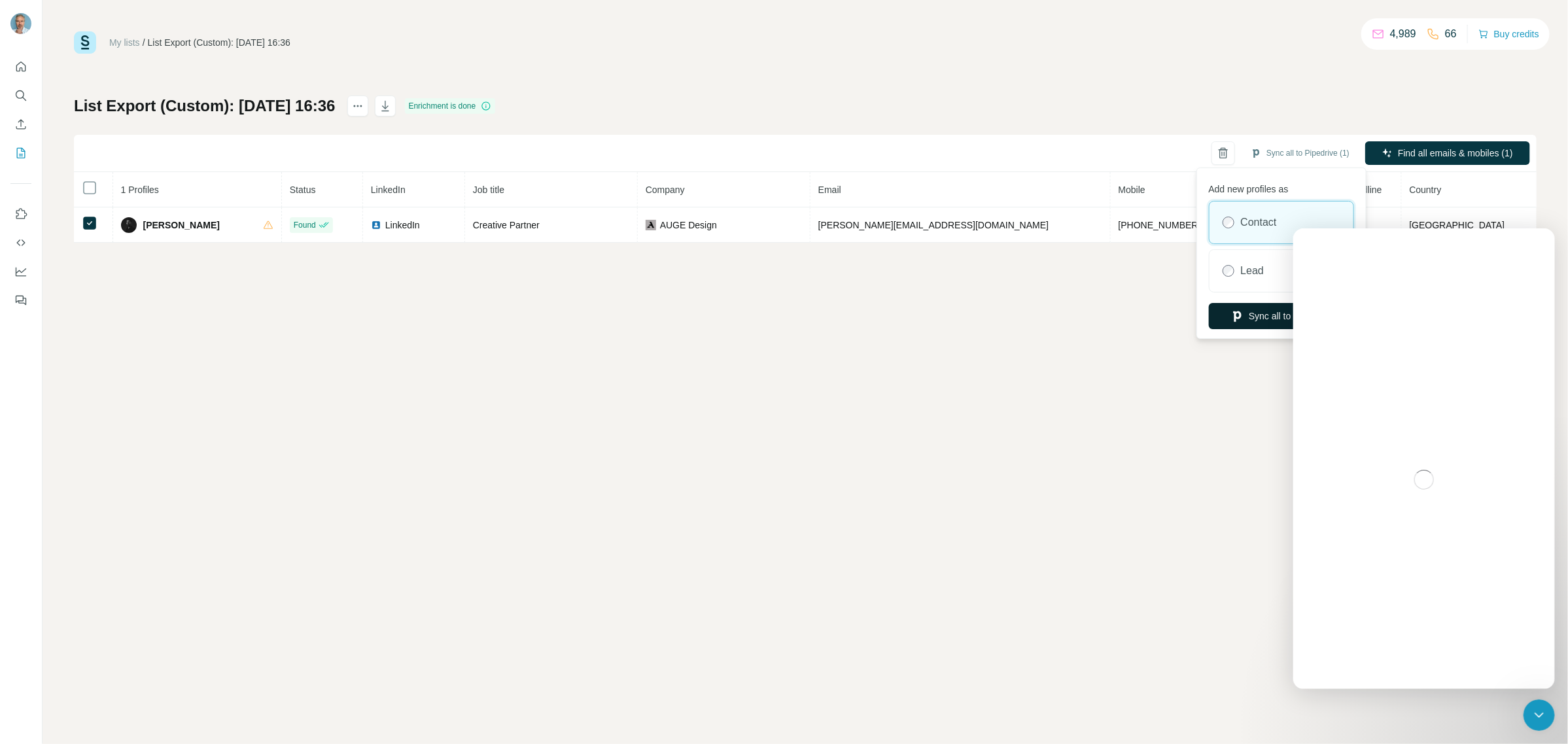
click at [1254, 321] on button "Sync all to Pipedrive" at bounding box center [1281, 316] width 145 height 27
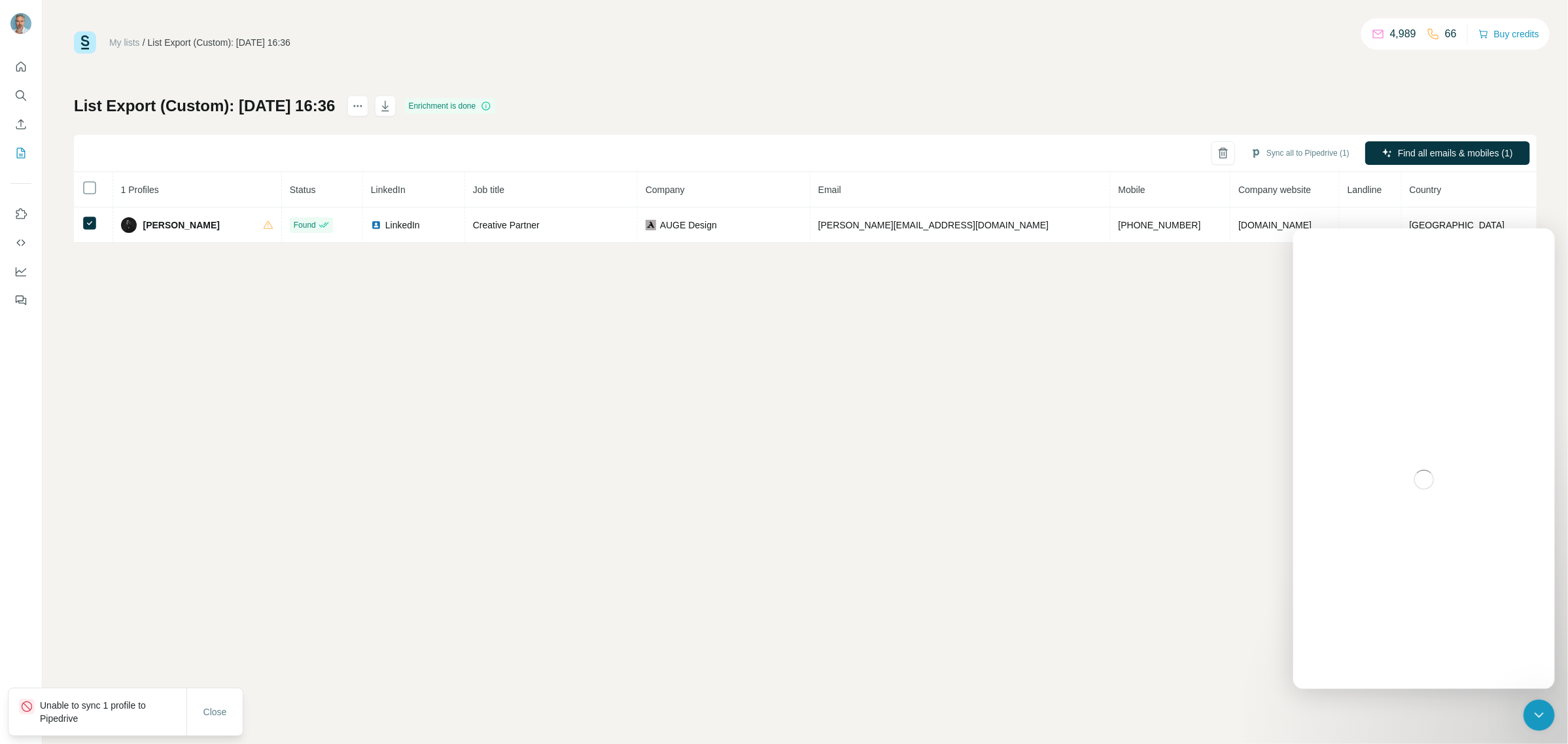
click at [146, 707] on p "Unable to sync 1 profile to Pipedrive" at bounding box center [112, 711] width 146 height 27
click at [27, 707] on div "Unable to sync 1 profile to Pipedrive" at bounding box center [98, 725] width 178 height 47
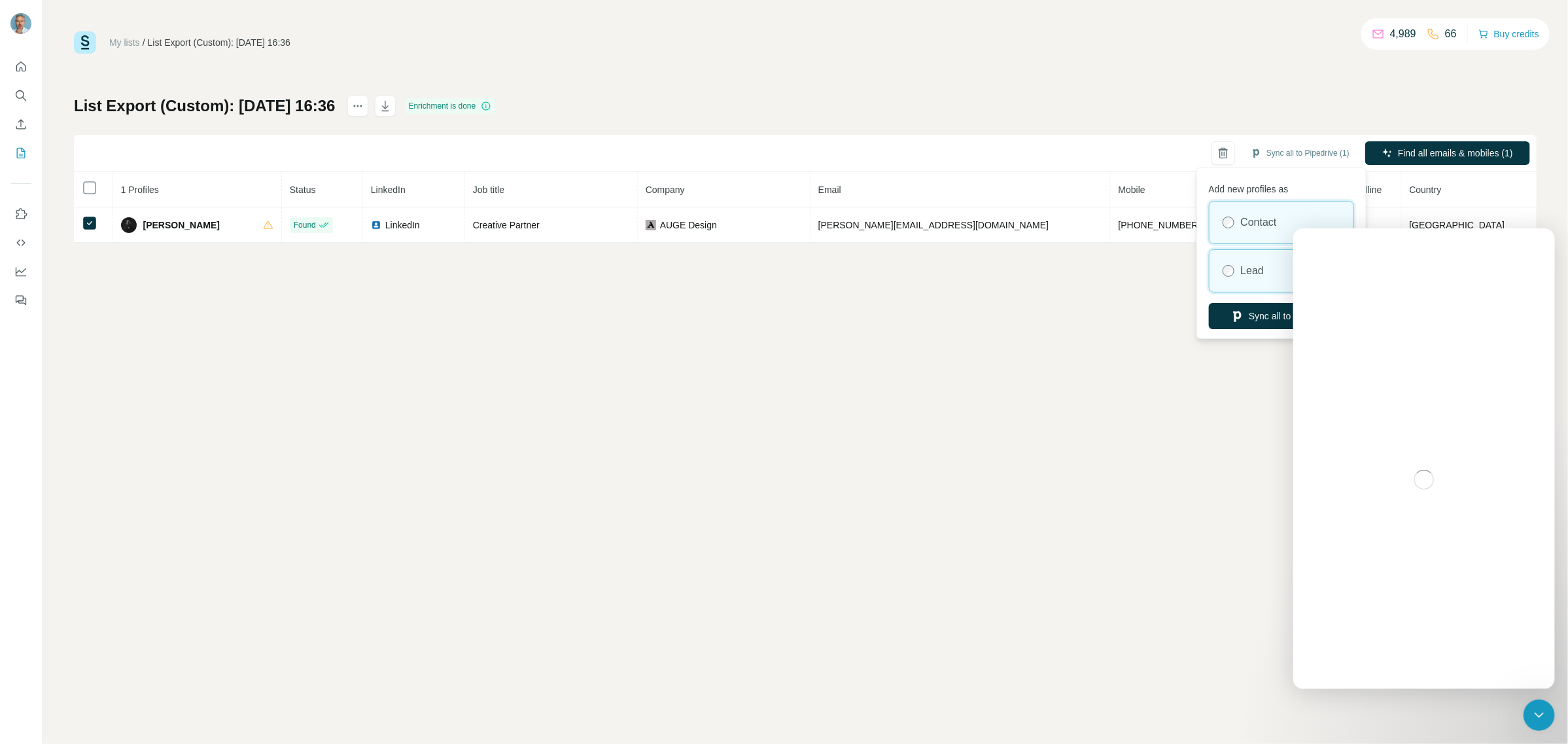
click at [1239, 266] on div "Lead" at bounding box center [1282, 270] width 144 height 41
click at [1254, 312] on button "Sync all to Pipedrive" at bounding box center [1281, 316] width 145 height 27
click at [1535, 717] on icon "Close Intercom Messenger" at bounding box center [1538, 714] width 16 height 16
